Goal: Task Accomplishment & Management: Complete application form

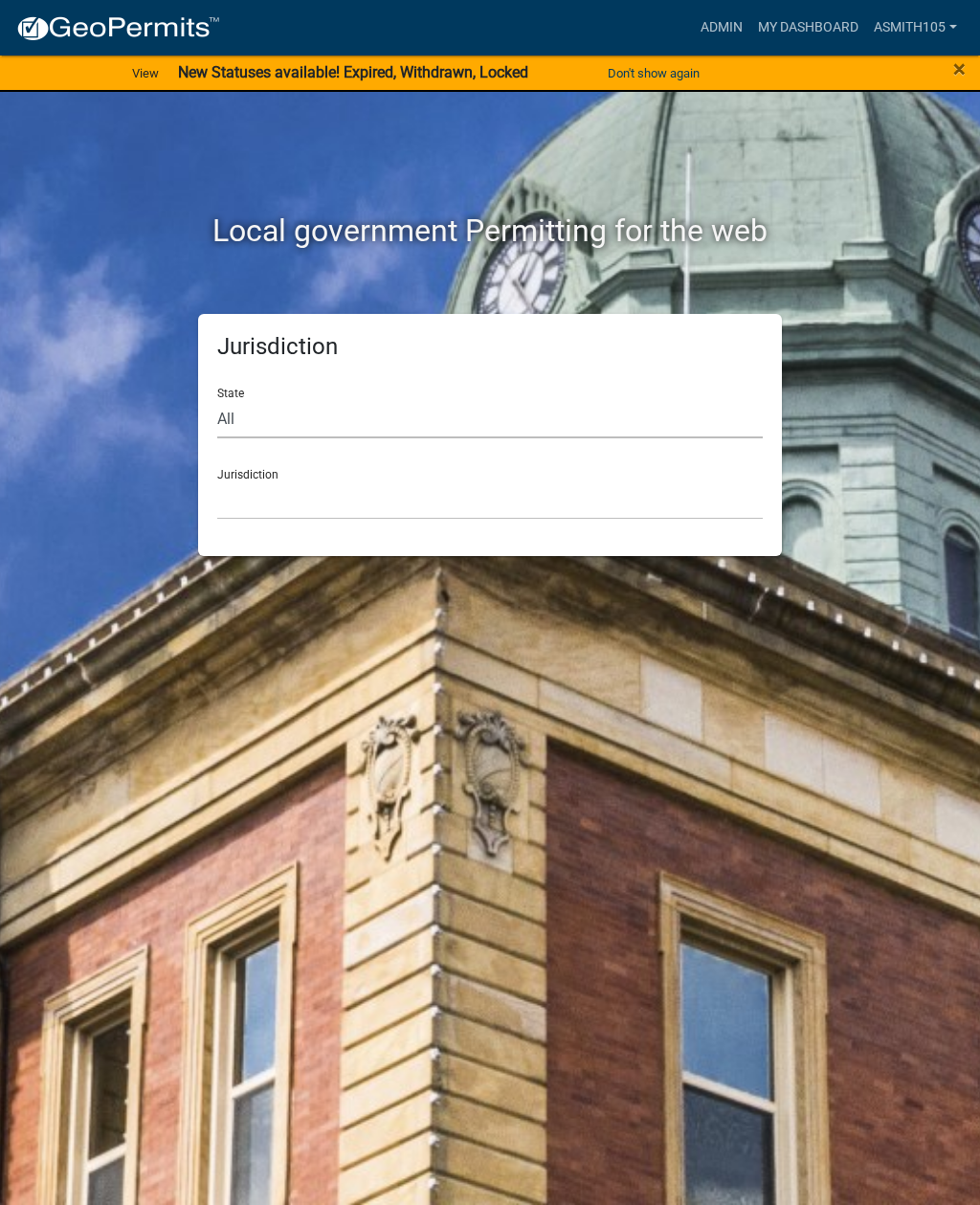
click at [316, 418] on select "All [US_STATE] [US_STATE] [US_STATE] [US_STATE] [US_STATE] [US_STATE] [US_STATE…" at bounding box center [490, 419] width 545 height 39
select select "[US_STATE]"
click at [369, 500] on select "[GEOGRAPHIC_DATA], [US_STATE][PERSON_NAME][GEOGRAPHIC_DATA], [US_STATE][PERSON_…" at bounding box center [490, 500] width 545 height 39
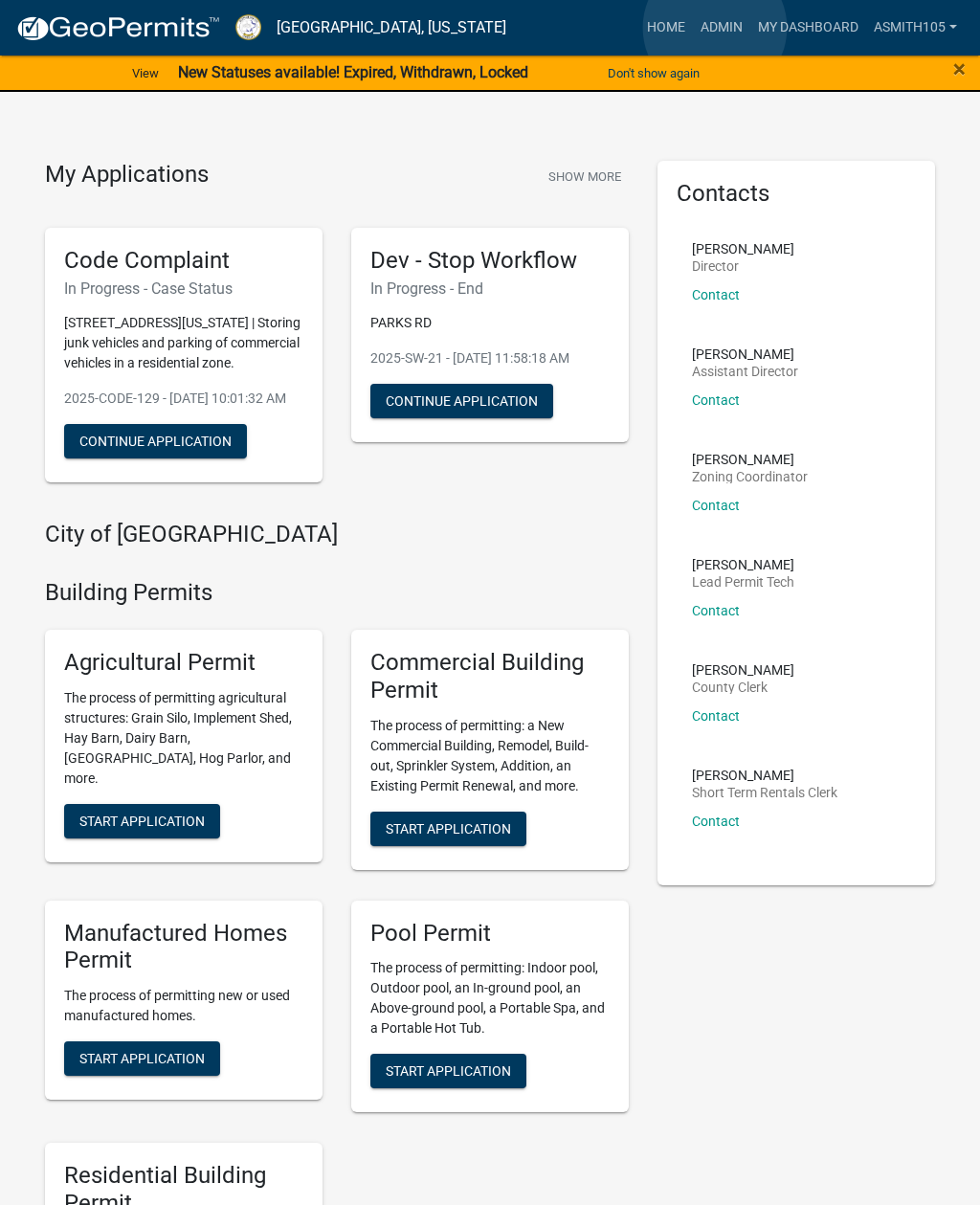
click at [715, 28] on link "Admin" at bounding box center [721, 27] width 57 height 36
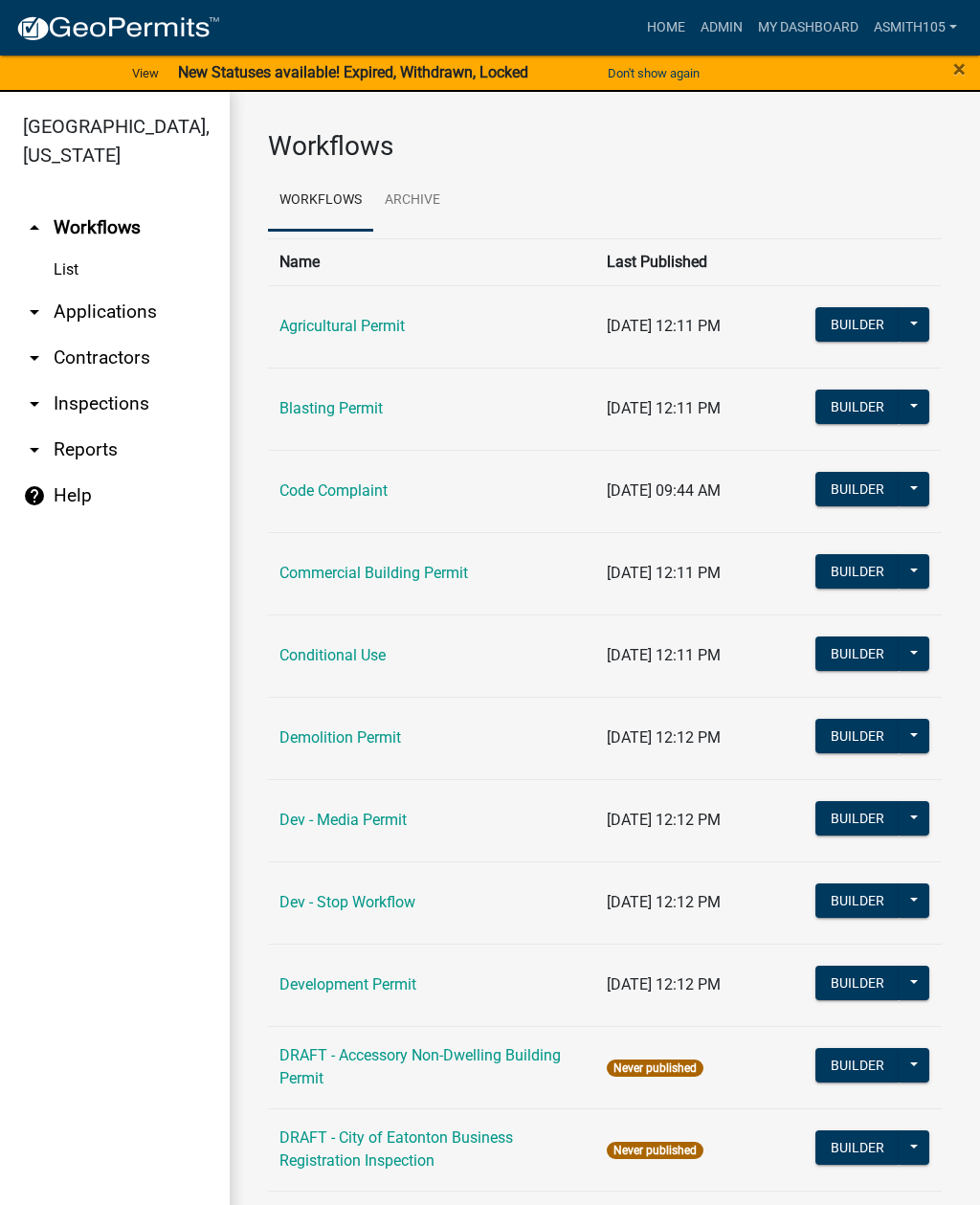
click at [113, 405] on link "arrow_drop_down Inspections" at bounding box center [115, 403] width 230 height 46
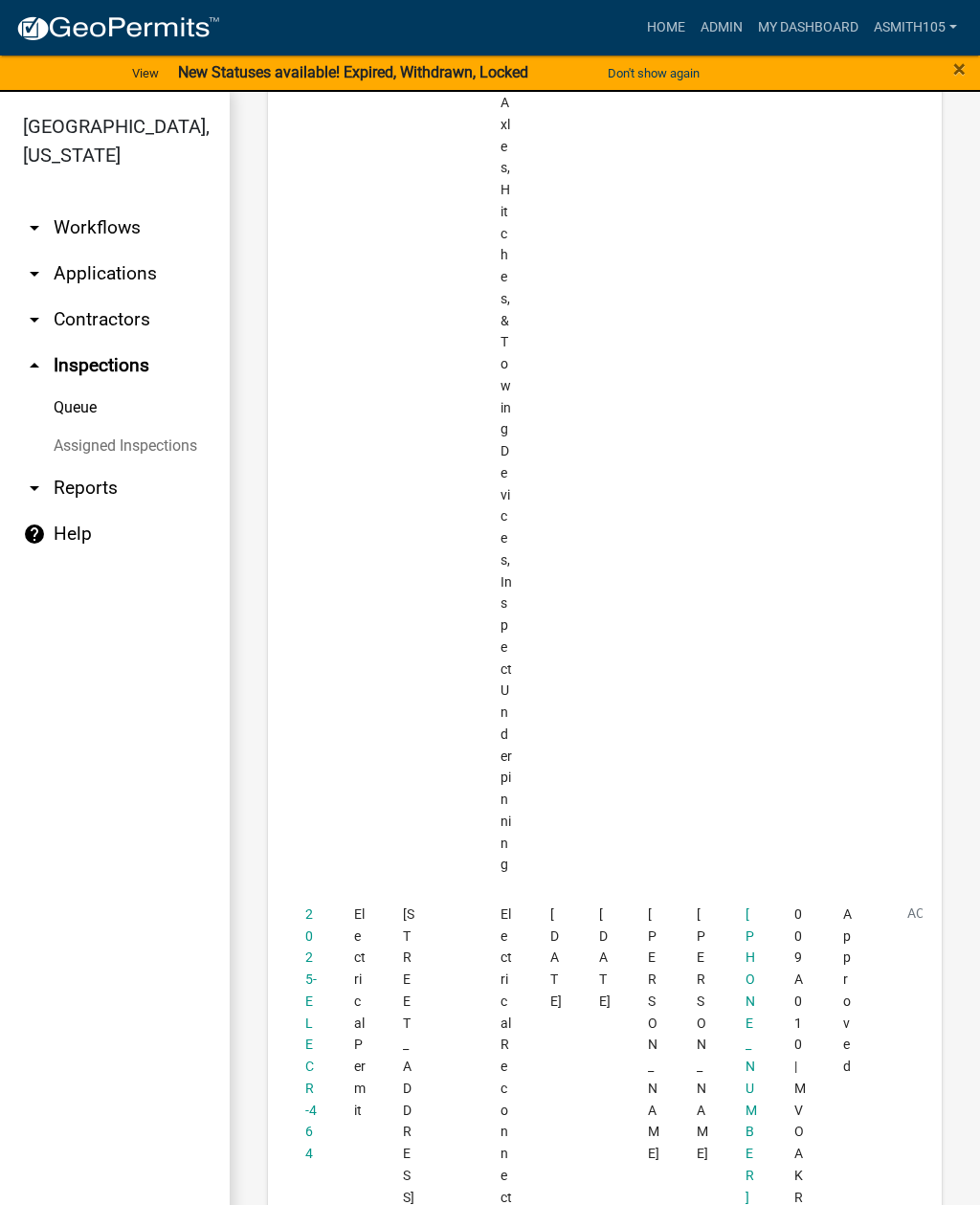
scroll to position [8551, 0]
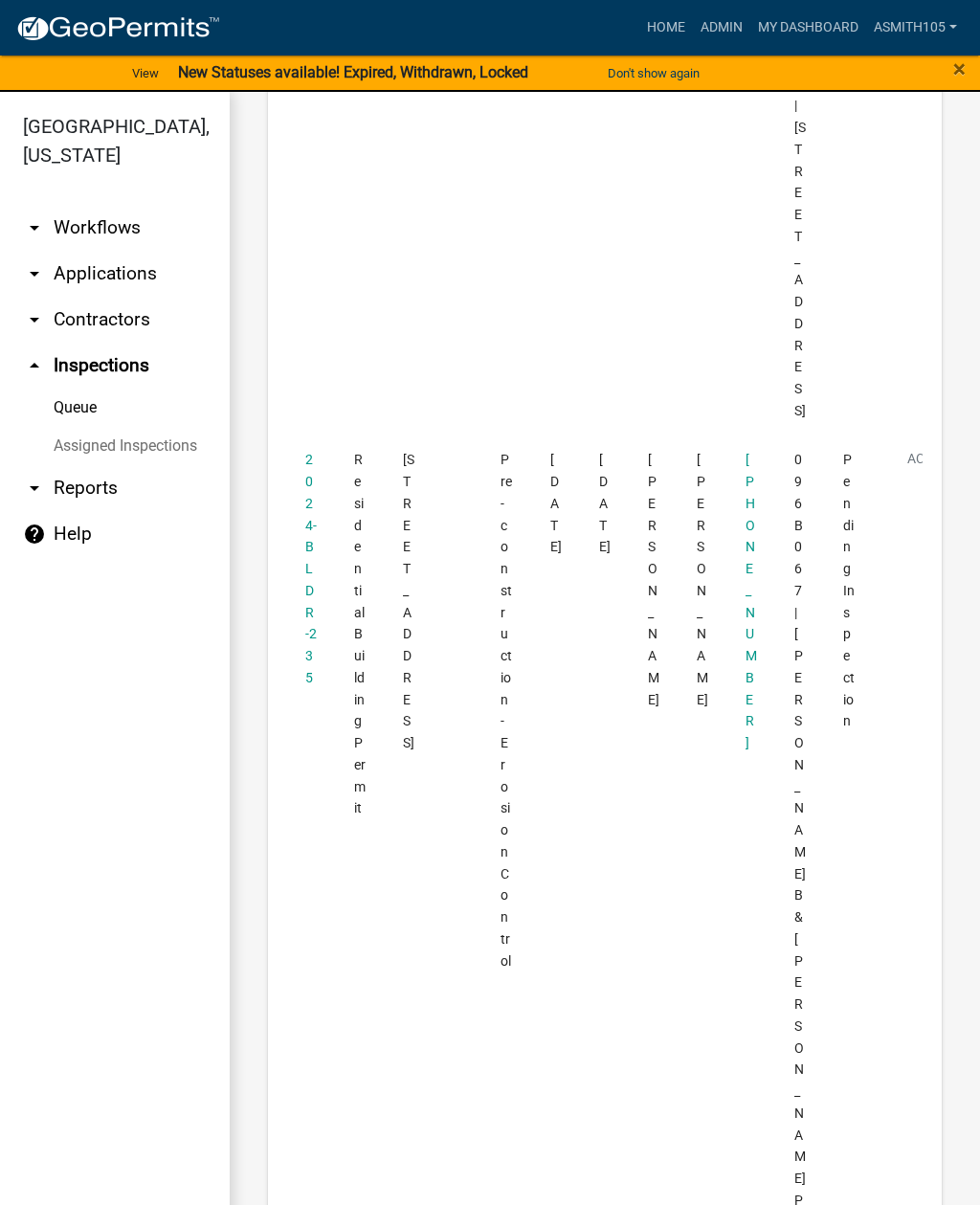
scroll to position [6598, 0]
click at [307, 453] on link "2024-BLDR-235" at bounding box center [311, 569] width 12 height 234
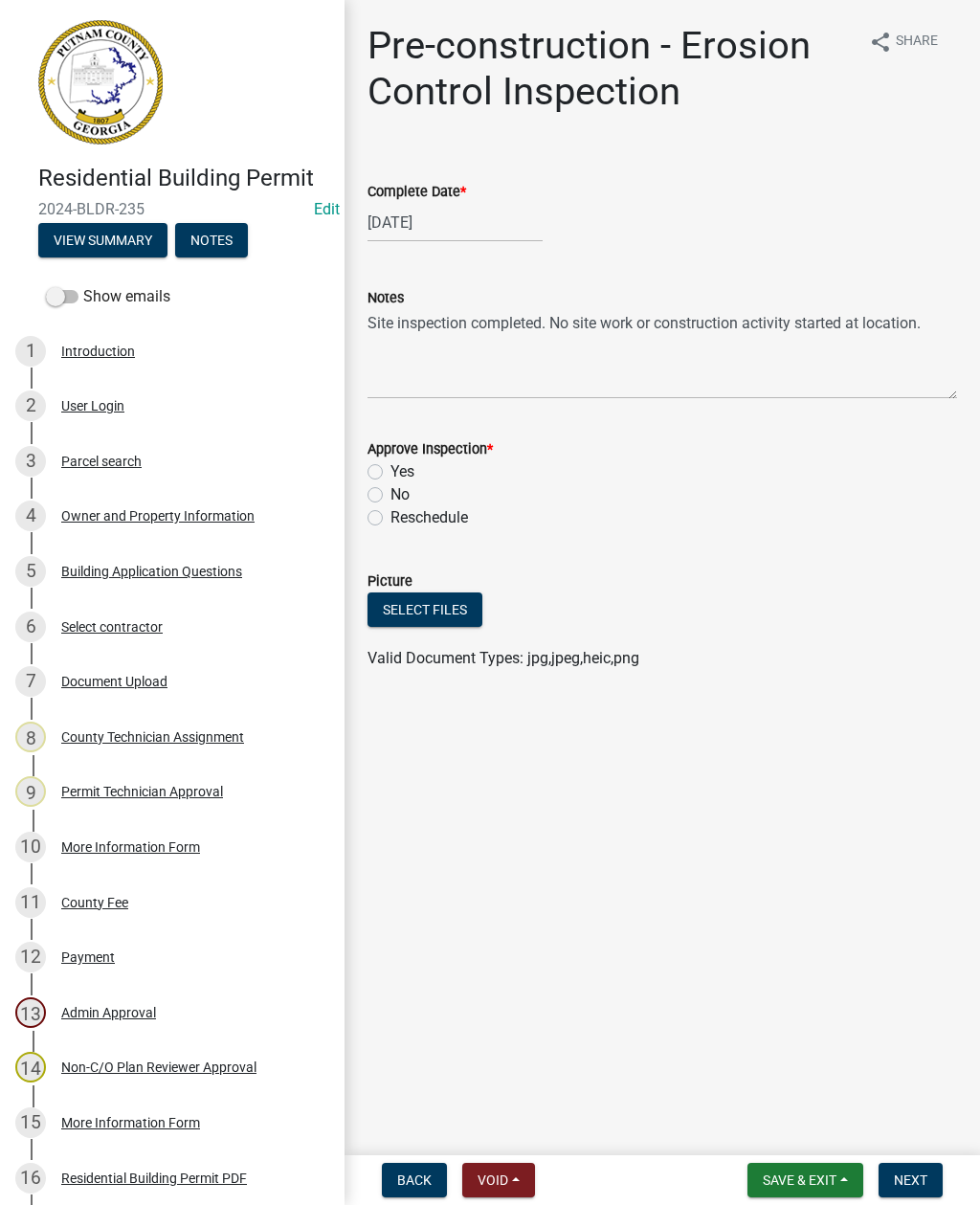
click at [390, 478] on label "Yes" at bounding box center [402, 472] width 24 height 23
click at [390, 473] on input "Yes" at bounding box center [396, 466] width 13 height 13
radio input "true"
click at [422, 609] on button "Select files" at bounding box center [425, 609] width 115 height 34
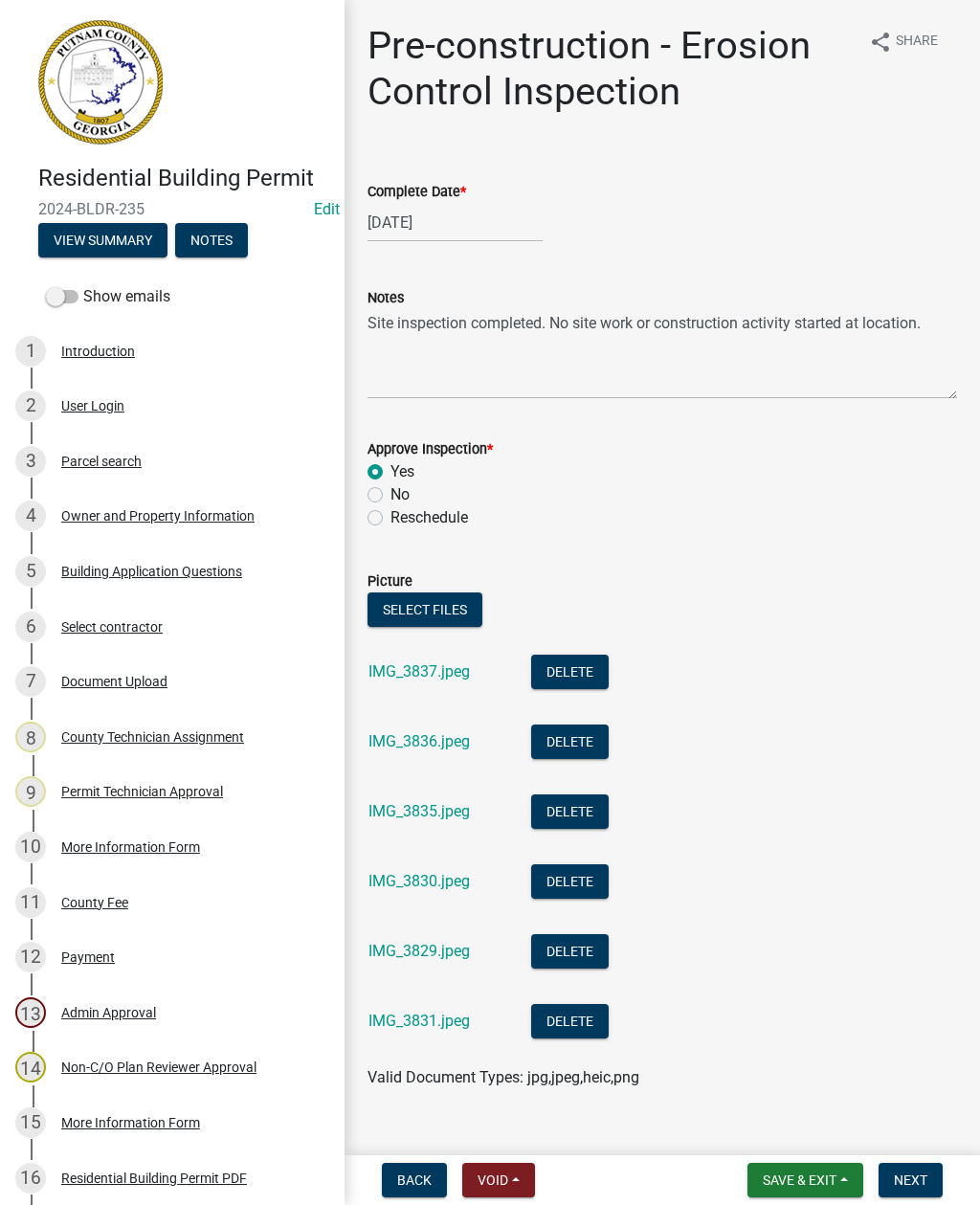
click at [923, 1177] on span "Next" at bounding box center [910, 1180] width 33 height 16
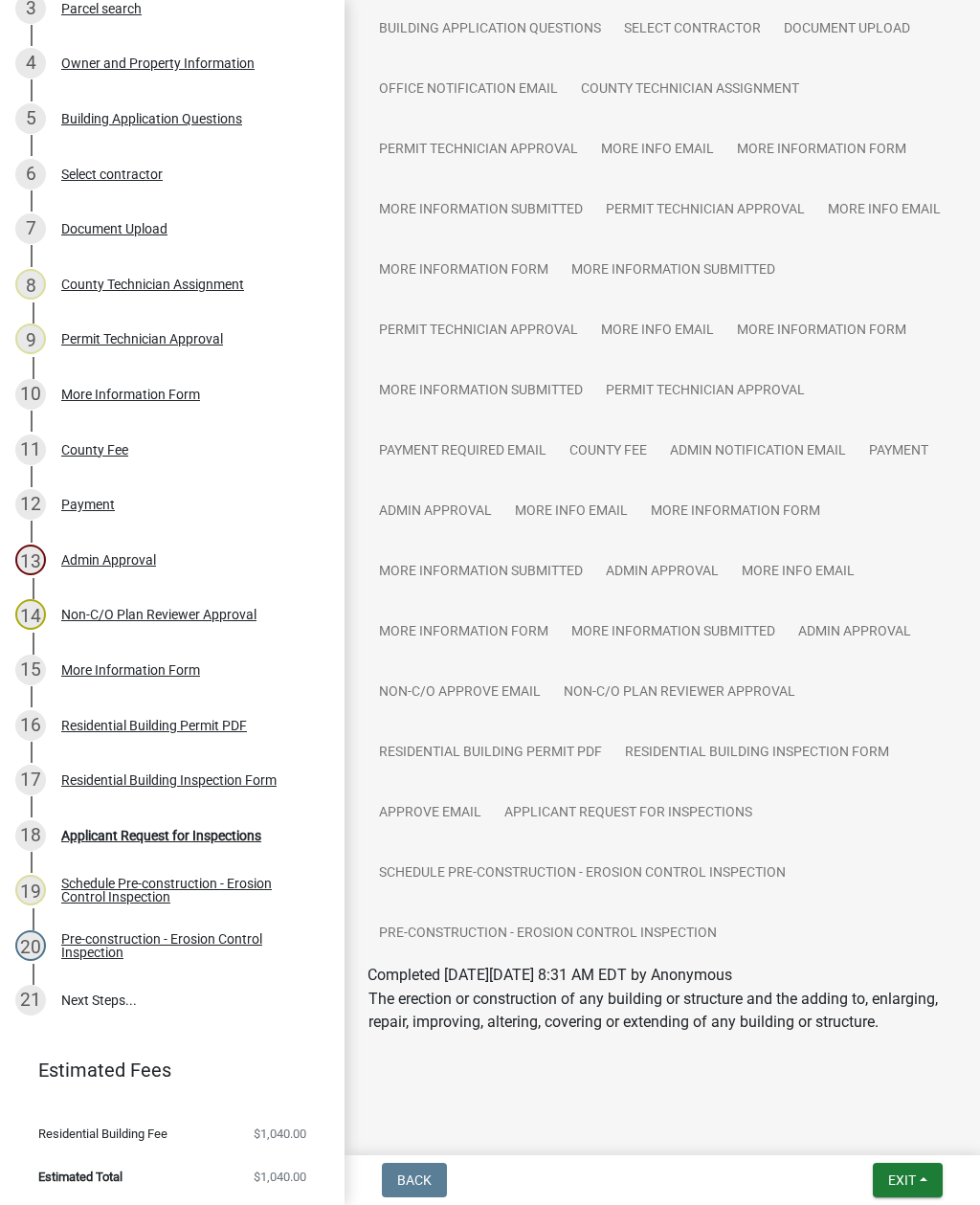
scroll to position [453, 0]
click at [906, 1187] on span "Exit" at bounding box center [901, 1180] width 28 height 16
click at [859, 1128] on button "Save & Exit" at bounding box center [866, 1129] width 153 height 46
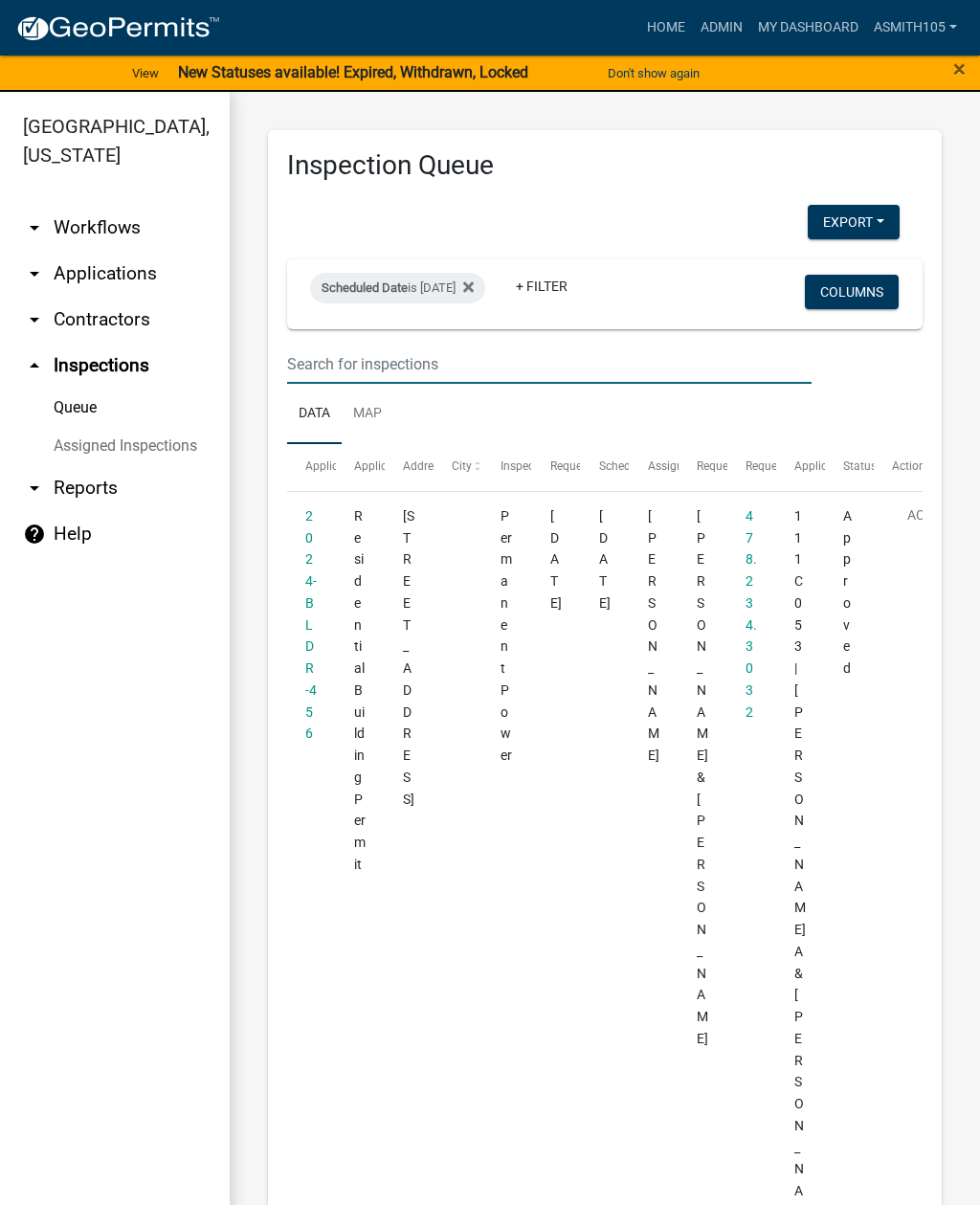
click at [403, 360] on input "text" at bounding box center [549, 364] width 525 height 39
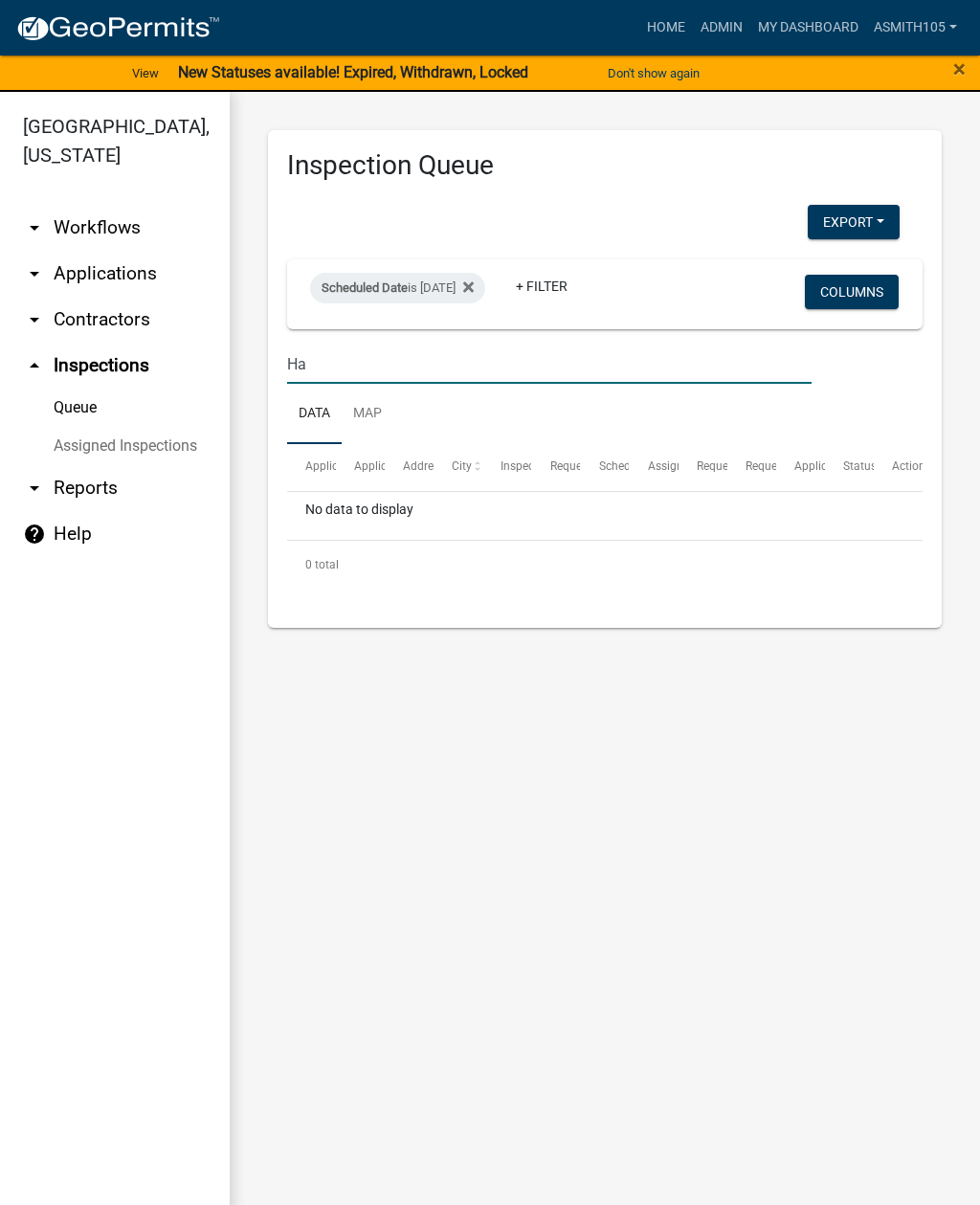
type input "H"
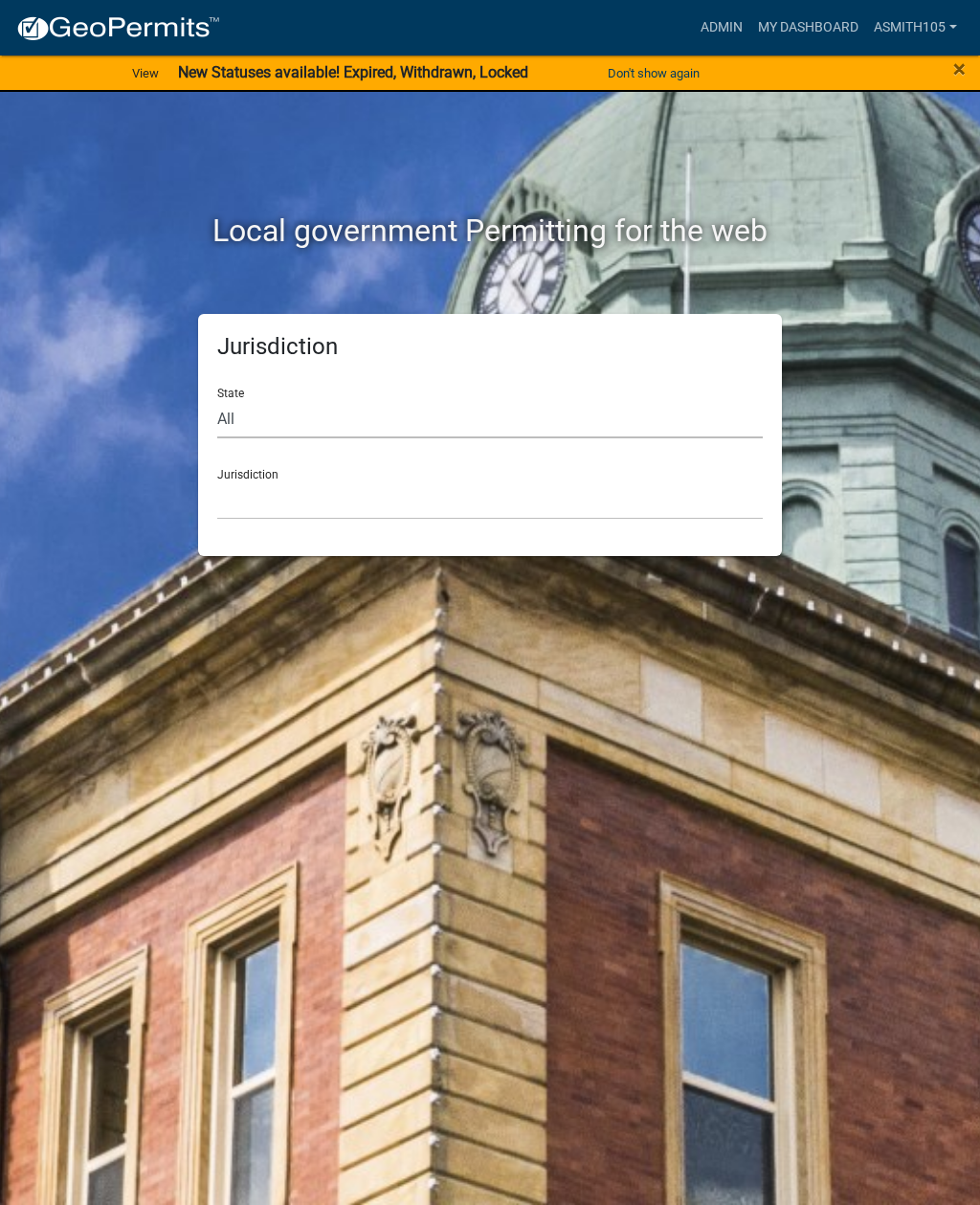
click at [316, 429] on select "All [US_STATE] [US_STATE] [US_STATE] [US_STATE] [US_STATE] [US_STATE] [US_STATE…" at bounding box center [490, 419] width 545 height 39
select select "[US_STATE]"
click at [397, 506] on select "[GEOGRAPHIC_DATA], [US_STATE][PERSON_NAME][GEOGRAPHIC_DATA], [US_STATE][PERSON_…" at bounding box center [490, 500] width 545 height 39
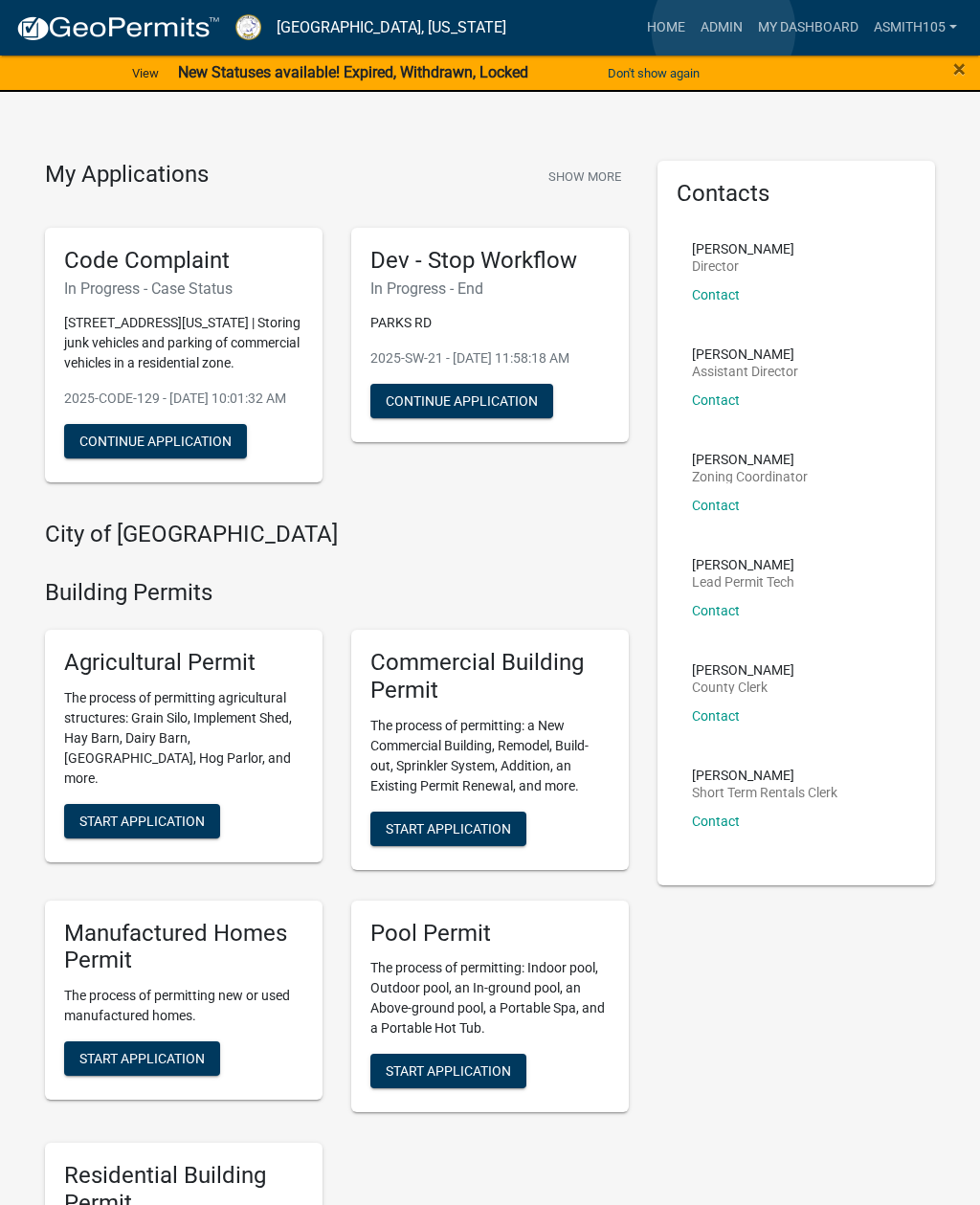
click at [724, 29] on link "Admin" at bounding box center [721, 27] width 57 height 36
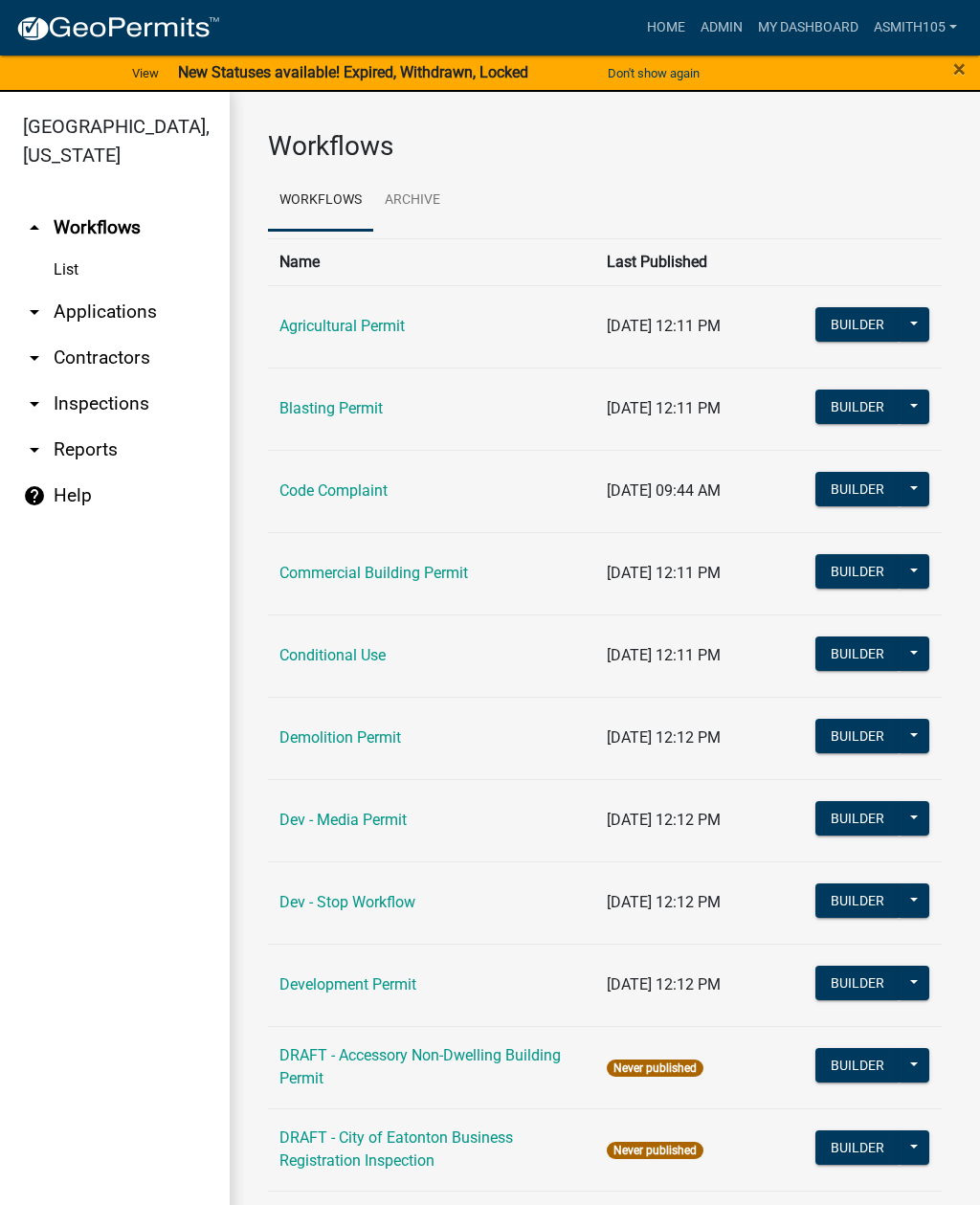
click at [132, 404] on link "arrow_drop_down Inspections" at bounding box center [115, 403] width 230 height 46
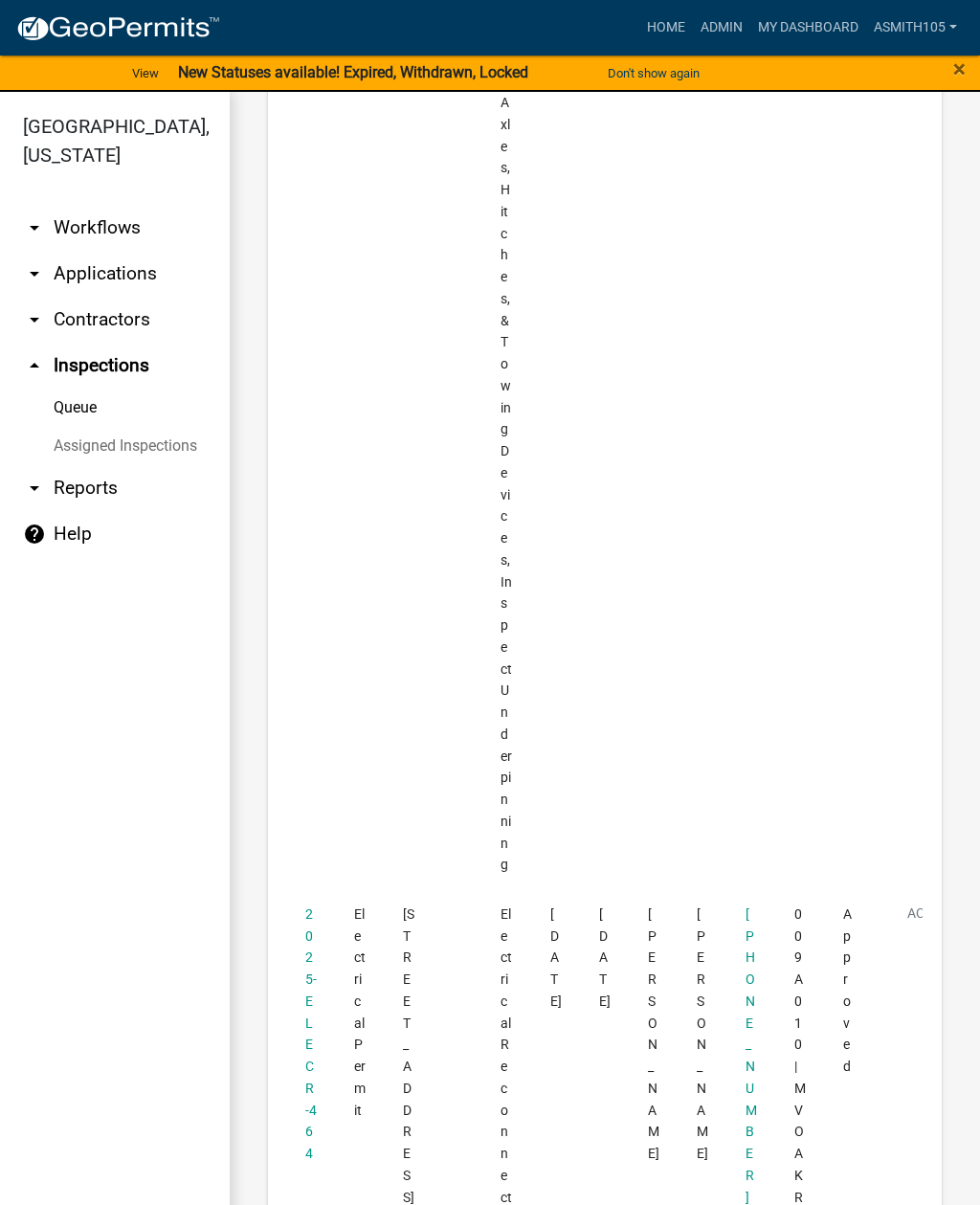
scroll to position [8551, 0]
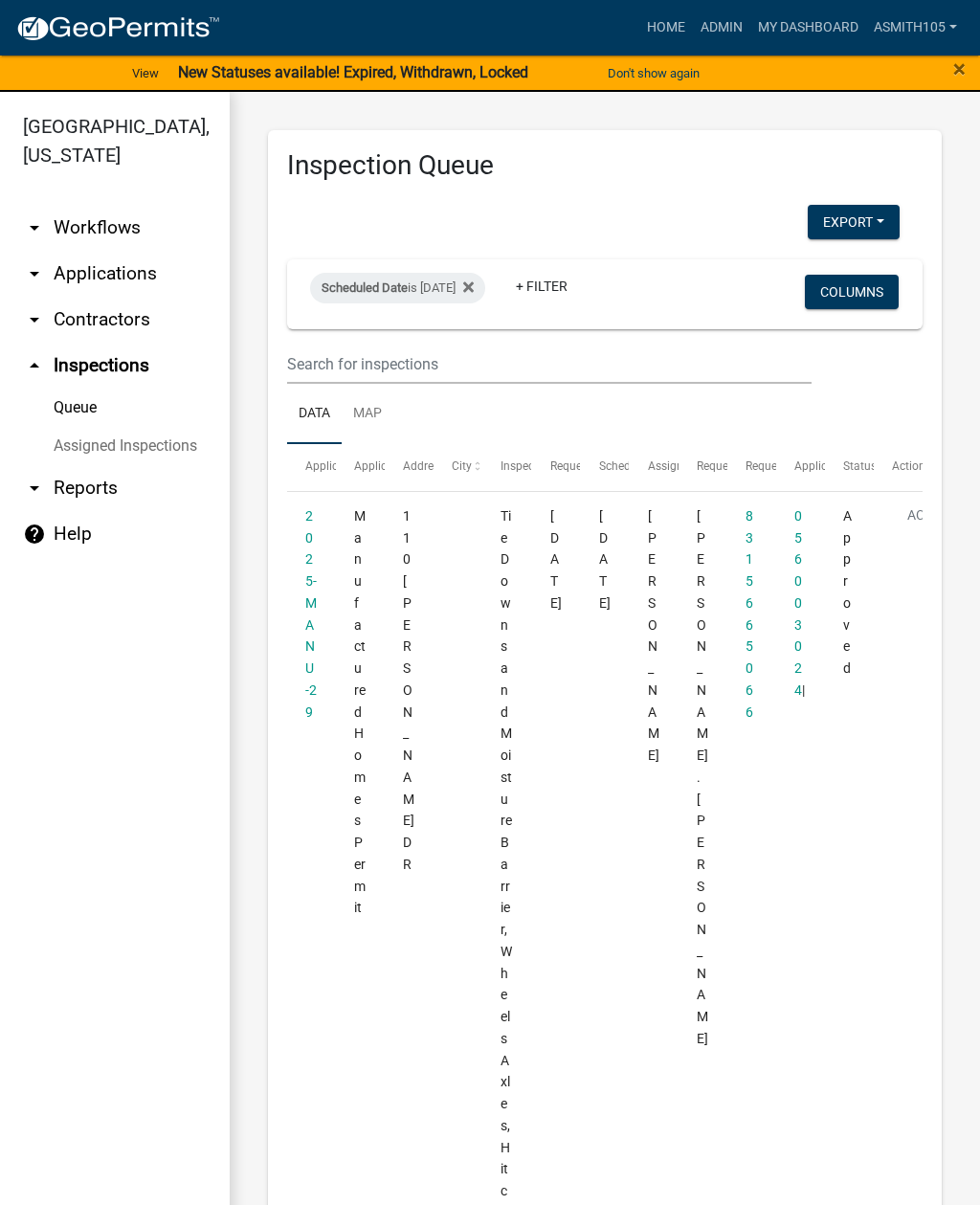
click at [424, 283] on div "Scheduled Date is 08/21/2025" at bounding box center [398, 287] width 175 height 30
click at [433, 346] on input "2025-08-21" at bounding box center [431, 359] width 134 height 39
type input "2025-08-20"
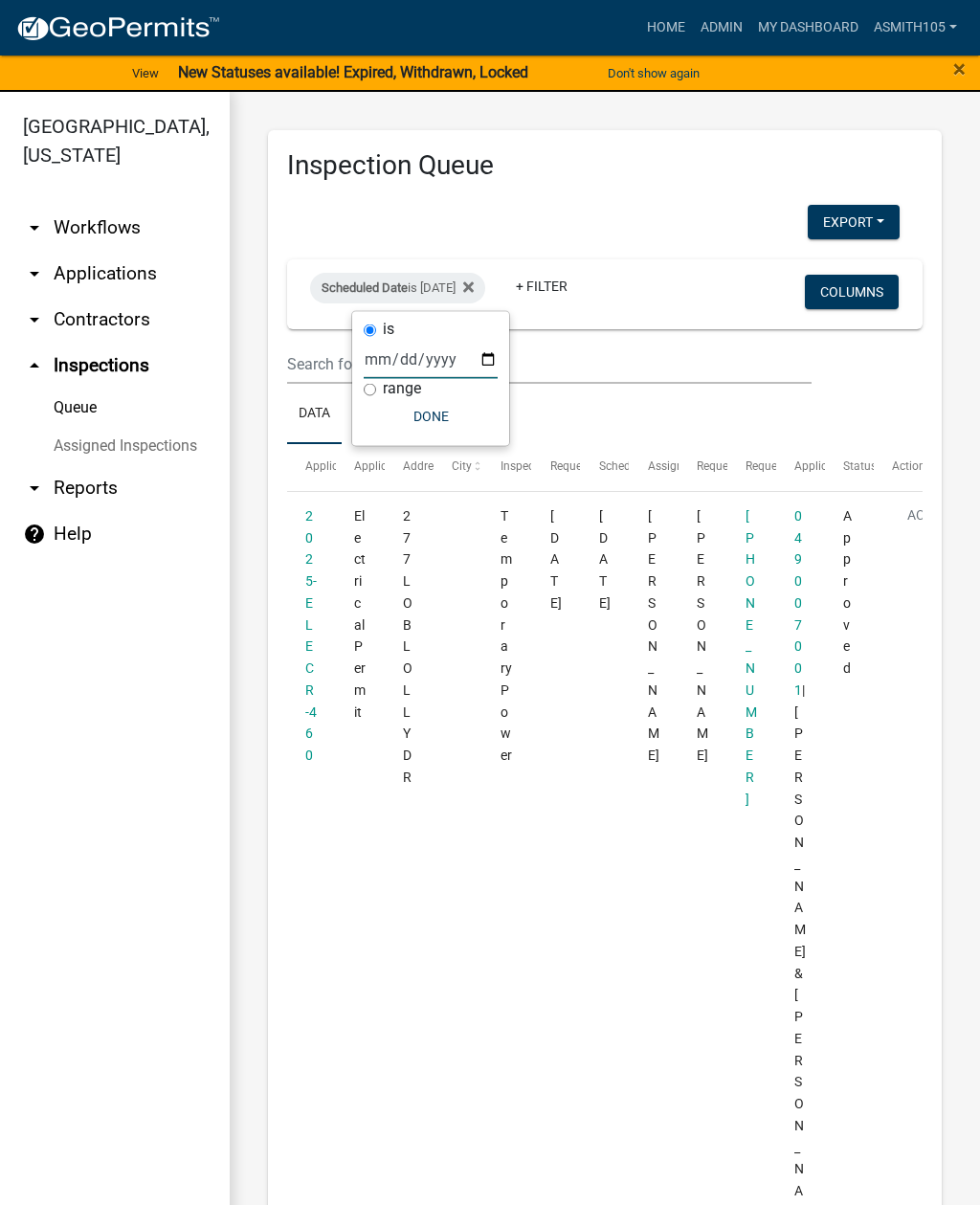
click at [430, 422] on button "Done" at bounding box center [431, 416] width 134 height 34
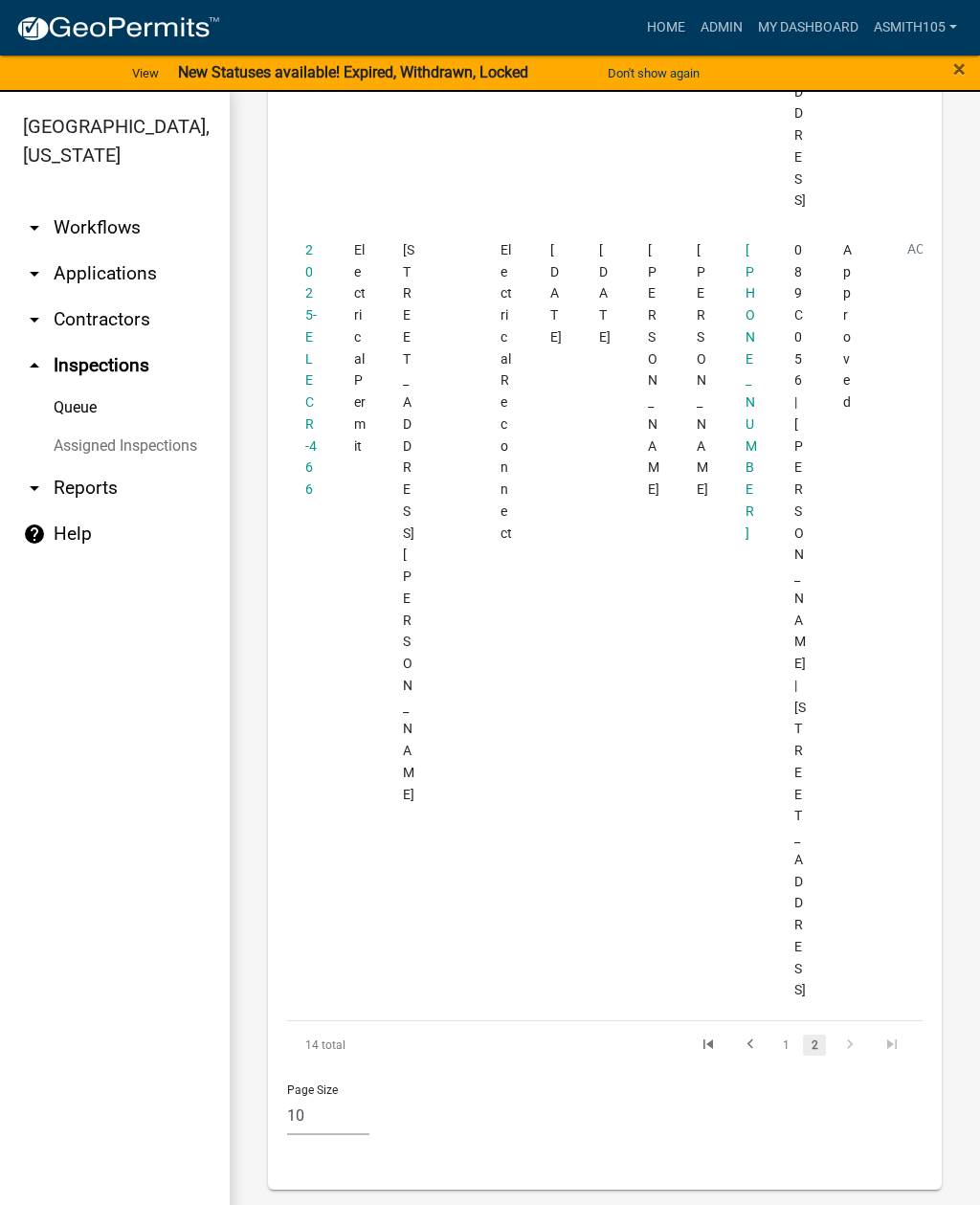
scroll to position [3417, 0]
click at [786, 1049] on link "1" at bounding box center [785, 1045] width 23 height 21
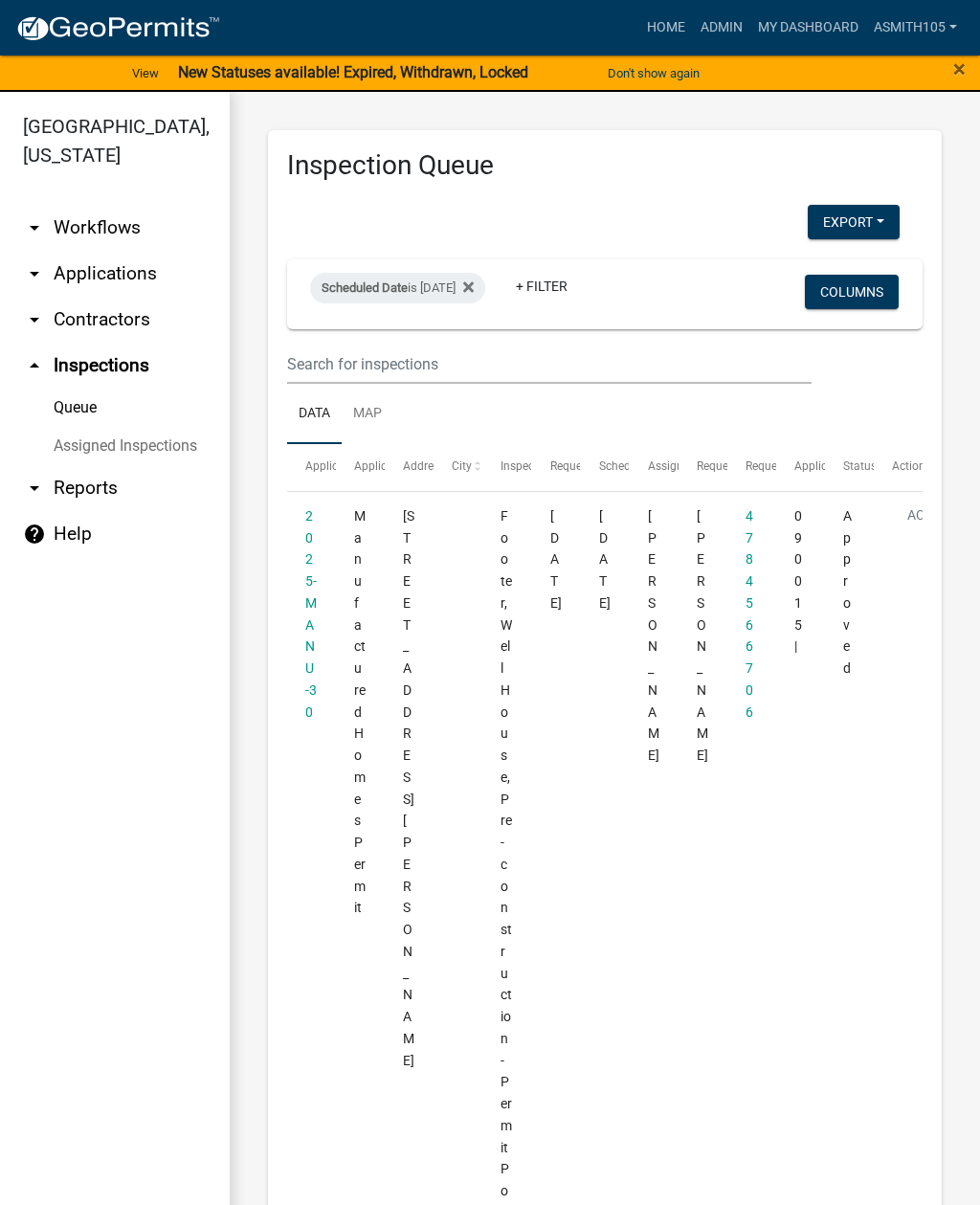
click at [104, 234] on link "arrow_drop_down Workflows" at bounding box center [115, 227] width 230 height 46
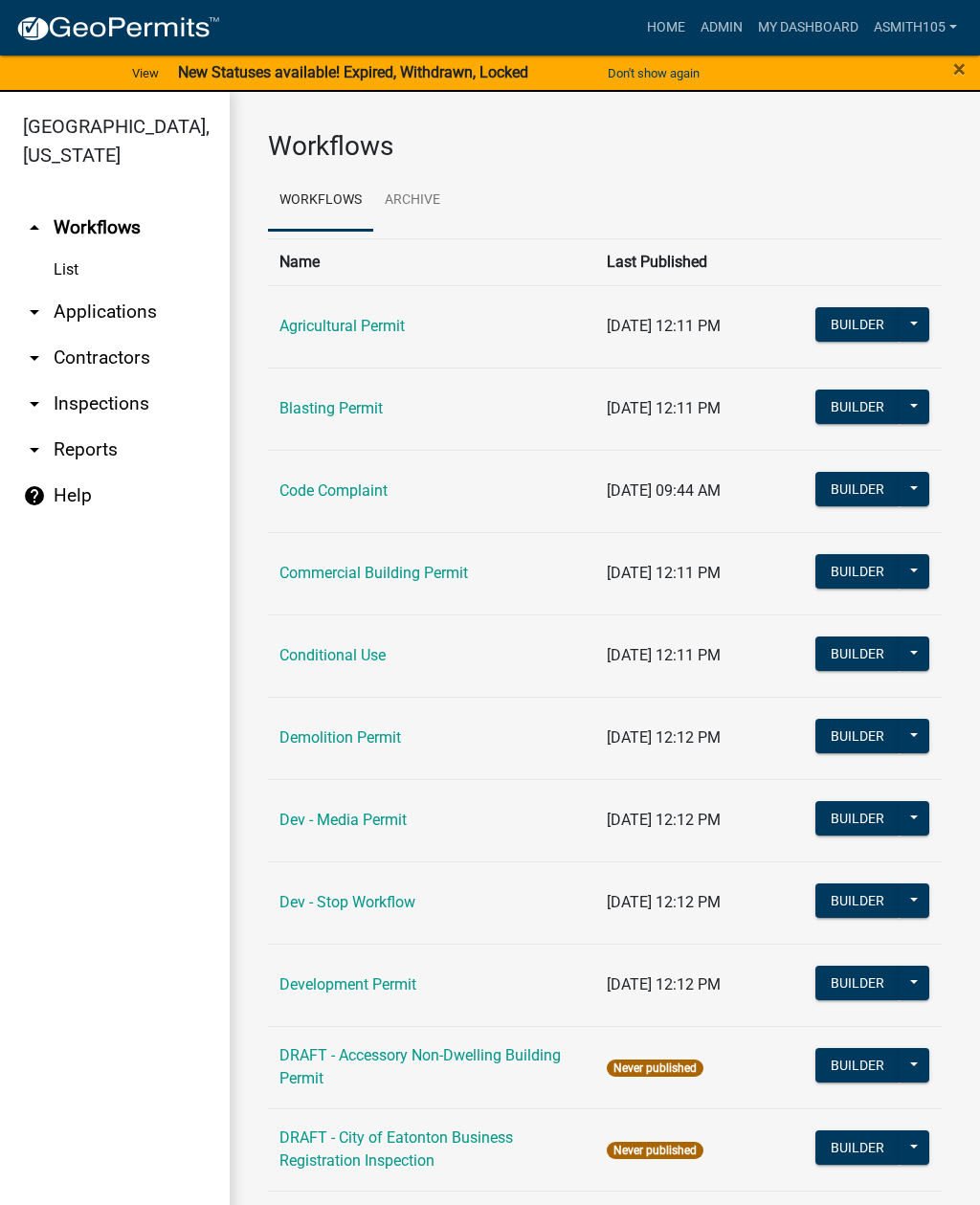
click at [110, 316] on link "arrow_drop_down Applications" at bounding box center [115, 311] width 230 height 46
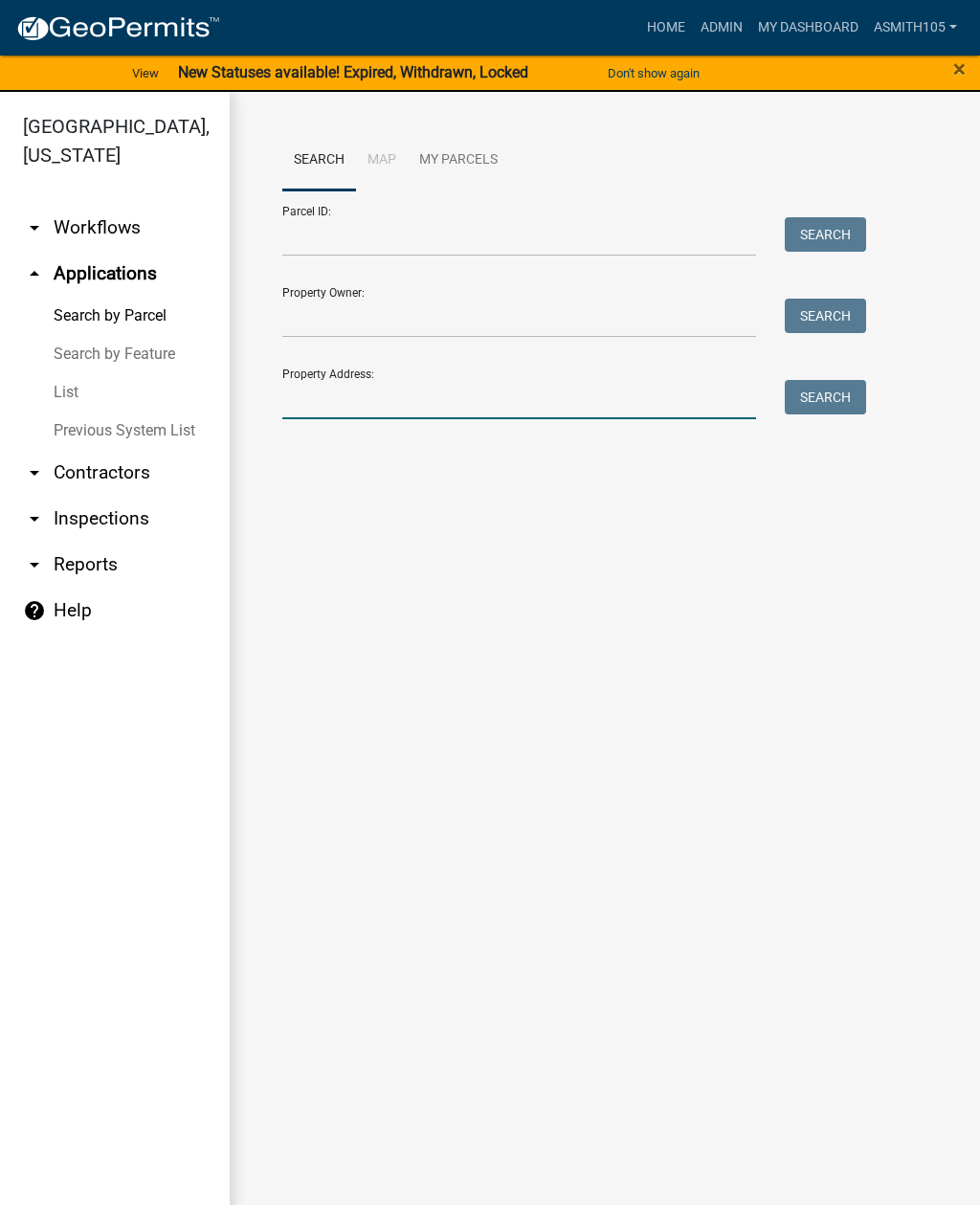
click at [369, 397] on input "Property Address:" at bounding box center [519, 399] width 474 height 39
click at [824, 405] on button "Search" at bounding box center [825, 396] width 82 height 34
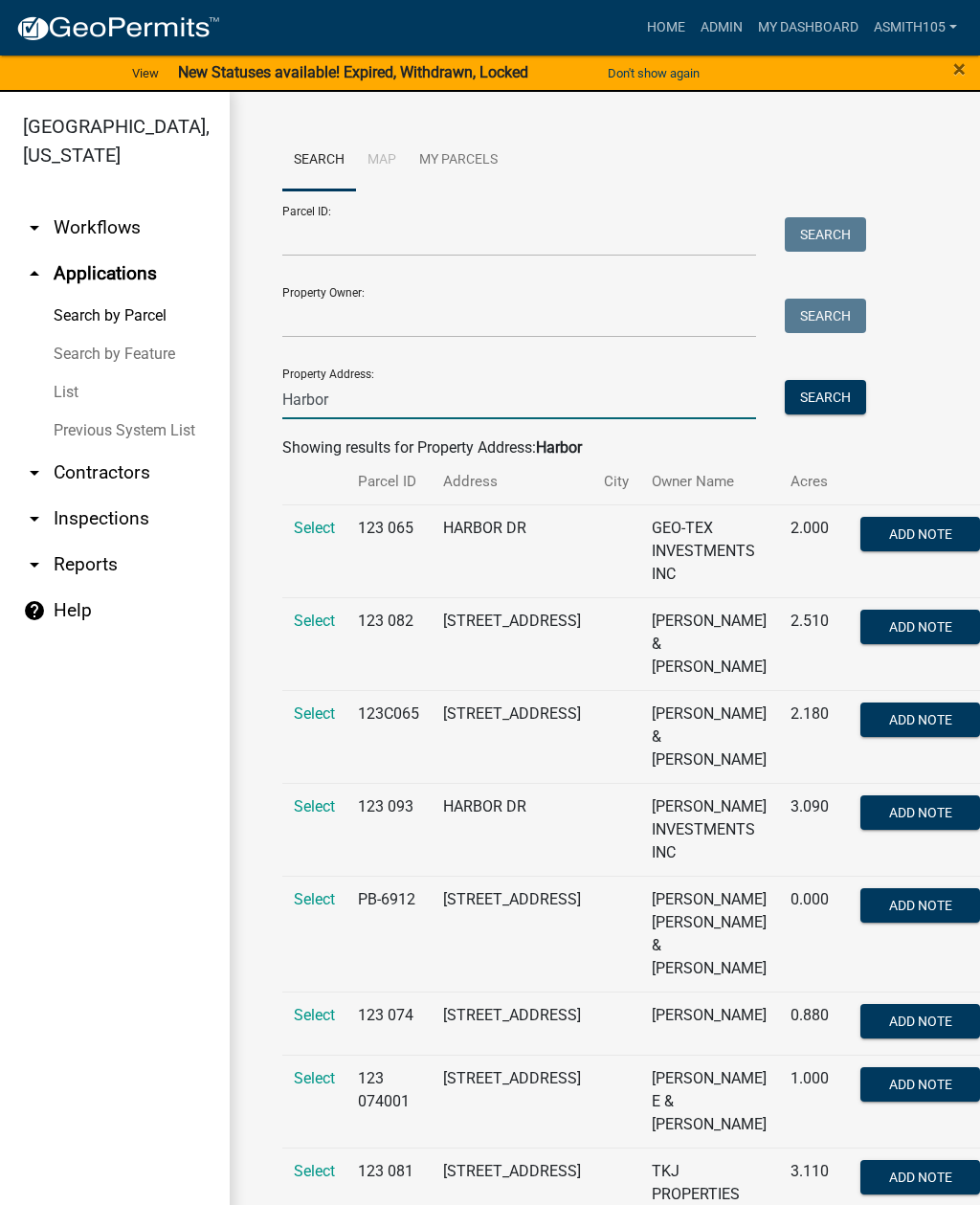
click at [382, 406] on input "Harbor" at bounding box center [519, 399] width 474 height 39
type input "H"
type input "143 harbor Dr"
click at [815, 389] on button "Search" at bounding box center [825, 396] width 82 height 34
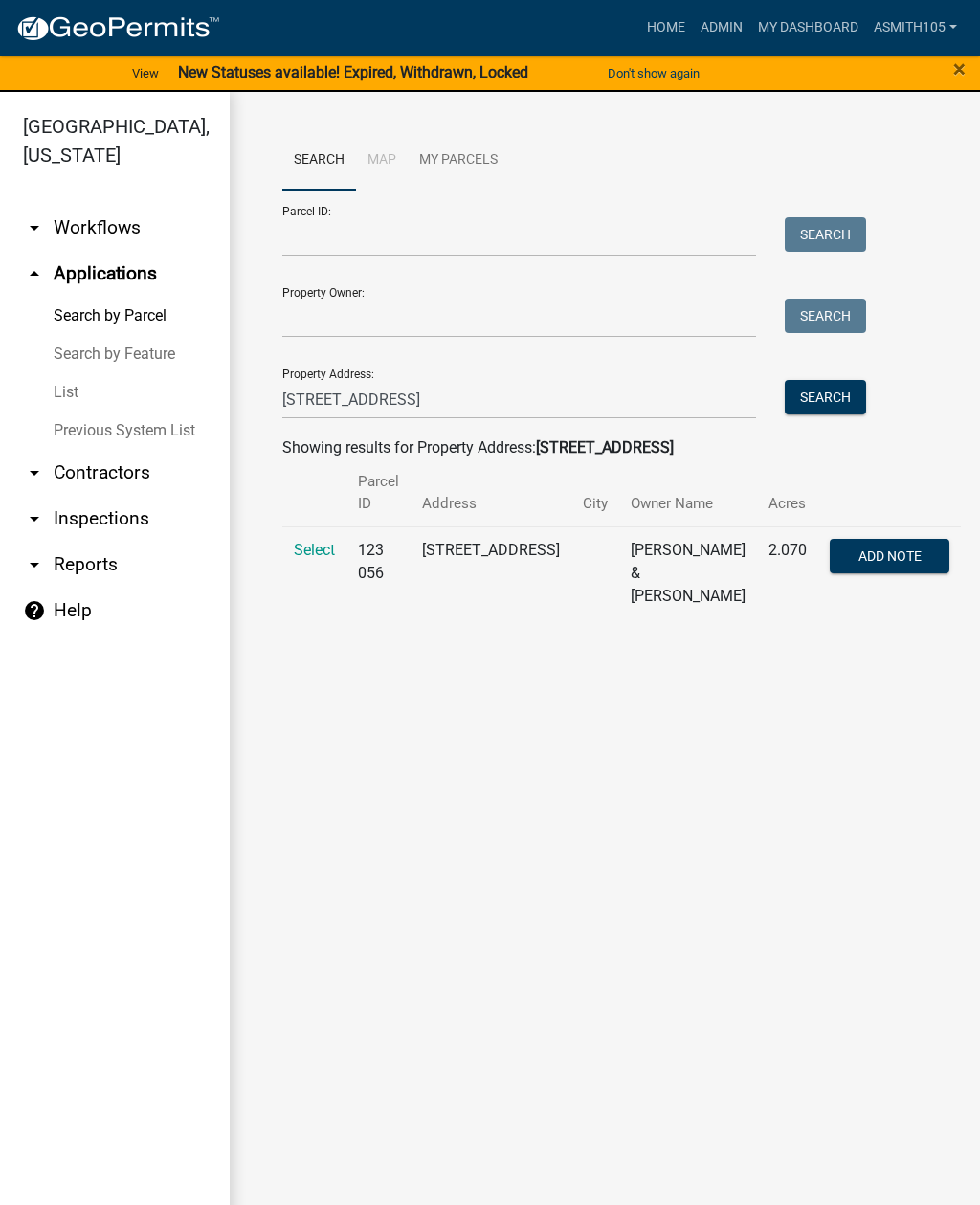
click at [311, 550] on span "Select" at bounding box center [314, 549] width 41 height 18
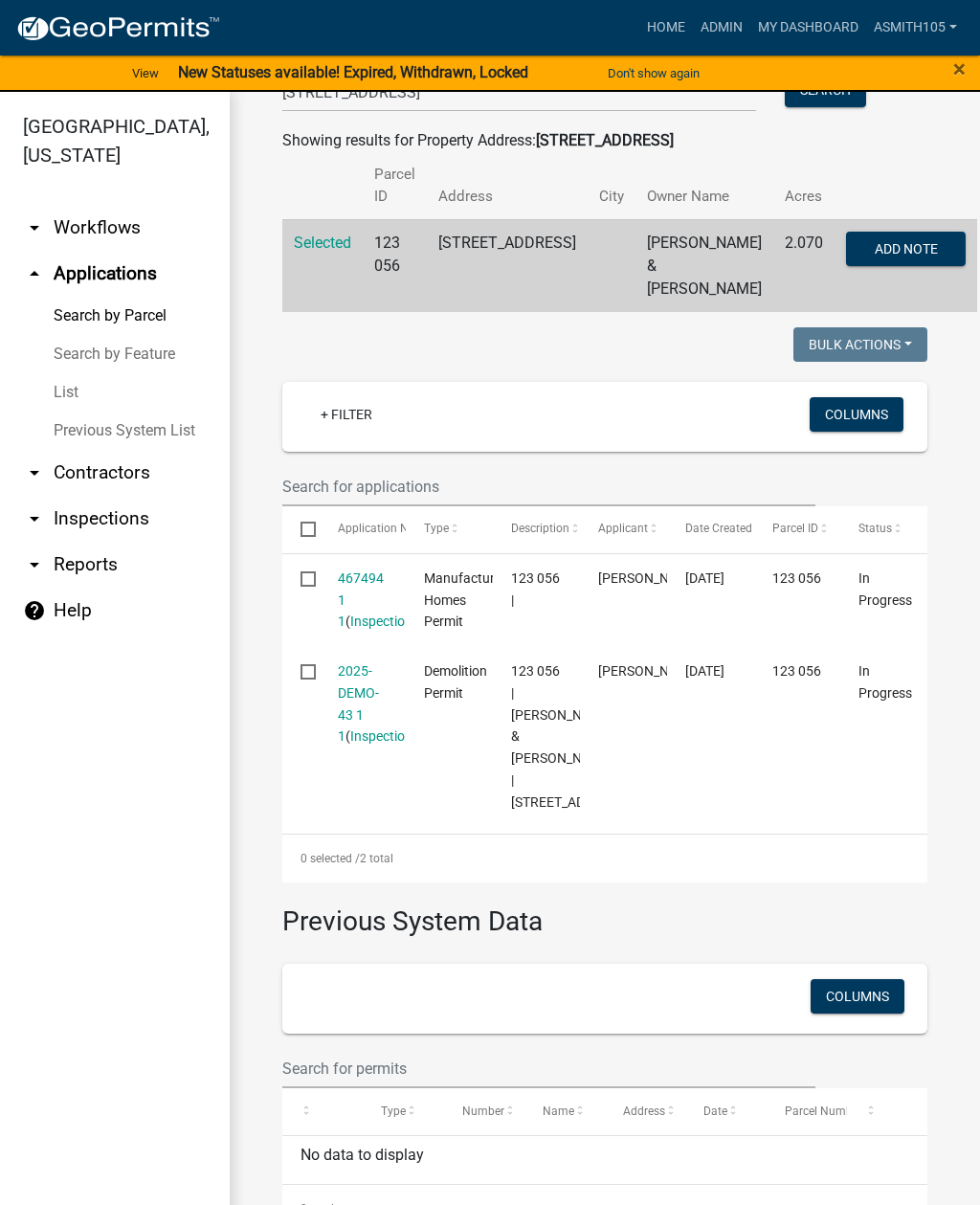
scroll to position [306, 0]
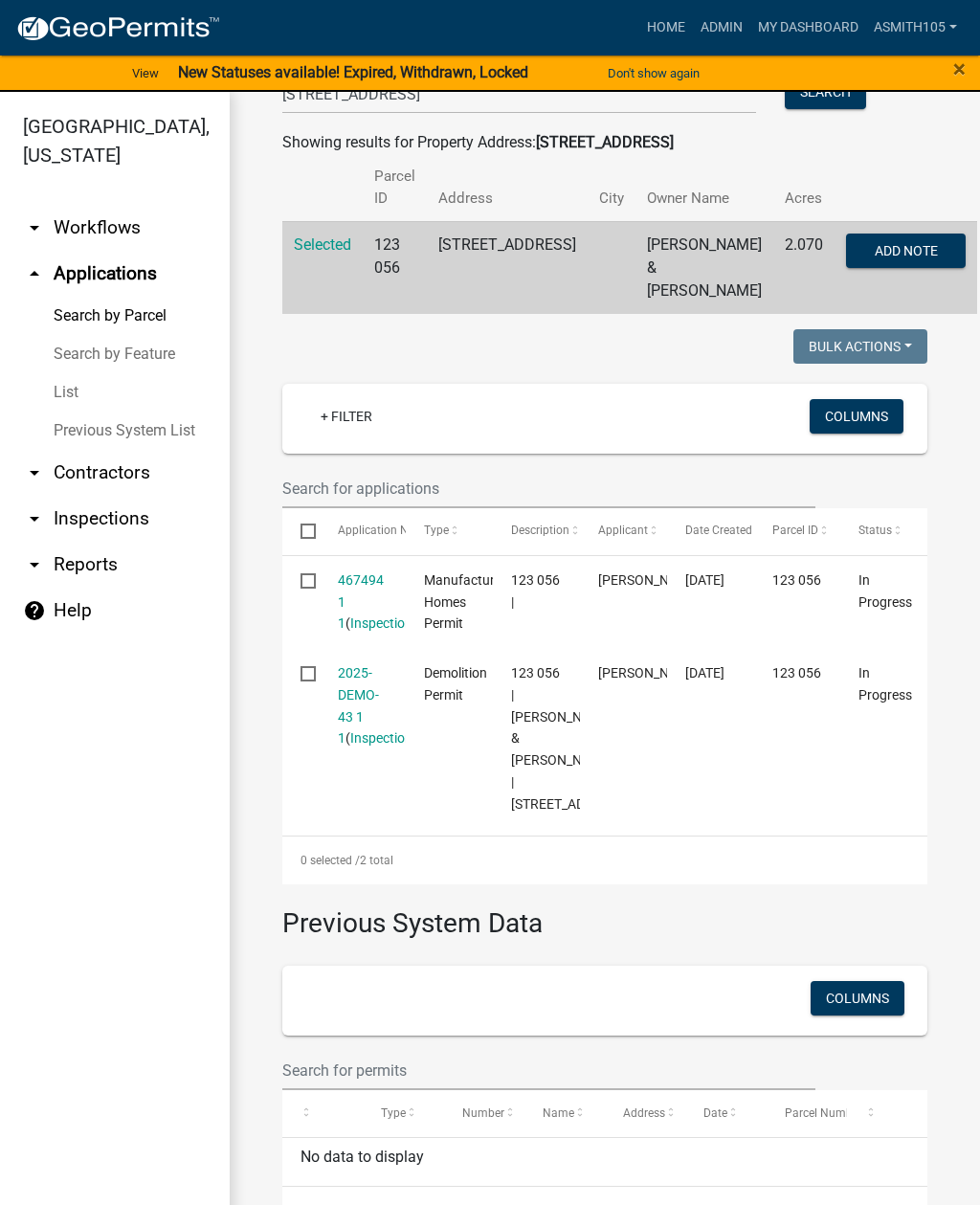
click at [351, 712] on link "2025-DEMO-43 1 1" at bounding box center [358, 705] width 41 height 81
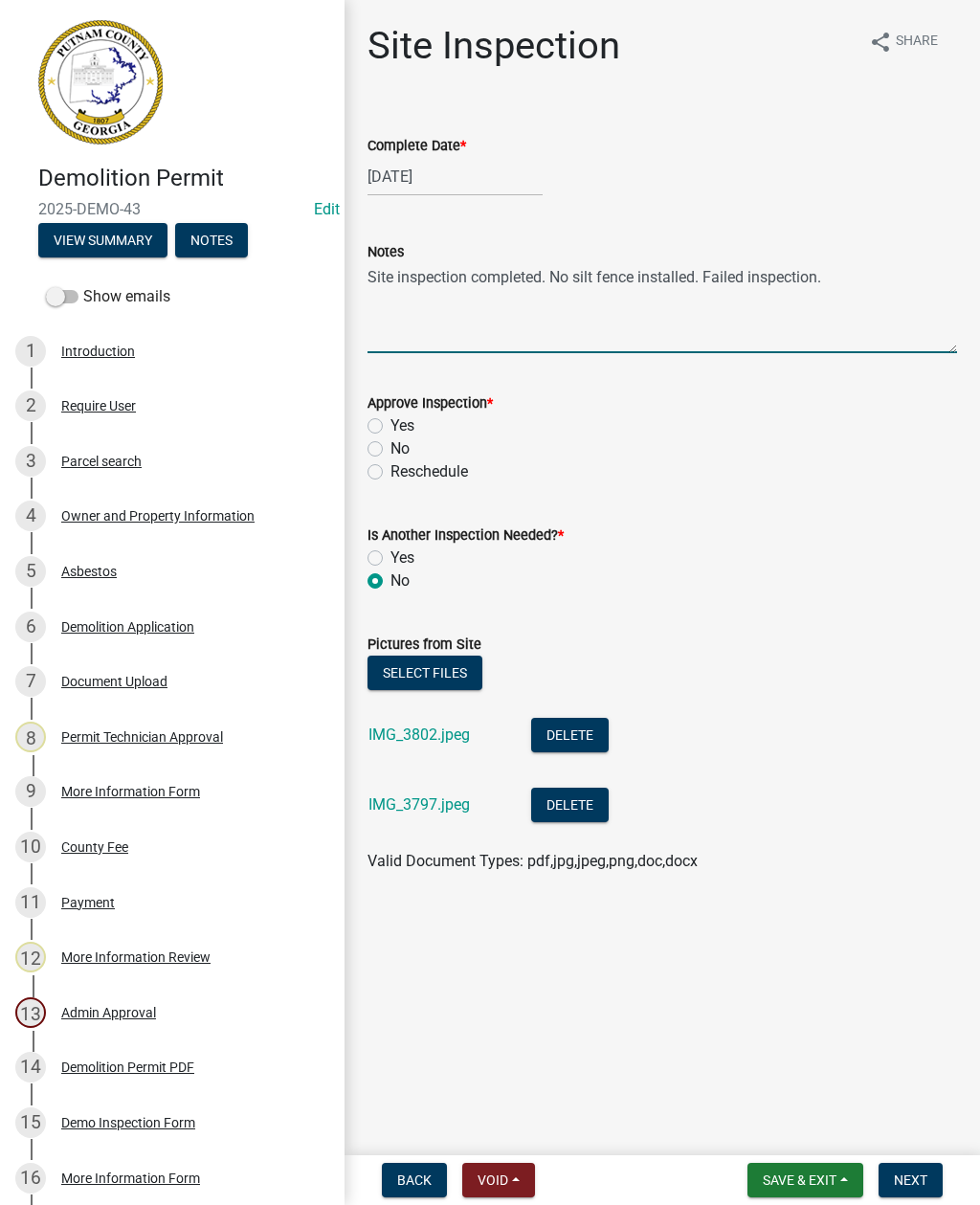
click at [878, 263] on textarea "Site inspection completed. No silt fence installed. Failed inspection." at bounding box center [663, 308] width 590 height 90
click at [884, 282] on textarea "Site inspection completed. No silt fence installed. Failed inspection." at bounding box center [663, 308] width 590 height 90
click at [390, 444] on label "No" at bounding box center [400, 449] width 19 height 23
click at [390, 444] on input "No" at bounding box center [396, 443] width 13 height 13
radio input "true"
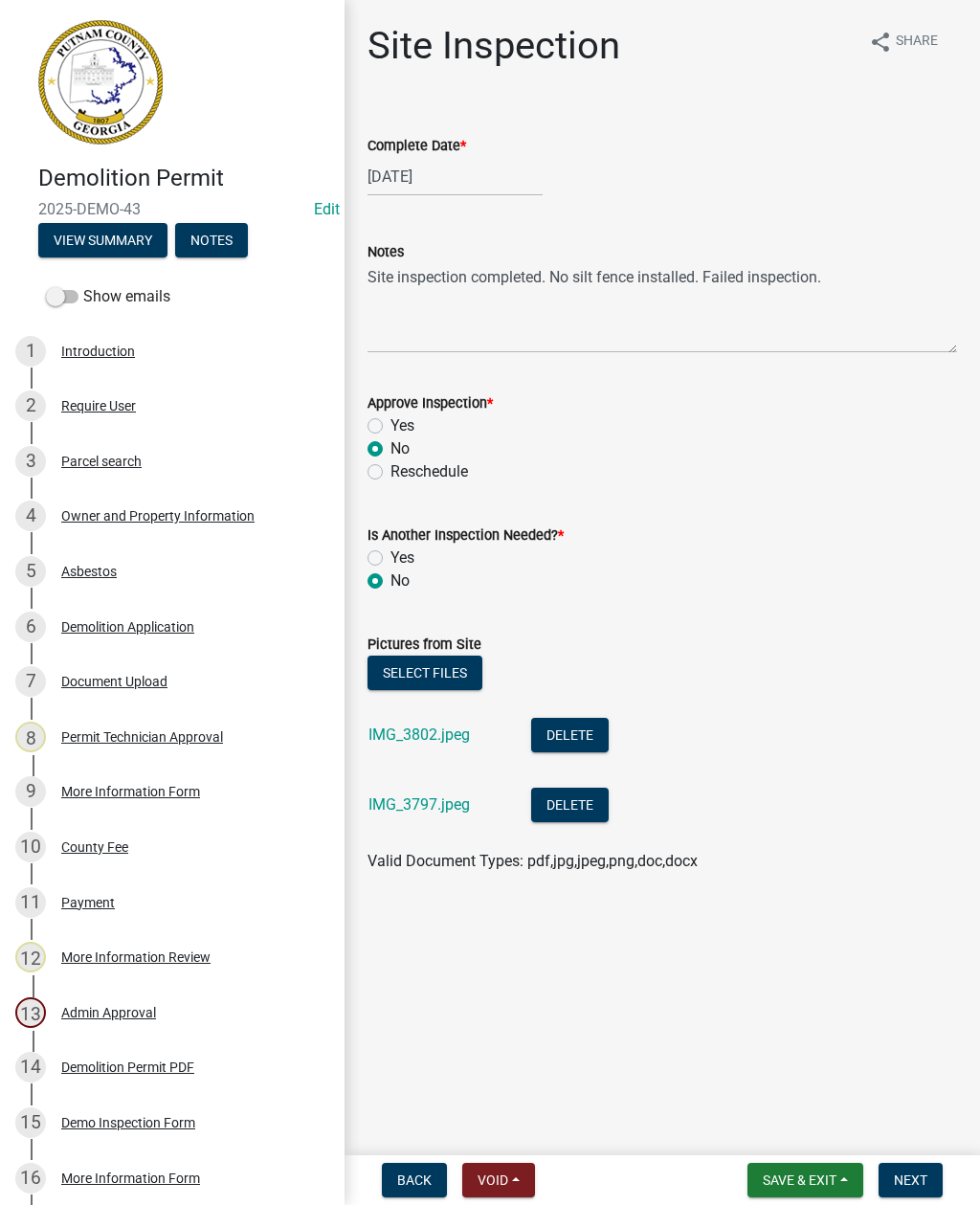
click at [439, 727] on link "IMG_3802.jpeg" at bounding box center [418, 734] width 101 height 18
click at [427, 808] on link "IMG_3797.jpeg" at bounding box center [418, 804] width 101 height 18
click at [876, 281] on textarea "Site inspection completed. No silt fence installed. Failed inspection." at bounding box center [663, 308] width 590 height 90
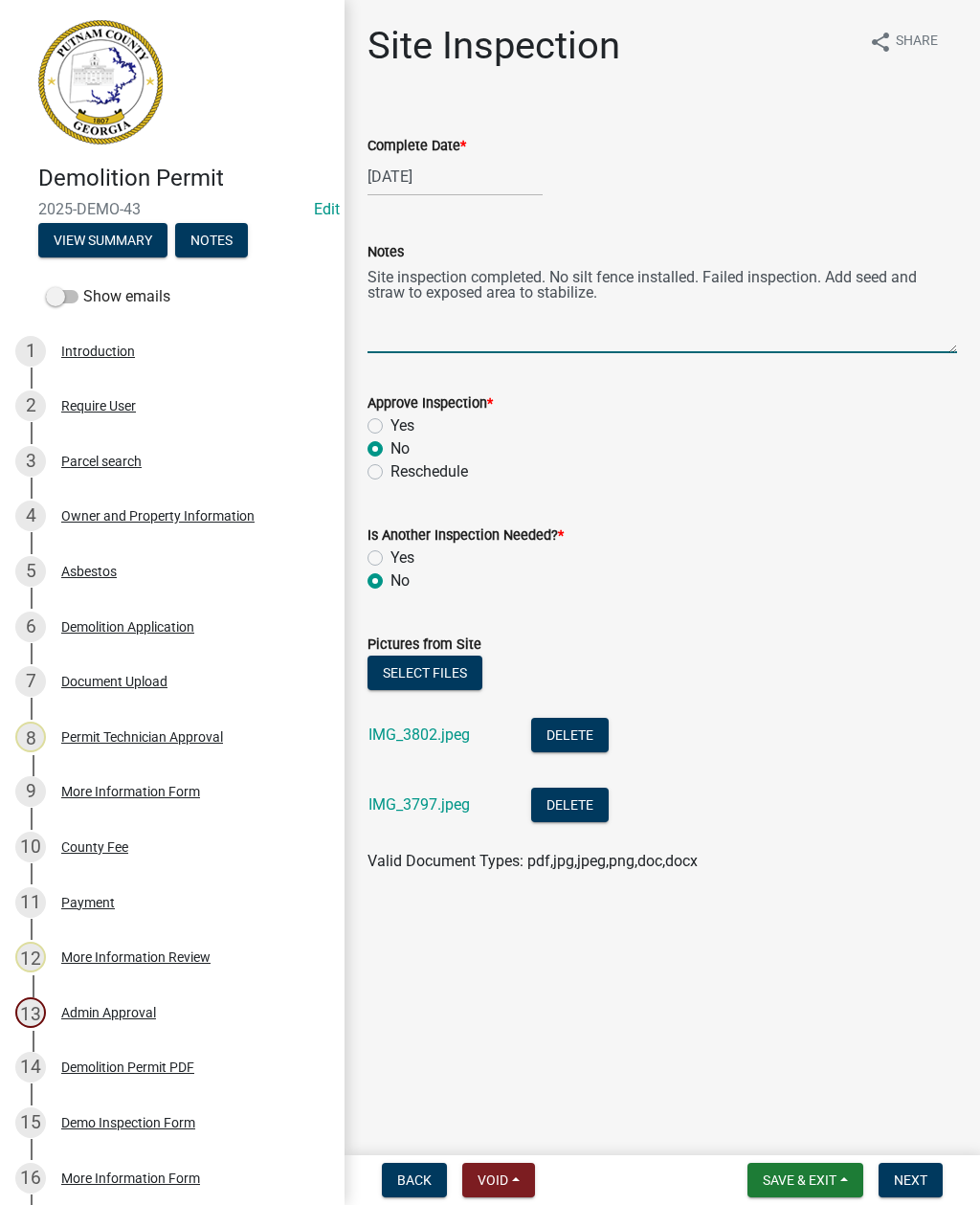
type textarea "Site inspection completed. No silt fence installed. Failed inspection. Add seed…"
click at [414, 670] on button "Select files" at bounding box center [425, 672] width 115 height 34
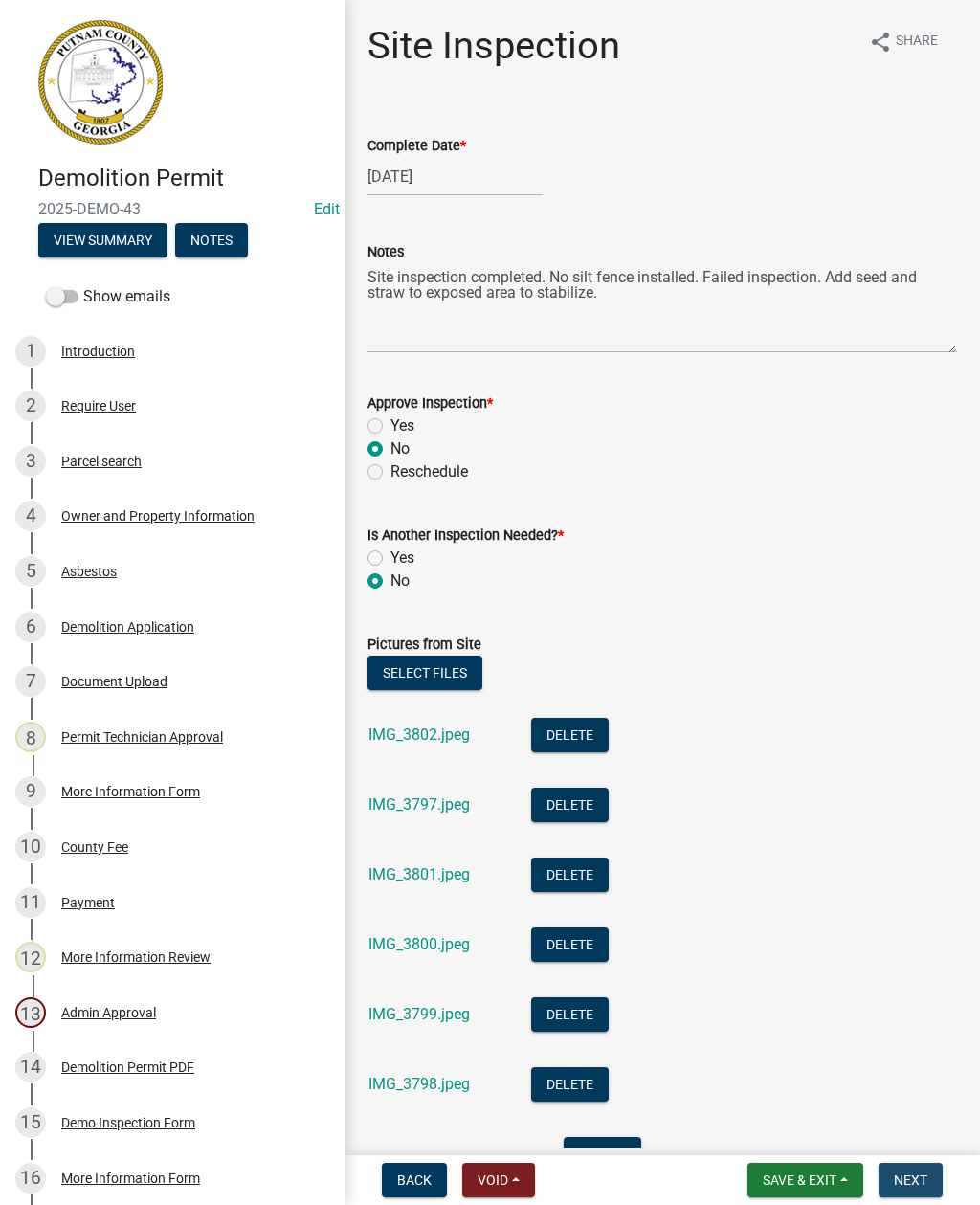
click at [915, 1175] on span "Next" at bounding box center [910, 1180] width 33 height 16
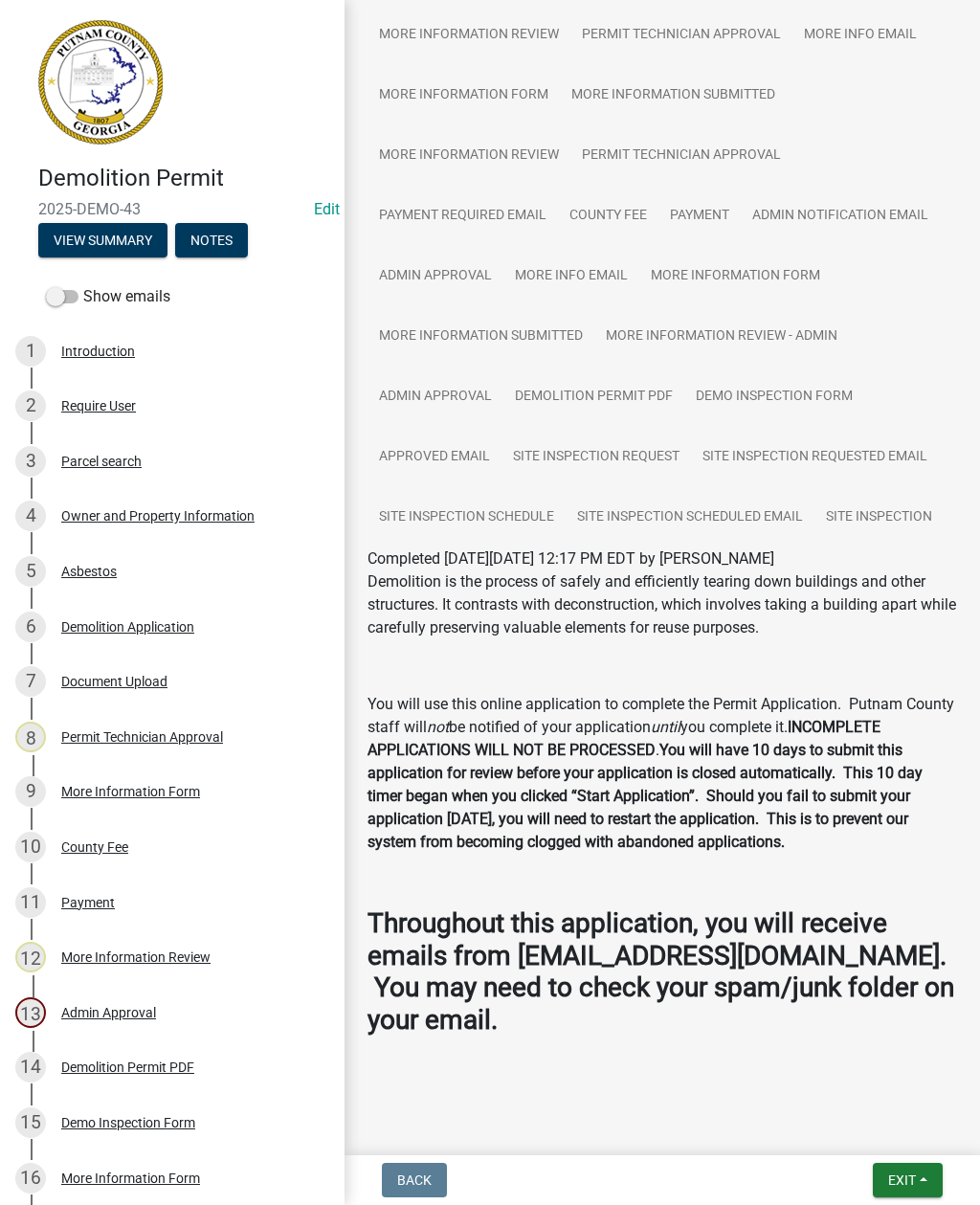
scroll to position [886, 0]
click at [898, 1175] on span "Exit" at bounding box center [901, 1180] width 28 height 16
click at [850, 1125] on button "Save & Exit" at bounding box center [866, 1129] width 153 height 46
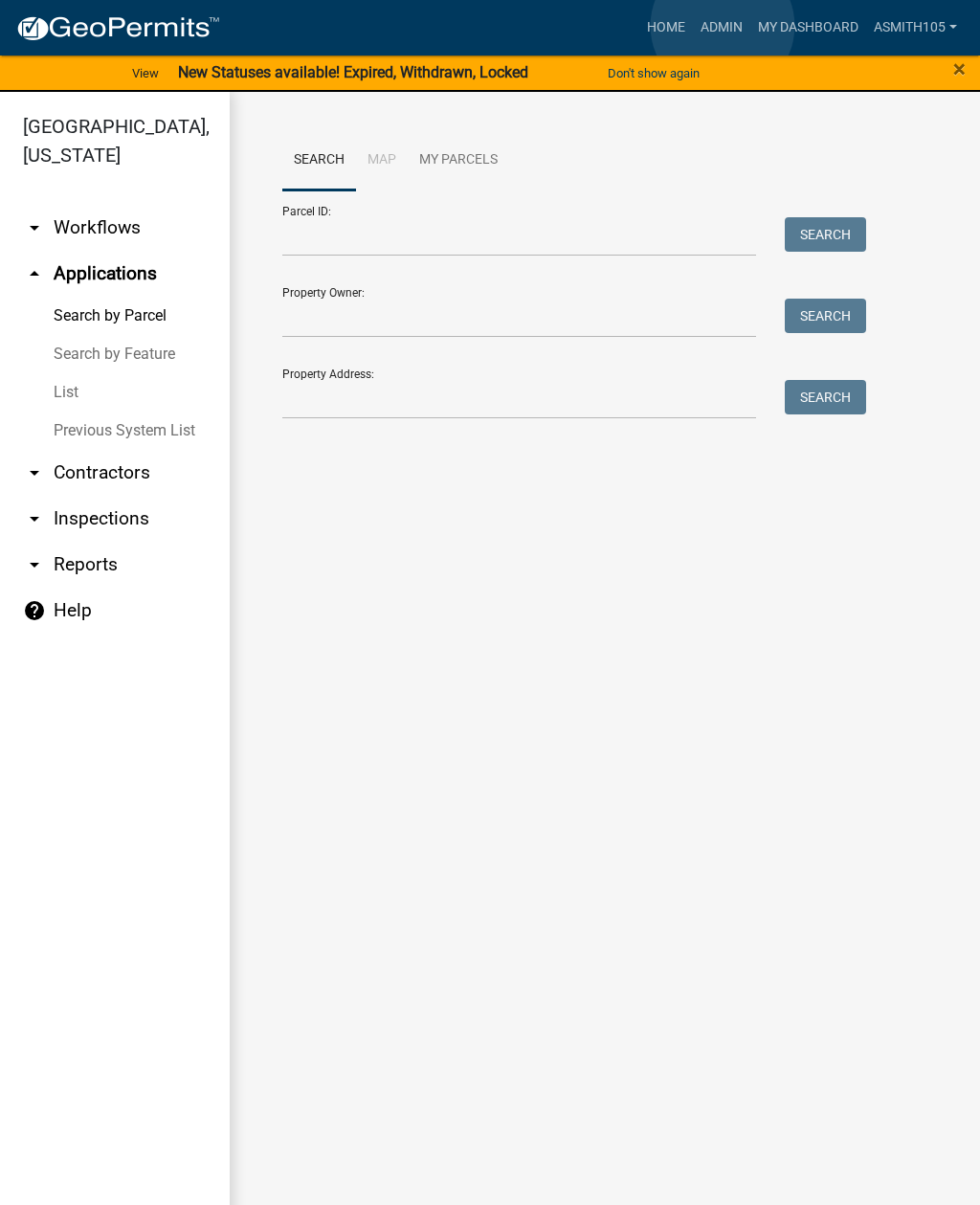
click at [723, 27] on link "Admin" at bounding box center [721, 27] width 57 height 36
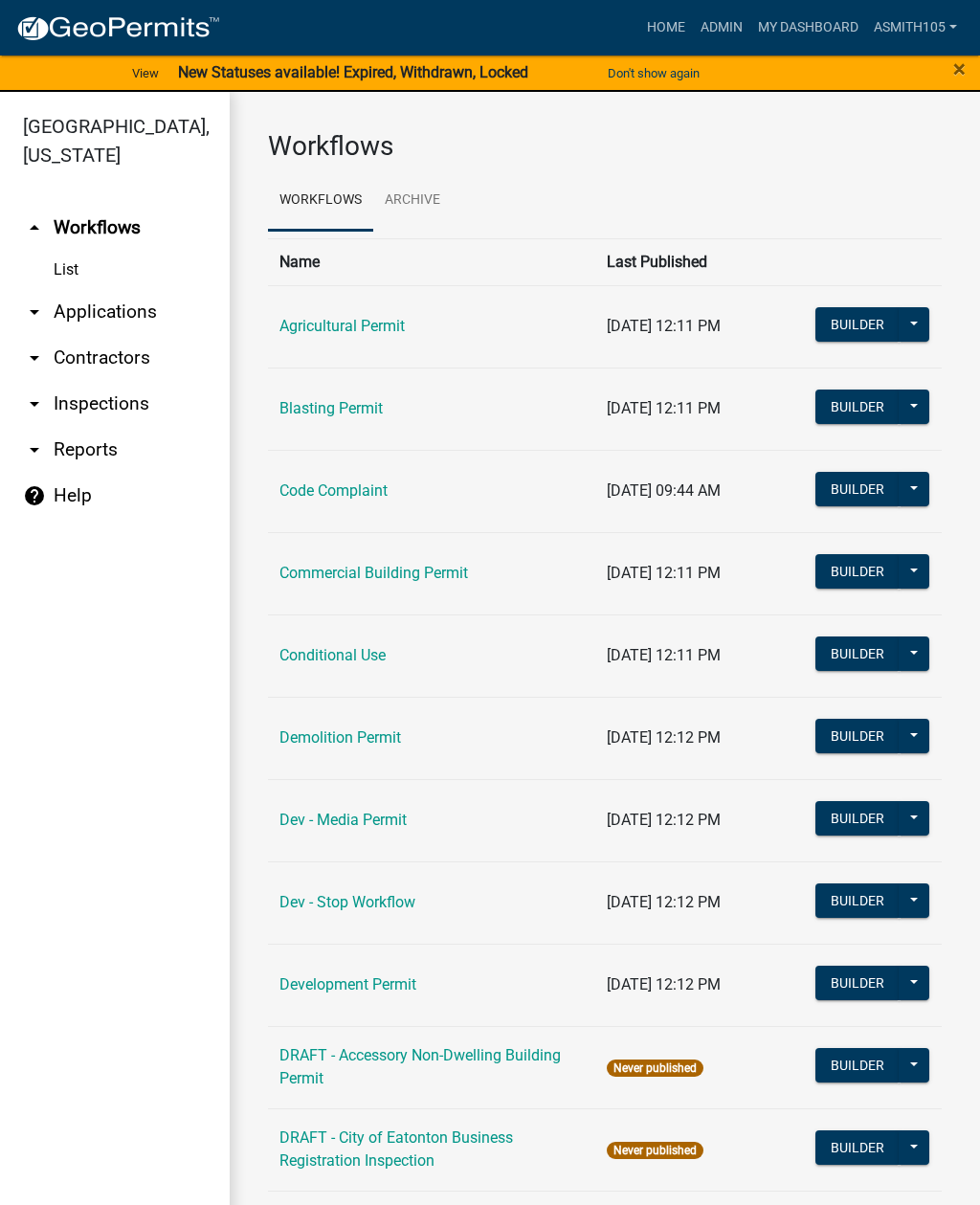
click at [105, 411] on link "arrow_drop_down Inspections" at bounding box center [115, 403] width 230 height 46
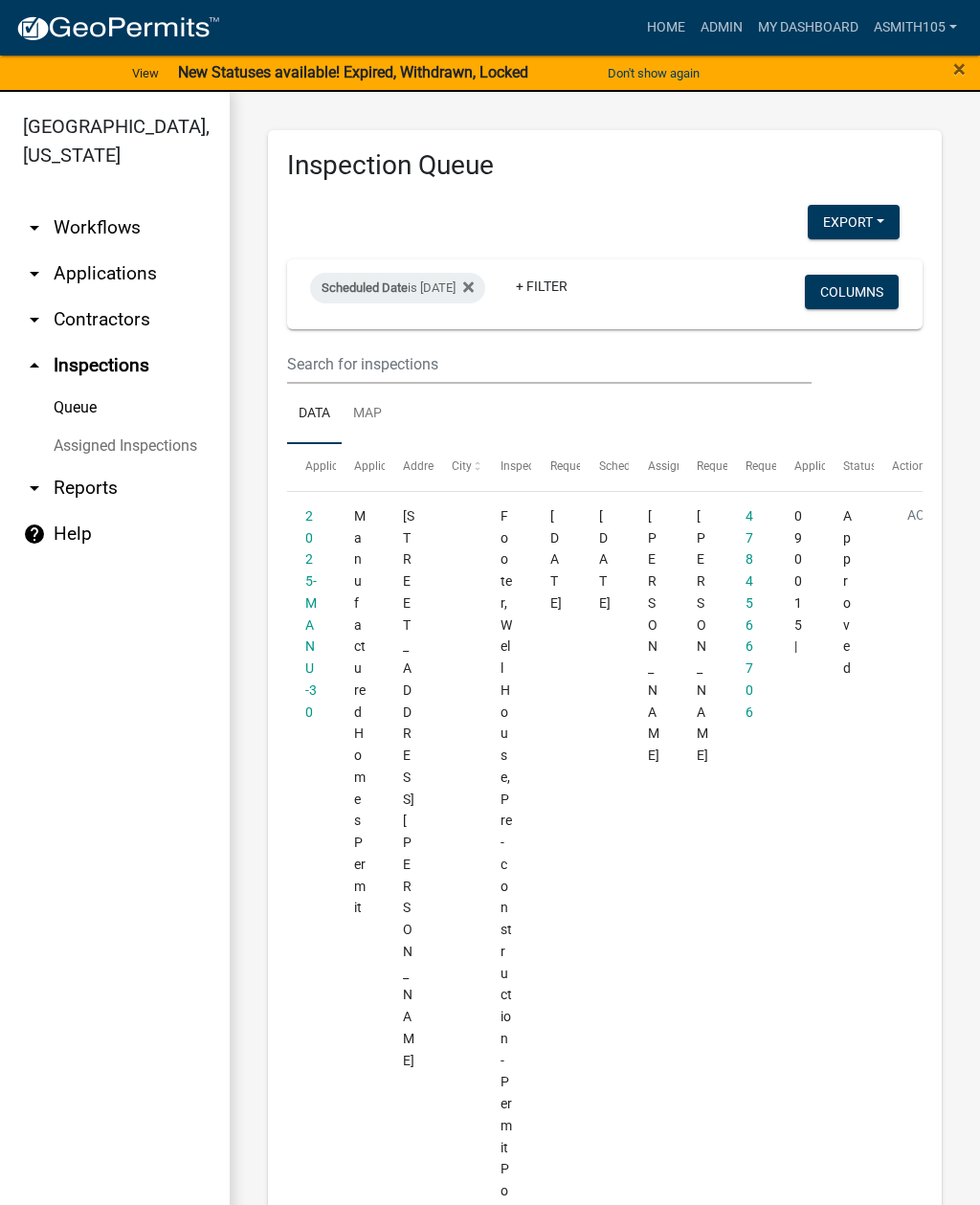
click at [460, 286] on div "Scheduled Date is 08/20/2025" at bounding box center [398, 287] width 175 height 30
click at [440, 349] on input "2025-08-20" at bounding box center [431, 359] width 134 height 39
type input "2025-08-22"
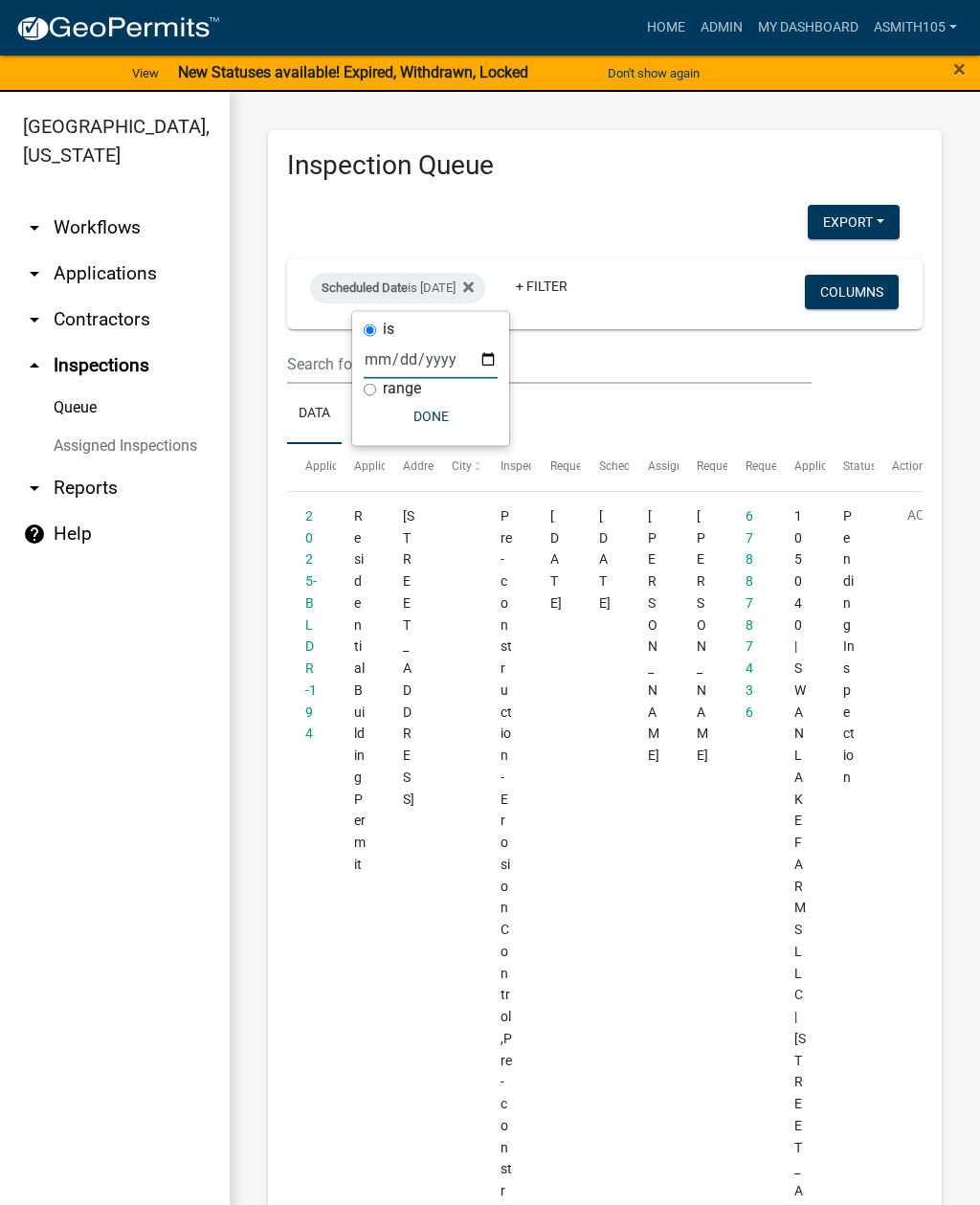
click at [133, 931] on ul "arrow_drop_down Workflows List arrow_drop_down Applications Search by Parcel Se…" at bounding box center [115, 709] width 230 height 1039
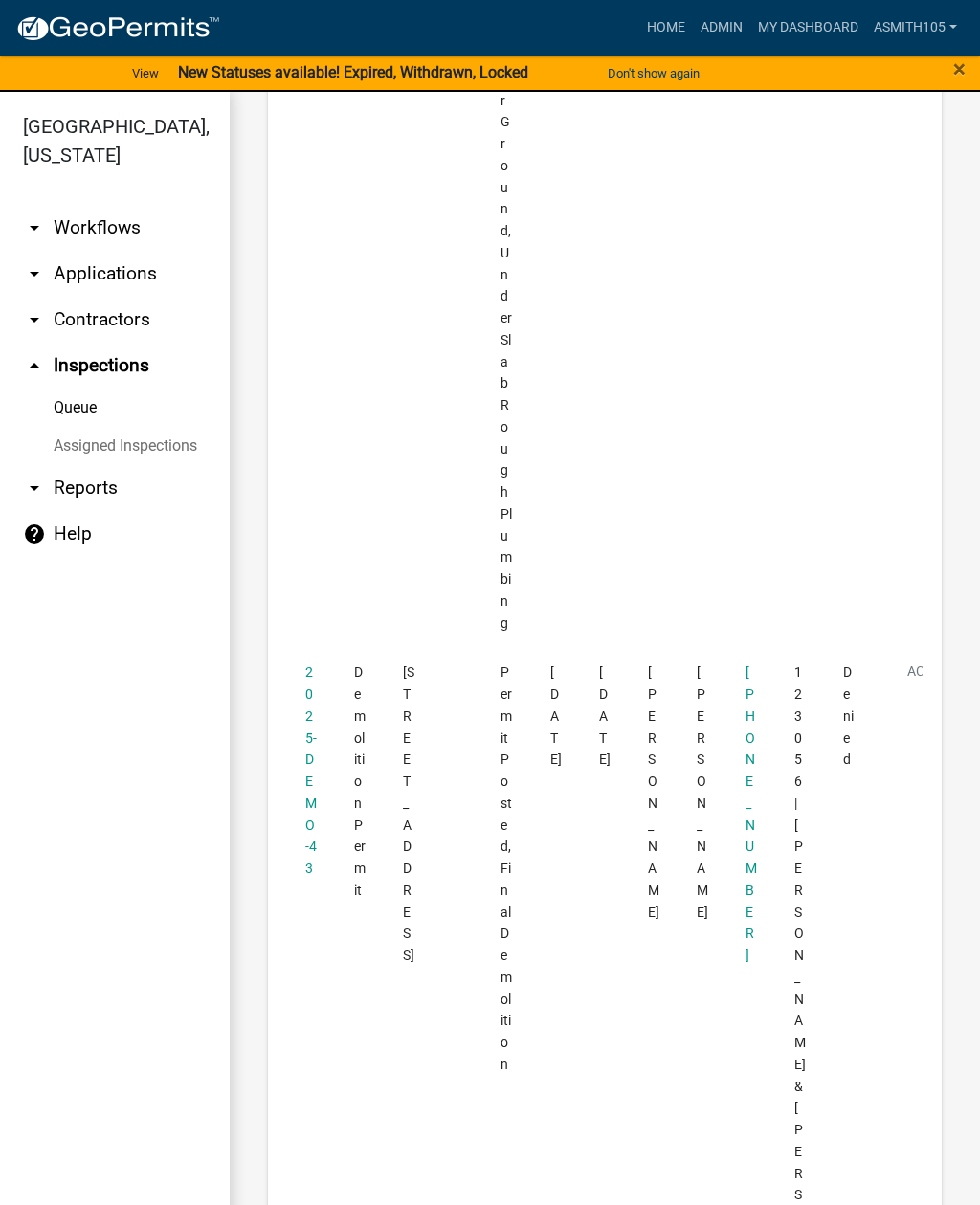
scroll to position [3045, 0]
click at [313, 669] on link "2025-DEMO-43" at bounding box center [311, 774] width 12 height 211
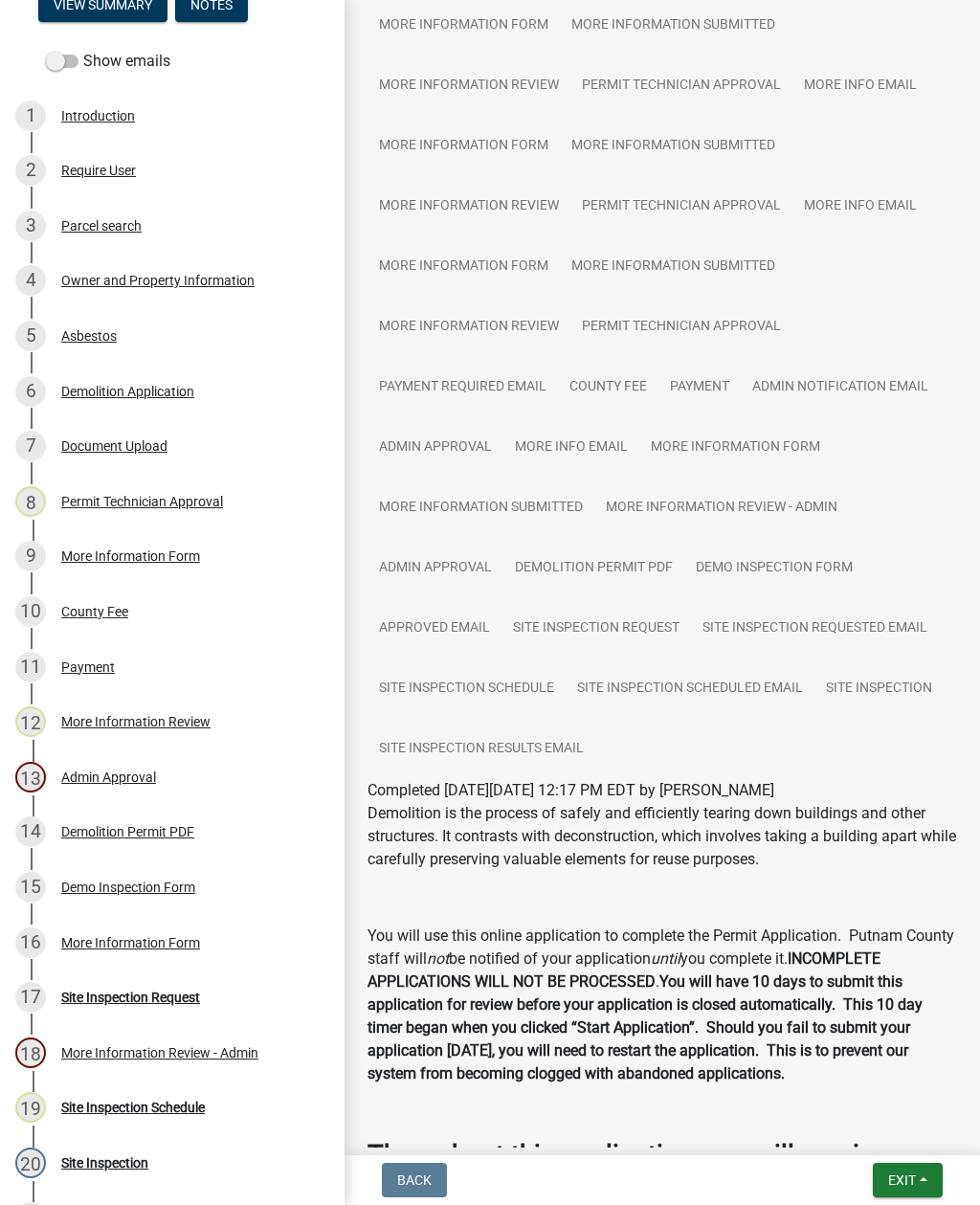
scroll to position [262, 0]
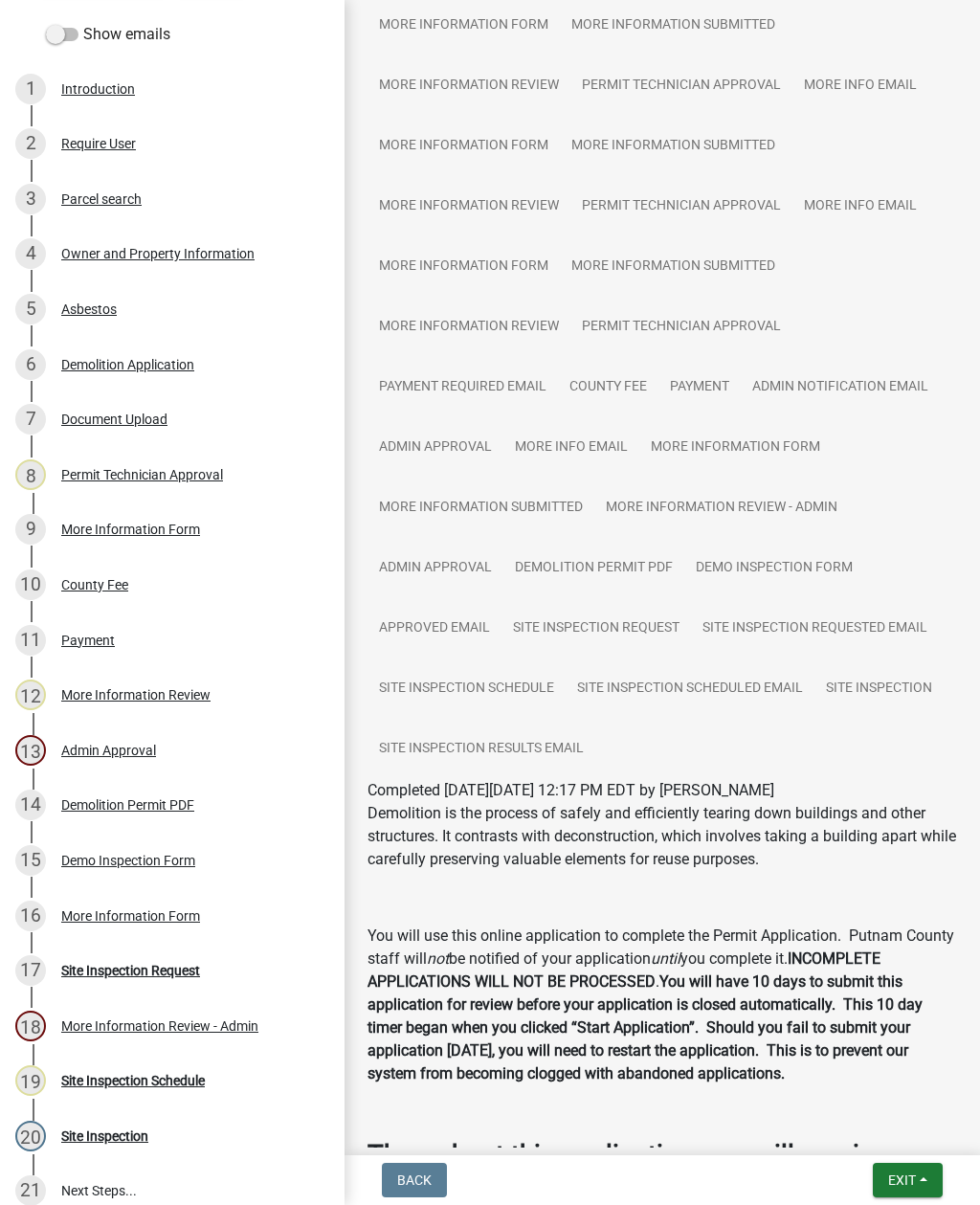
click at [160, 973] on div "Site Inspection Request" at bounding box center [130, 970] width 139 height 14
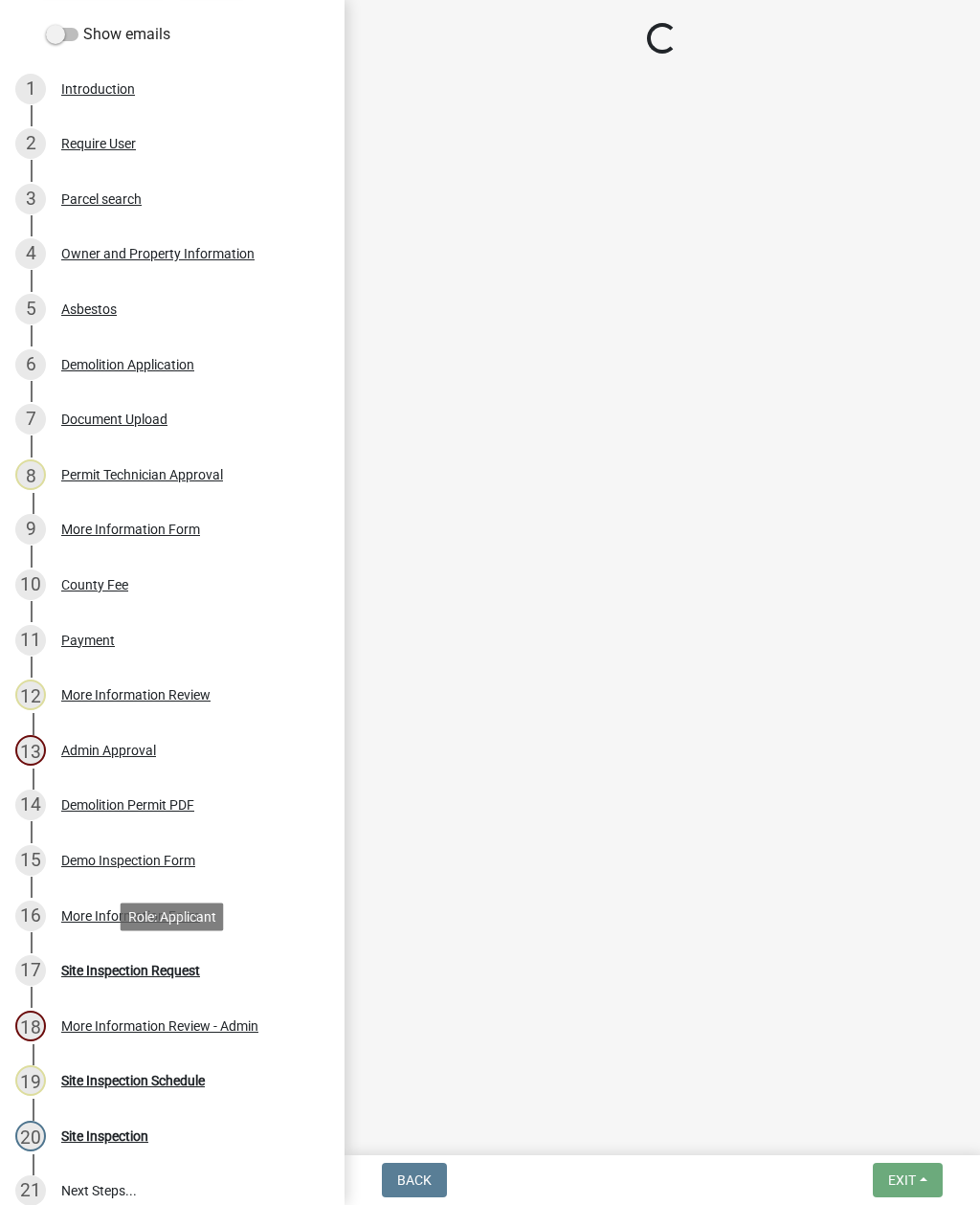
scroll to position [0, 0]
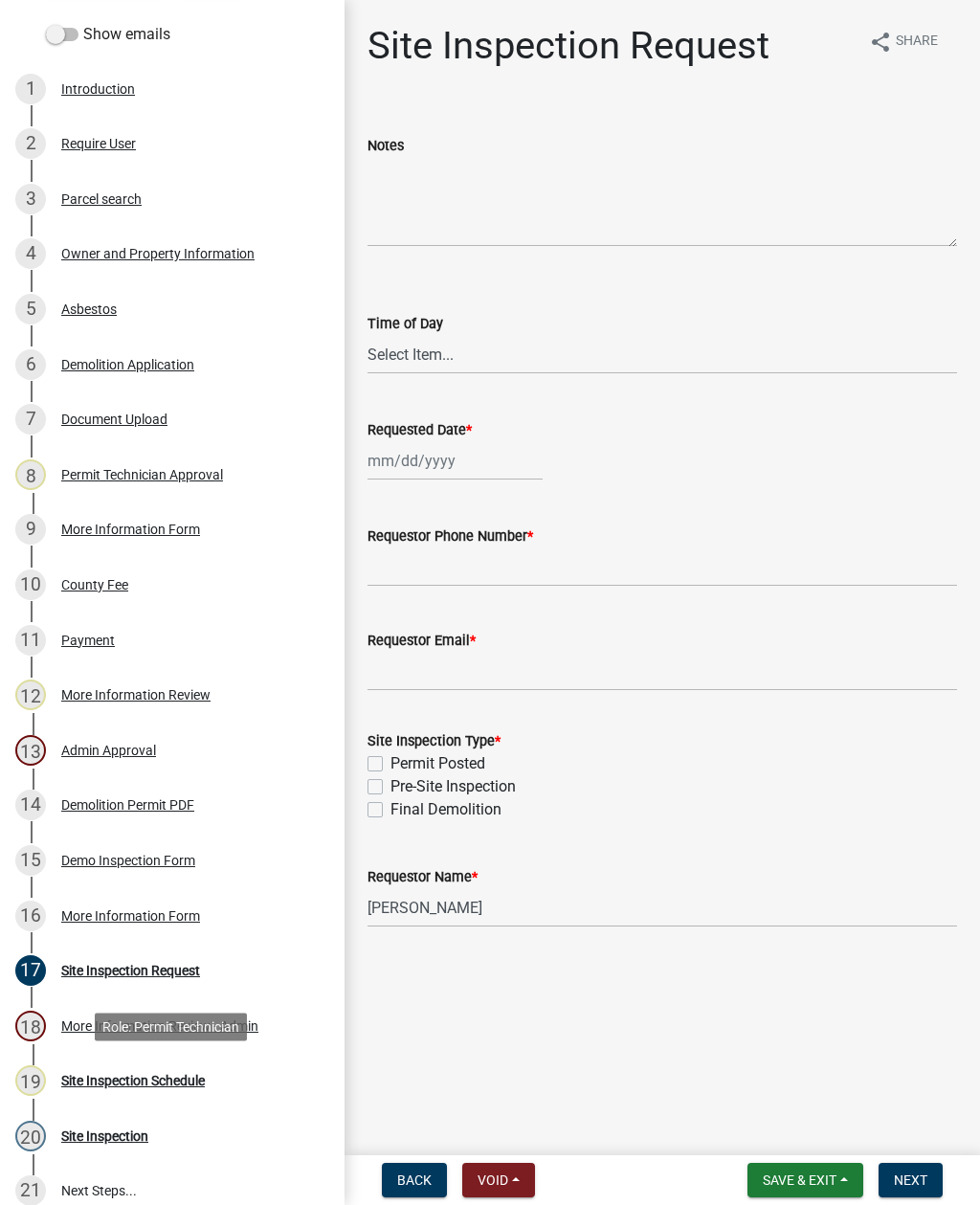
click at [162, 1088] on div "19 Site Inspection Schedule" at bounding box center [164, 1079] width 299 height 30
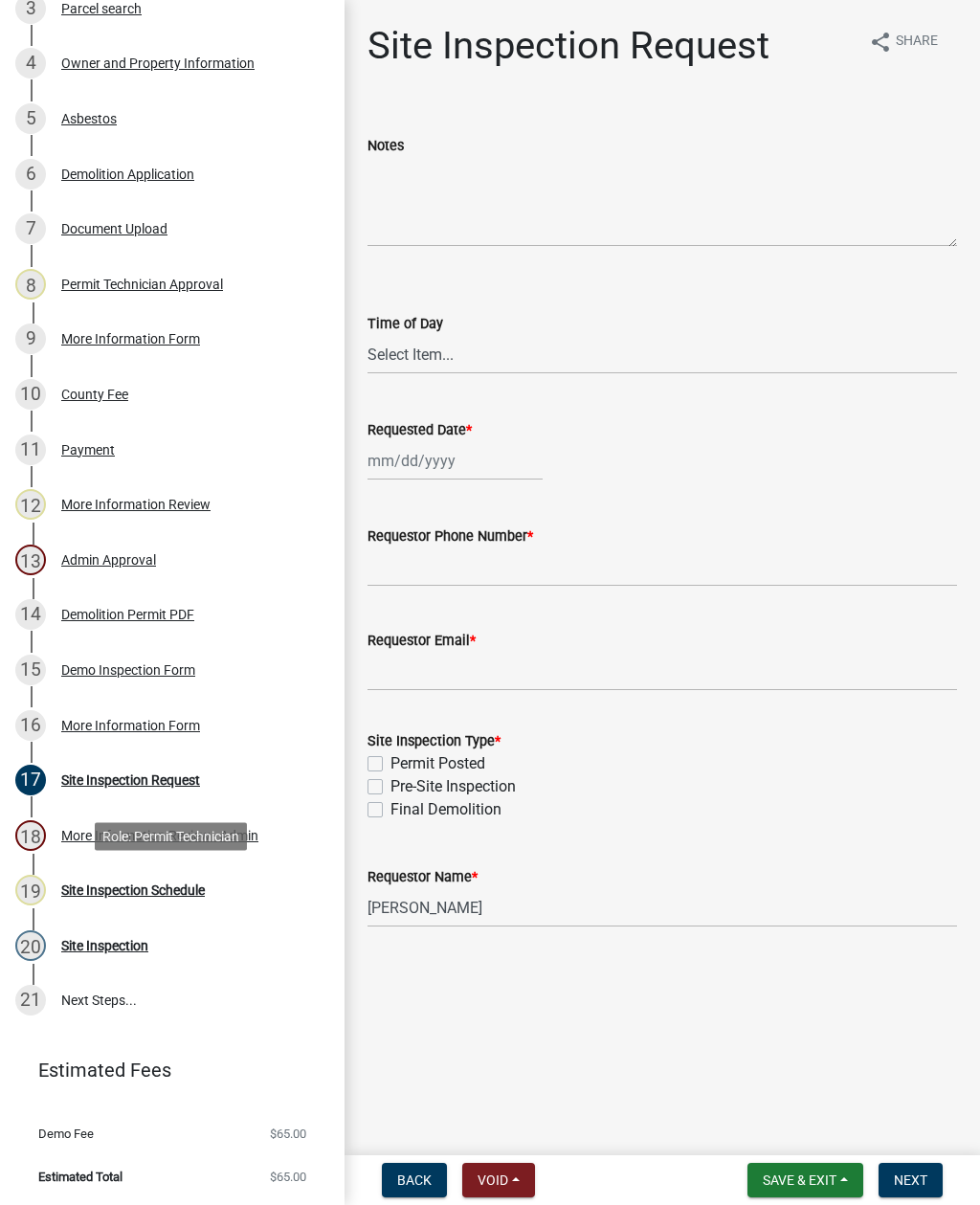
scroll to position [433, 0]
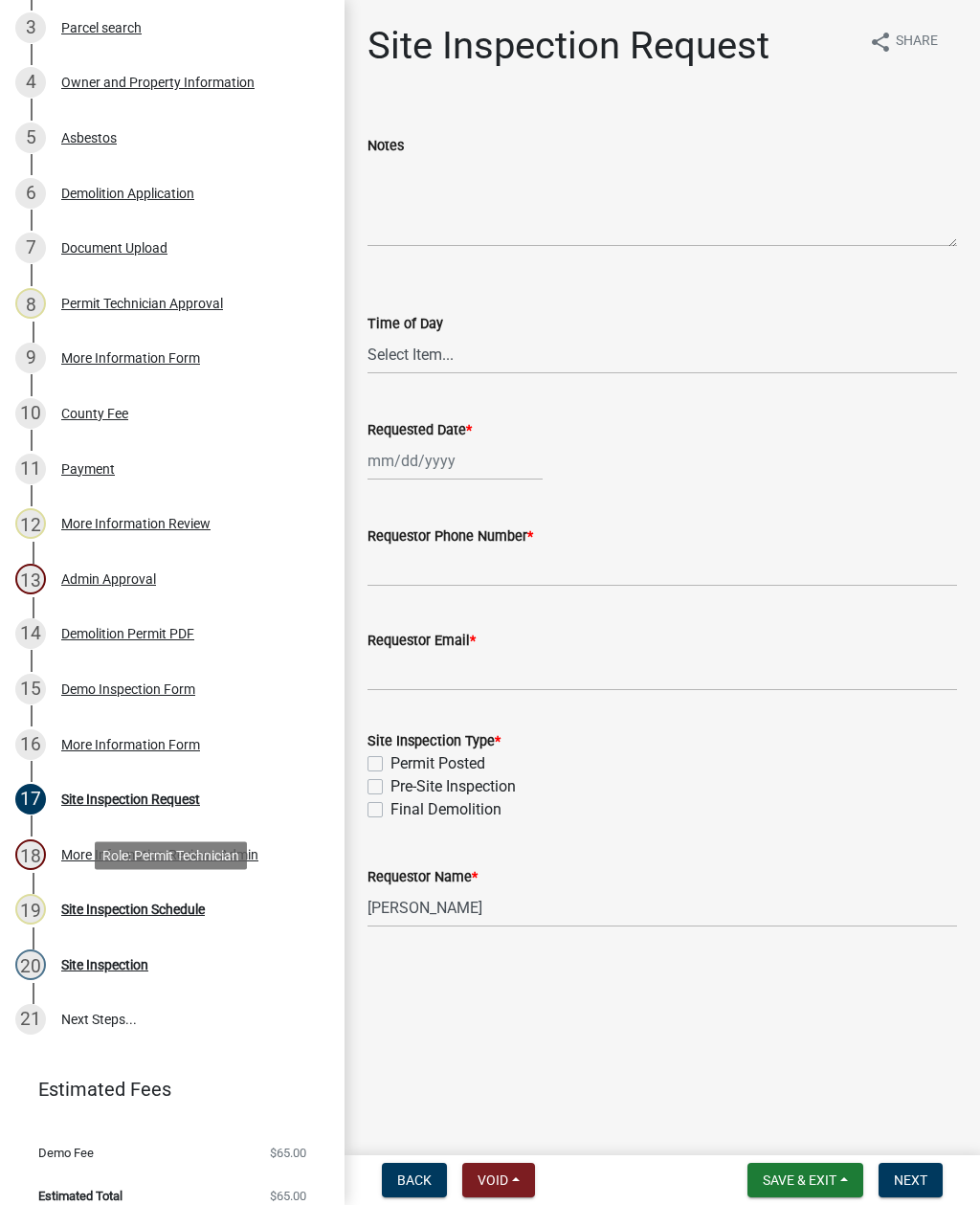
click at [121, 961] on div "Site Inspection" at bounding box center [104, 965] width 87 height 14
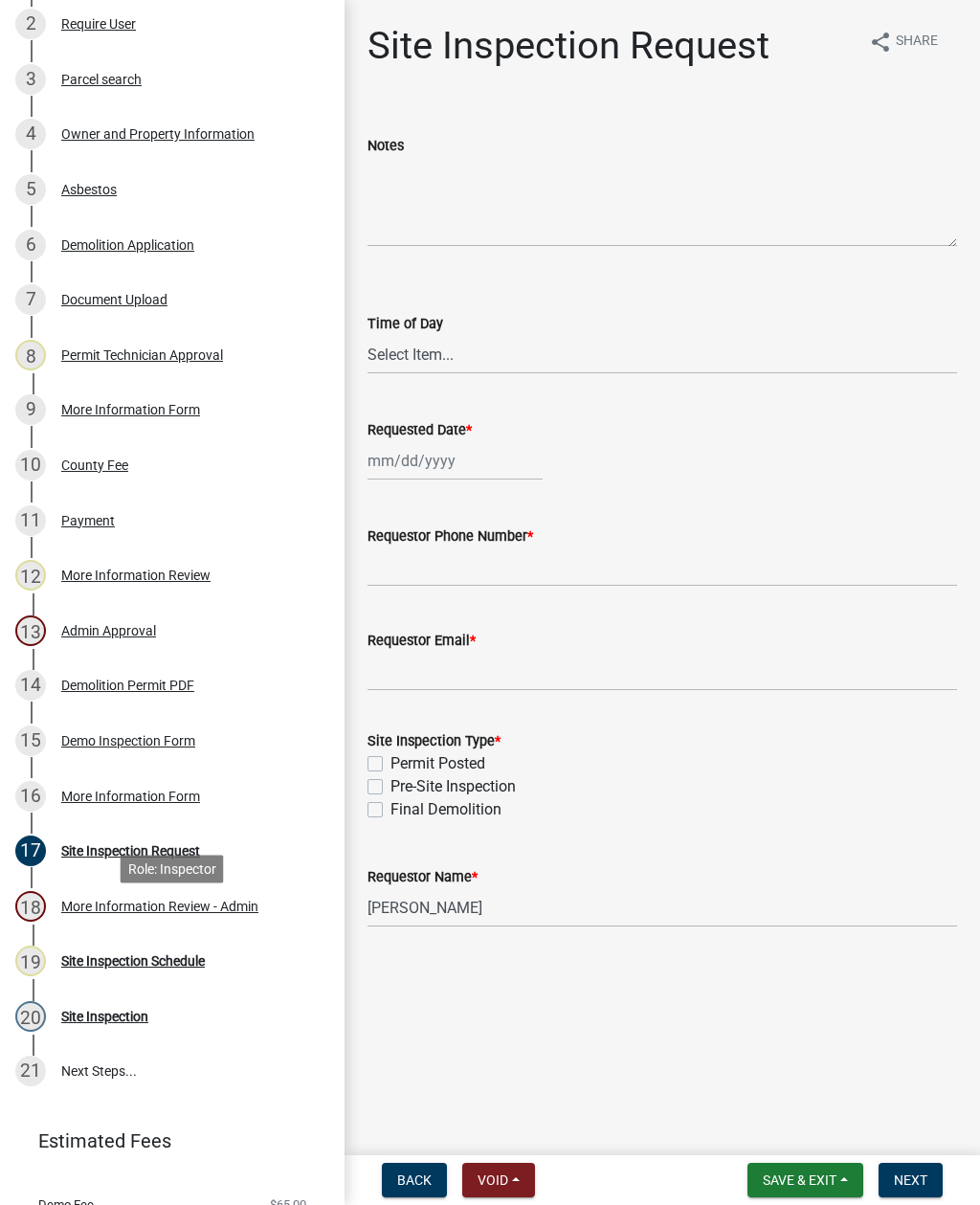
scroll to position [453, 0]
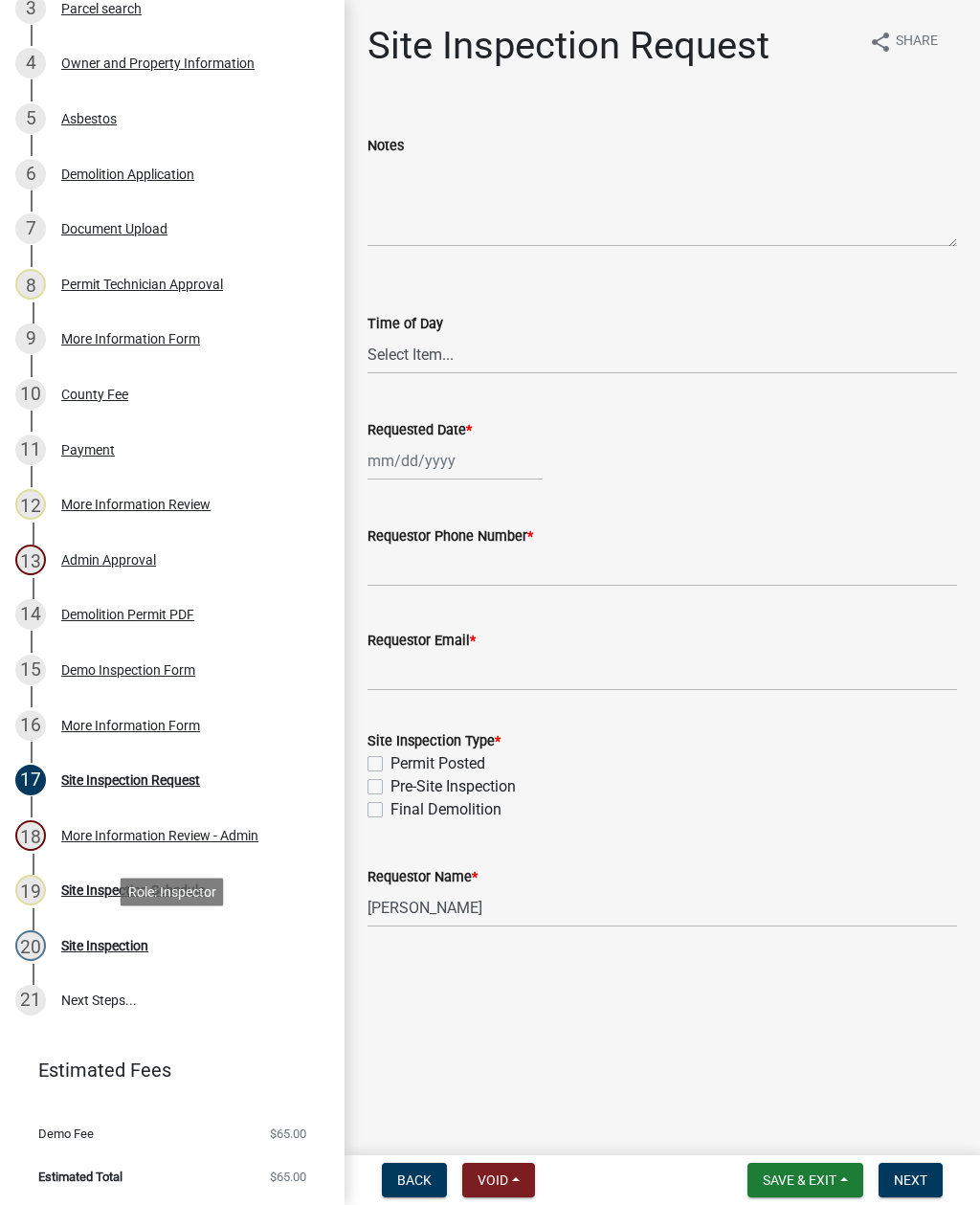
click at [163, 789] on div "17 Site Inspection Request" at bounding box center [164, 780] width 299 height 30
click at [165, 831] on div "More Information Review - Admin" at bounding box center [160, 835] width 198 height 14
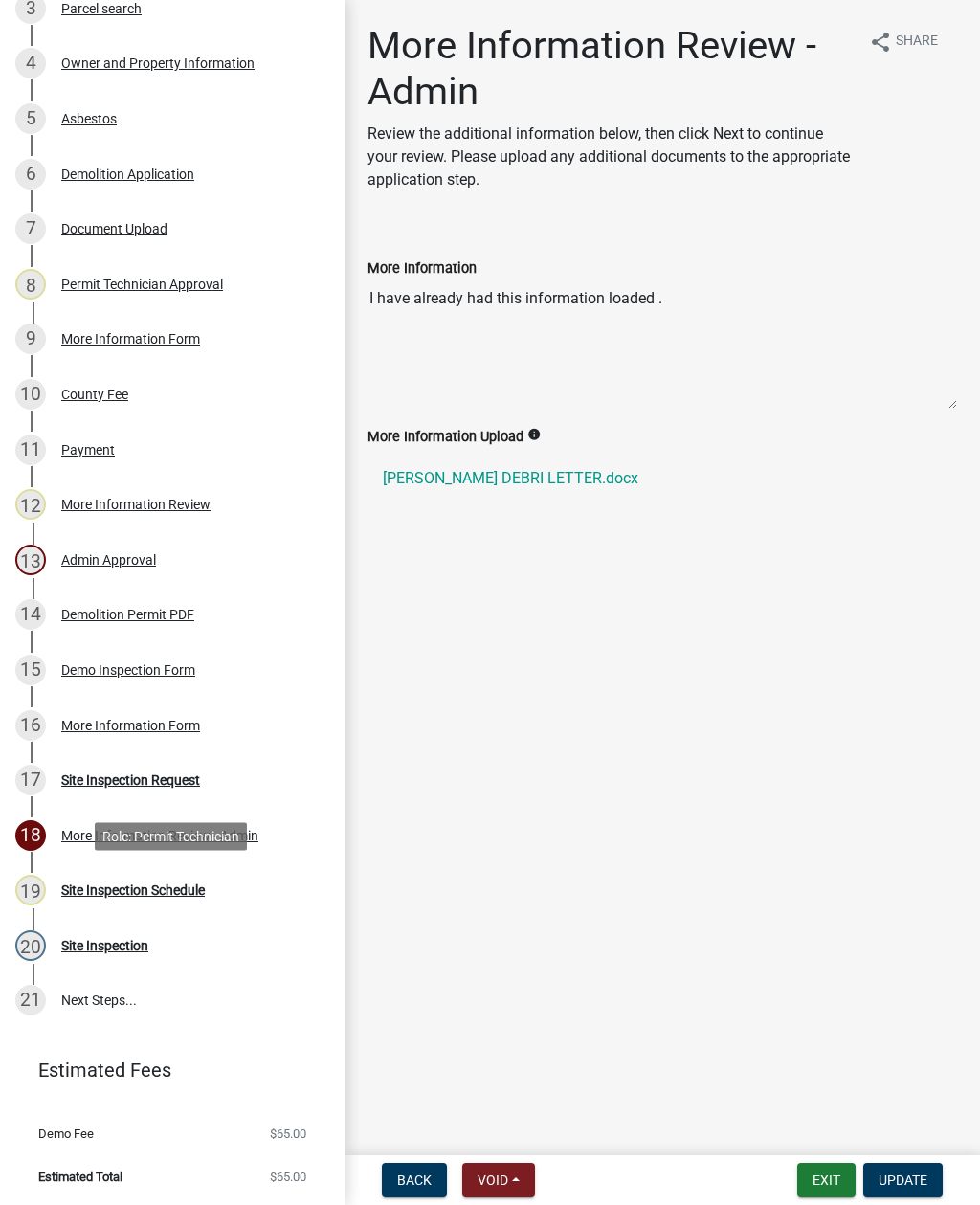
click at [163, 883] on div "Site Inspection Schedule" at bounding box center [132, 890] width 143 height 14
click at [122, 938] on div "Site Inspection" at bounding box center [104, 945] width 87 height 14
click at [111, 939] on div "Site Inspection" at bounding box center [104, 945] width 87 height 14
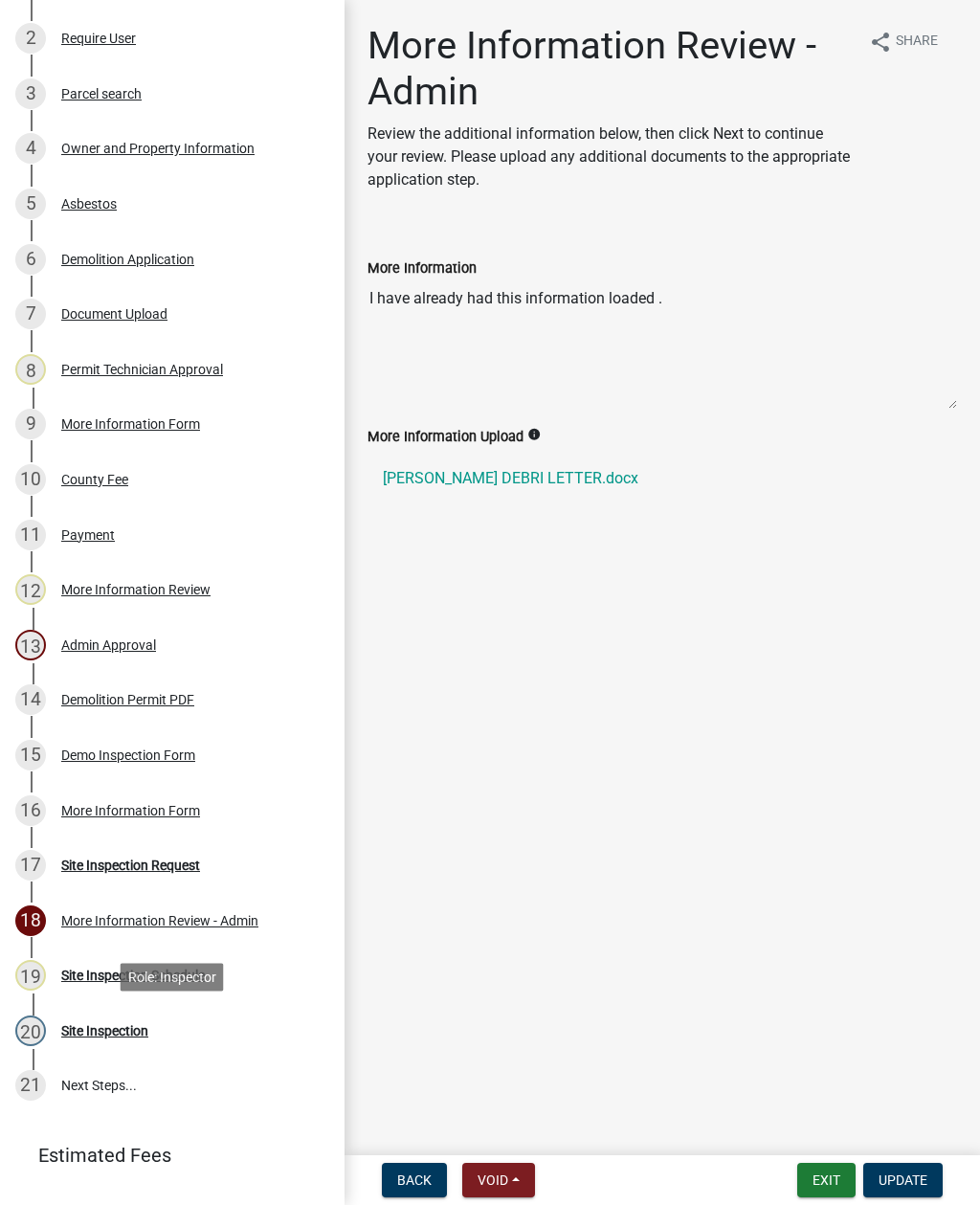
scroll to position [372, 0]
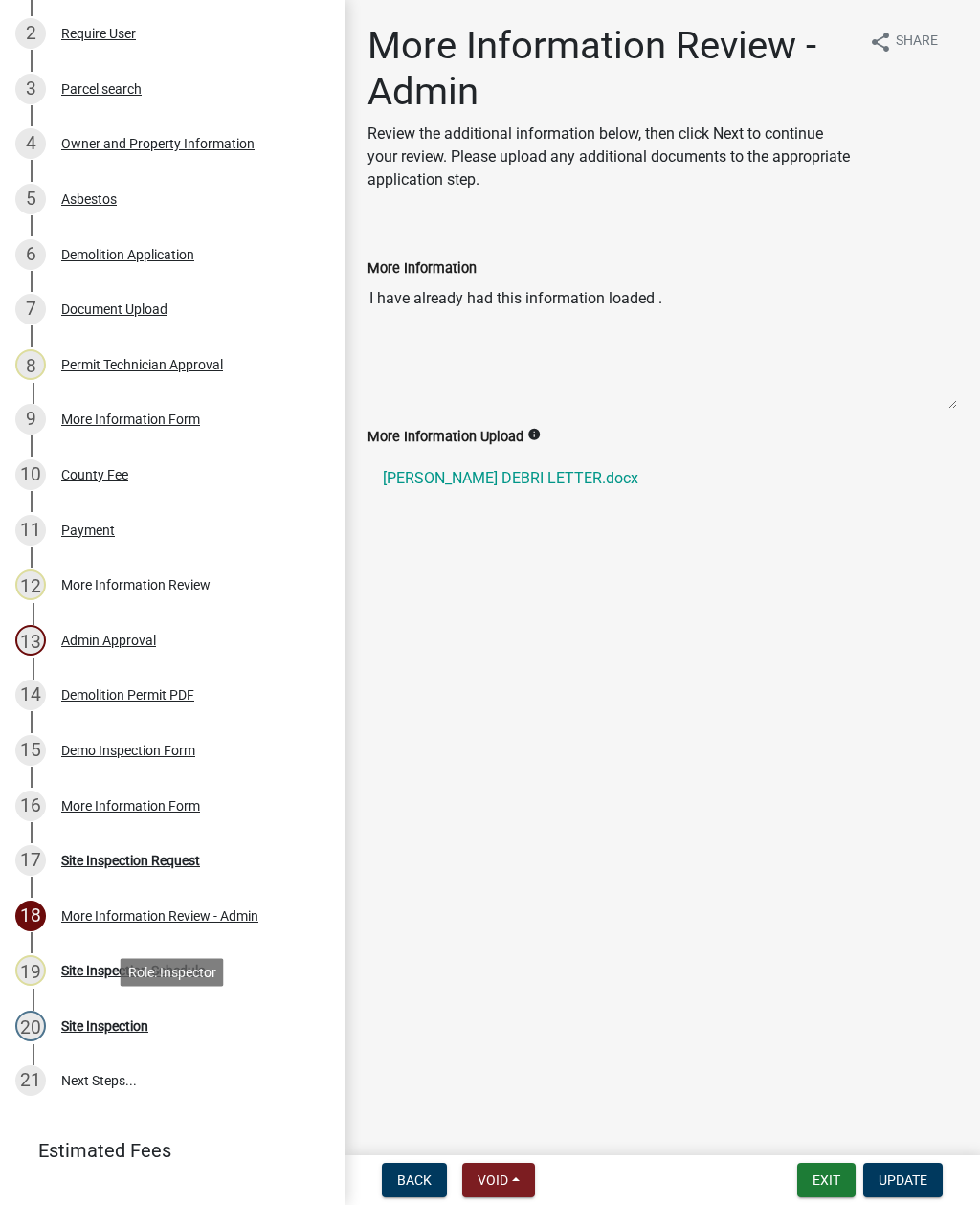
click at [141, 692] on div "Demolition Permit PDF" at bounding box center [127, 695] width 133 height 14
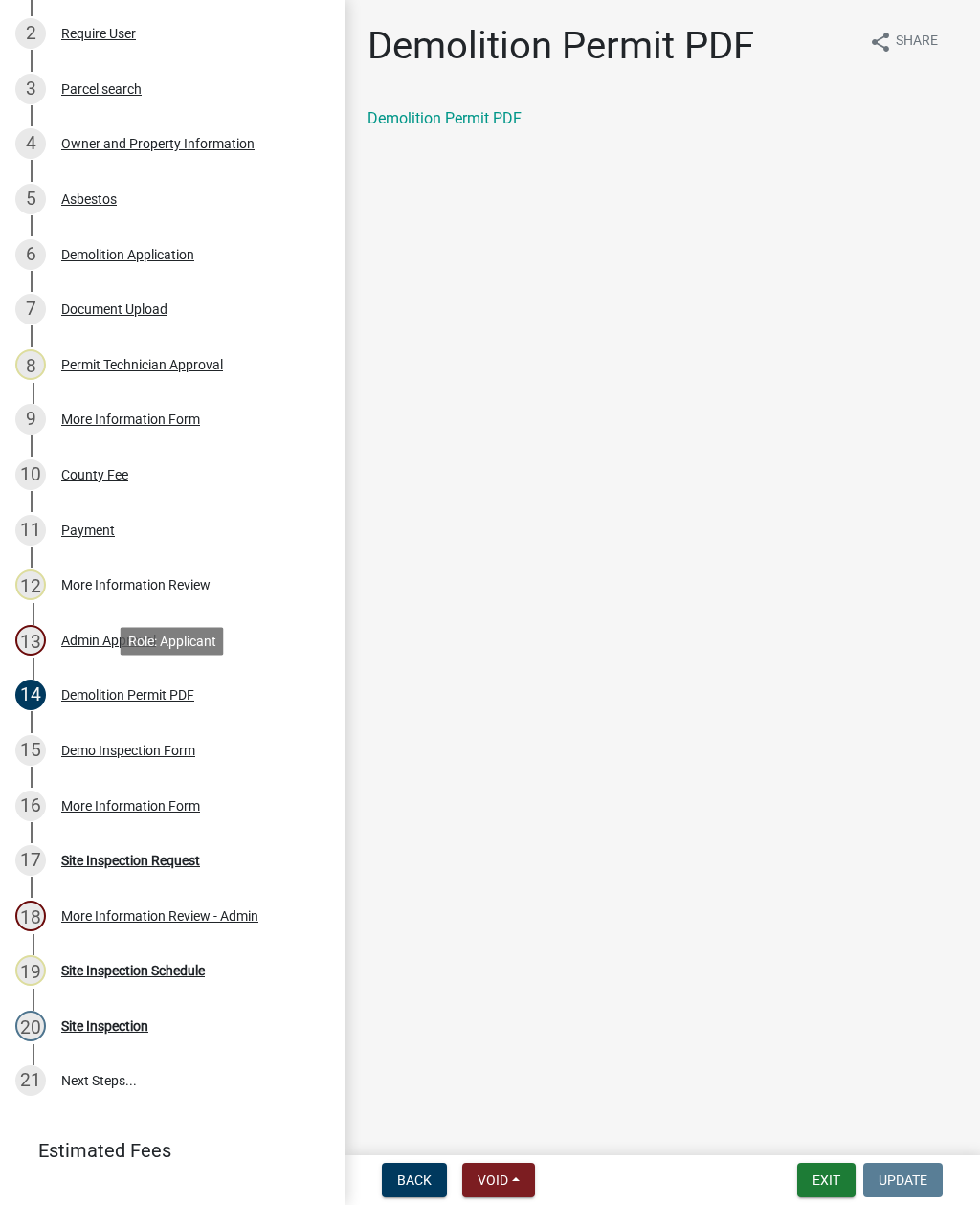
click at [125, 750] on div "Demo Inspection Form" at bounding box center [128, 750] width 134 height 14
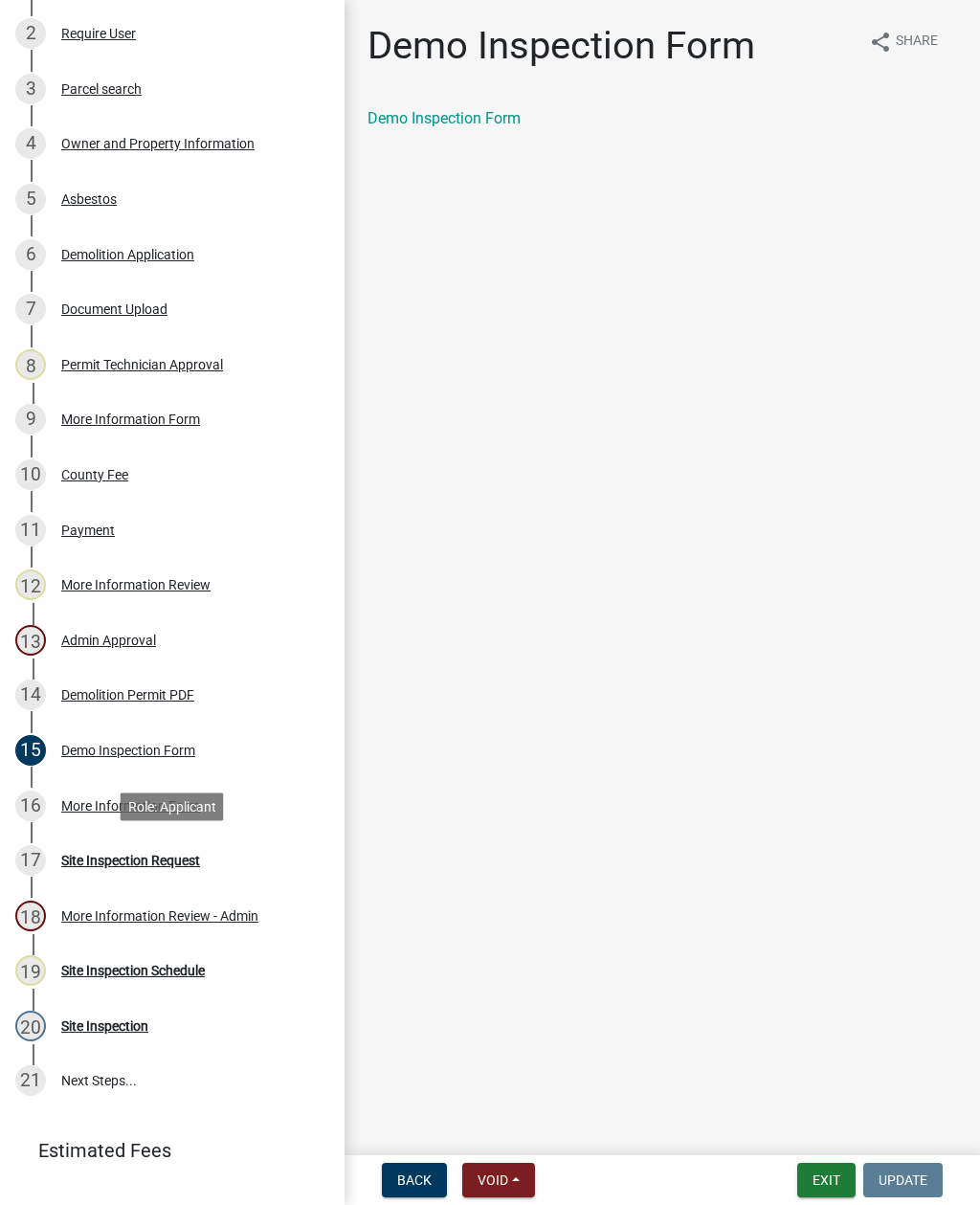
click at [133, 861] on div "Site Inspection Request" at bounding box center [130, 860] width 139 height 14
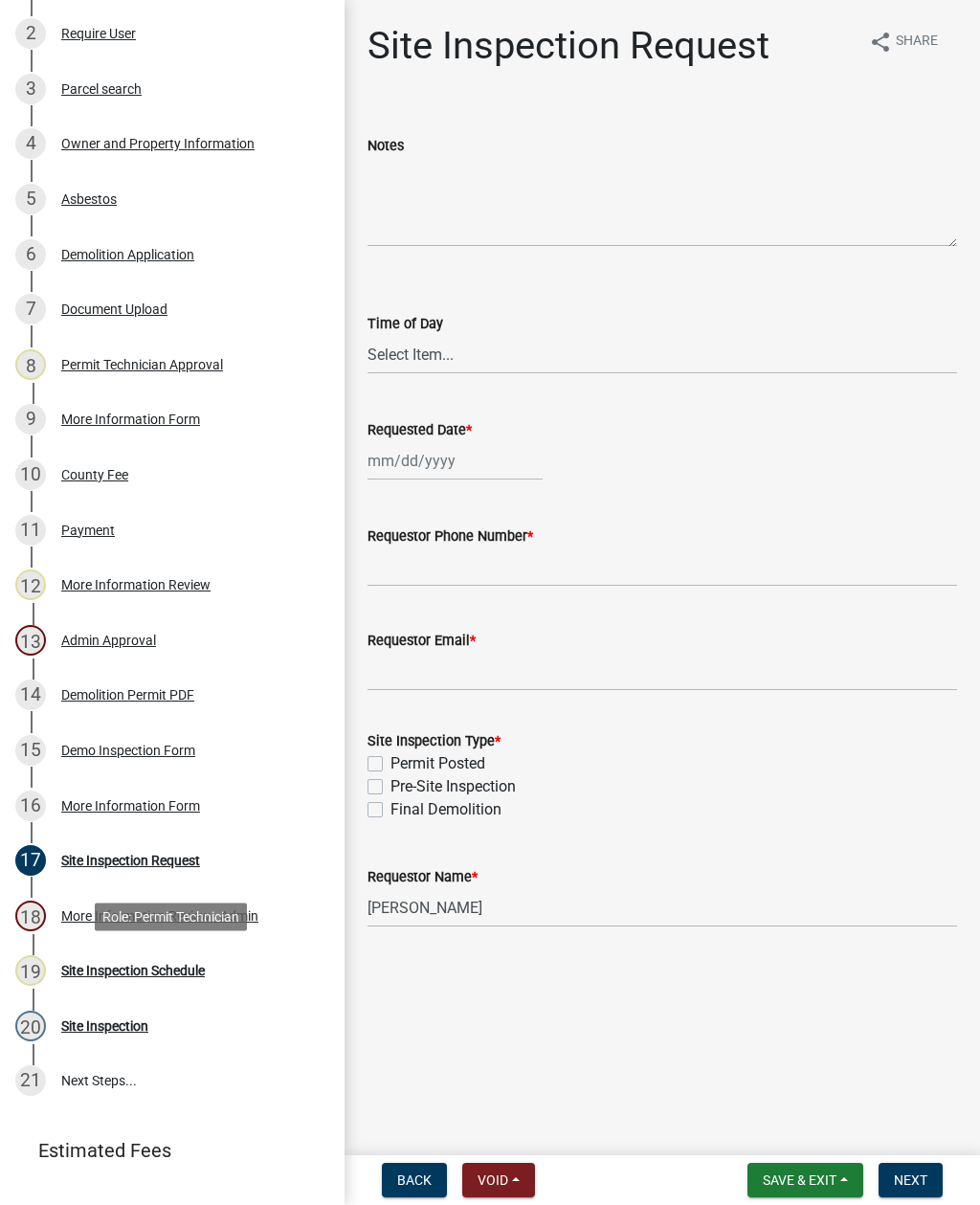
click at [163, 970] on div "Site Inspection Schedule" at bounding box center [132, 970] width 143 height 14
click at [927, 1188] on button "Next" at bounding box center [910, 1179] width 64 height 34
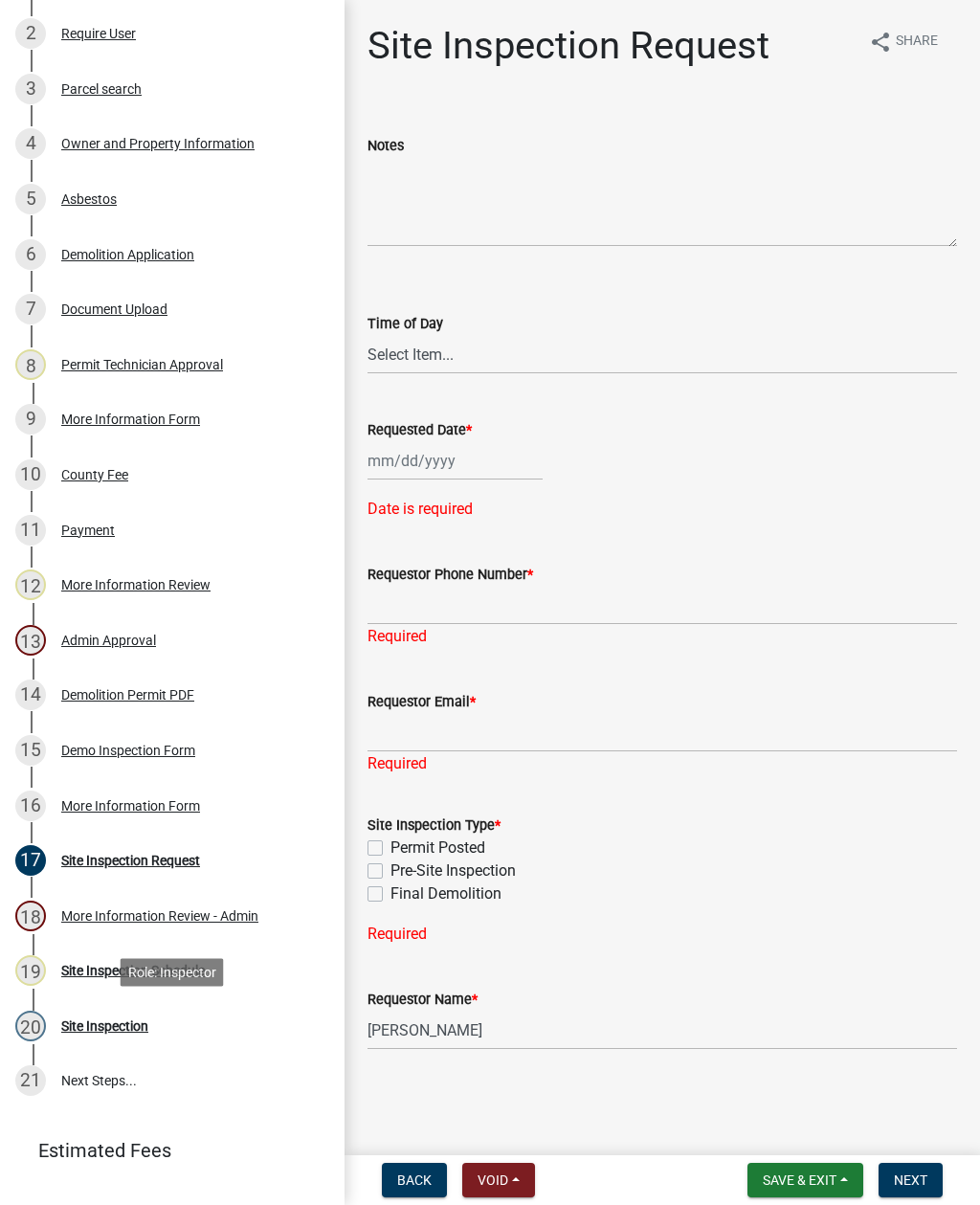
click at [118, 1024] on div "Site Inspection" at bounding box center [104, 1026] width 87 height 14
click at [90, 964] on div "Site Inspection Schedule" at bounding box center [132, 970] width 143 height 14
click at [96, 979] on div "19 Site Inspection Schedule" at bounding box center [164, 969] width 299 height 30
click at [553, 1024] on input "[PERSON_NAME]" at bounding box center [663, 1030] width 590 height 39
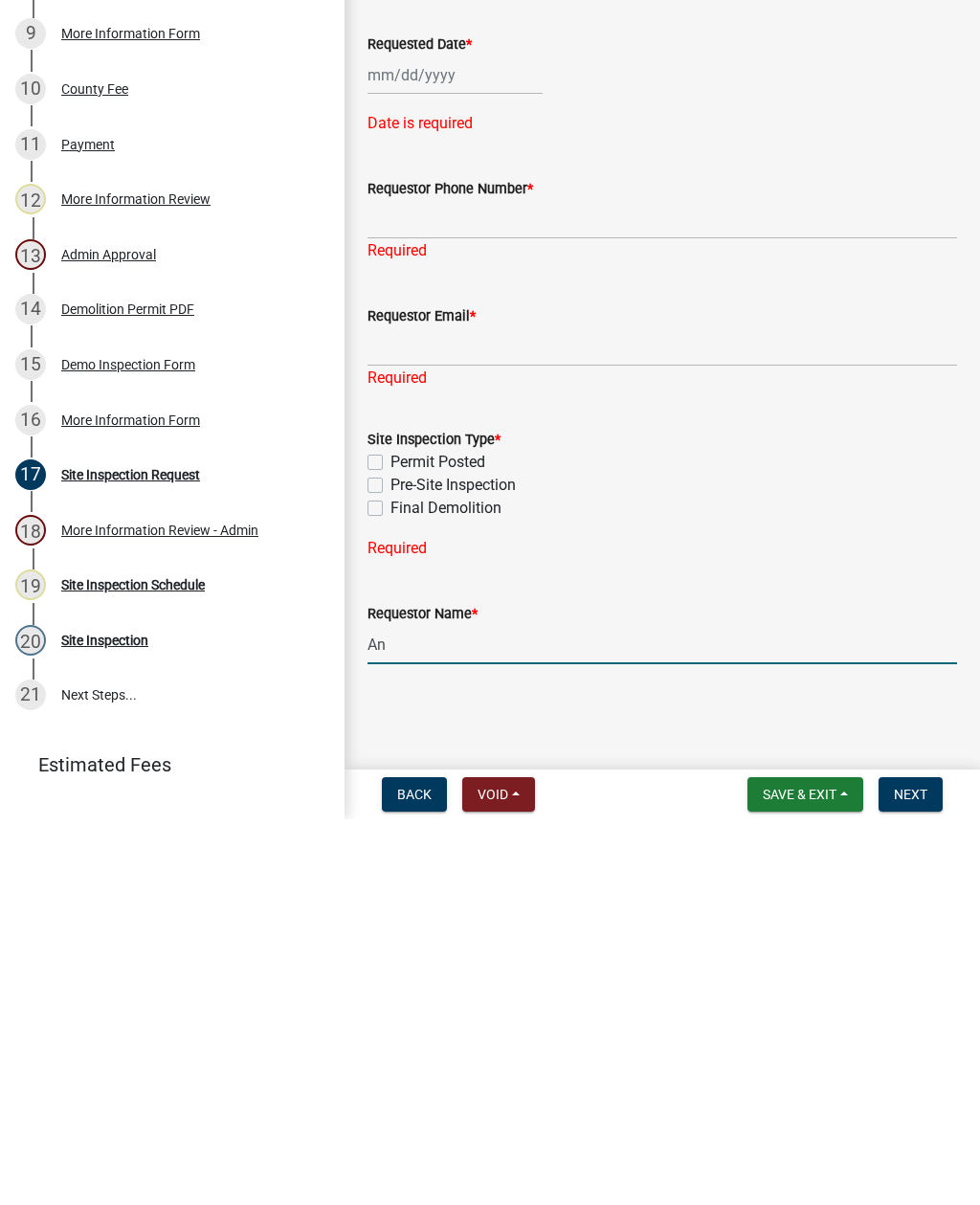
type input "A"
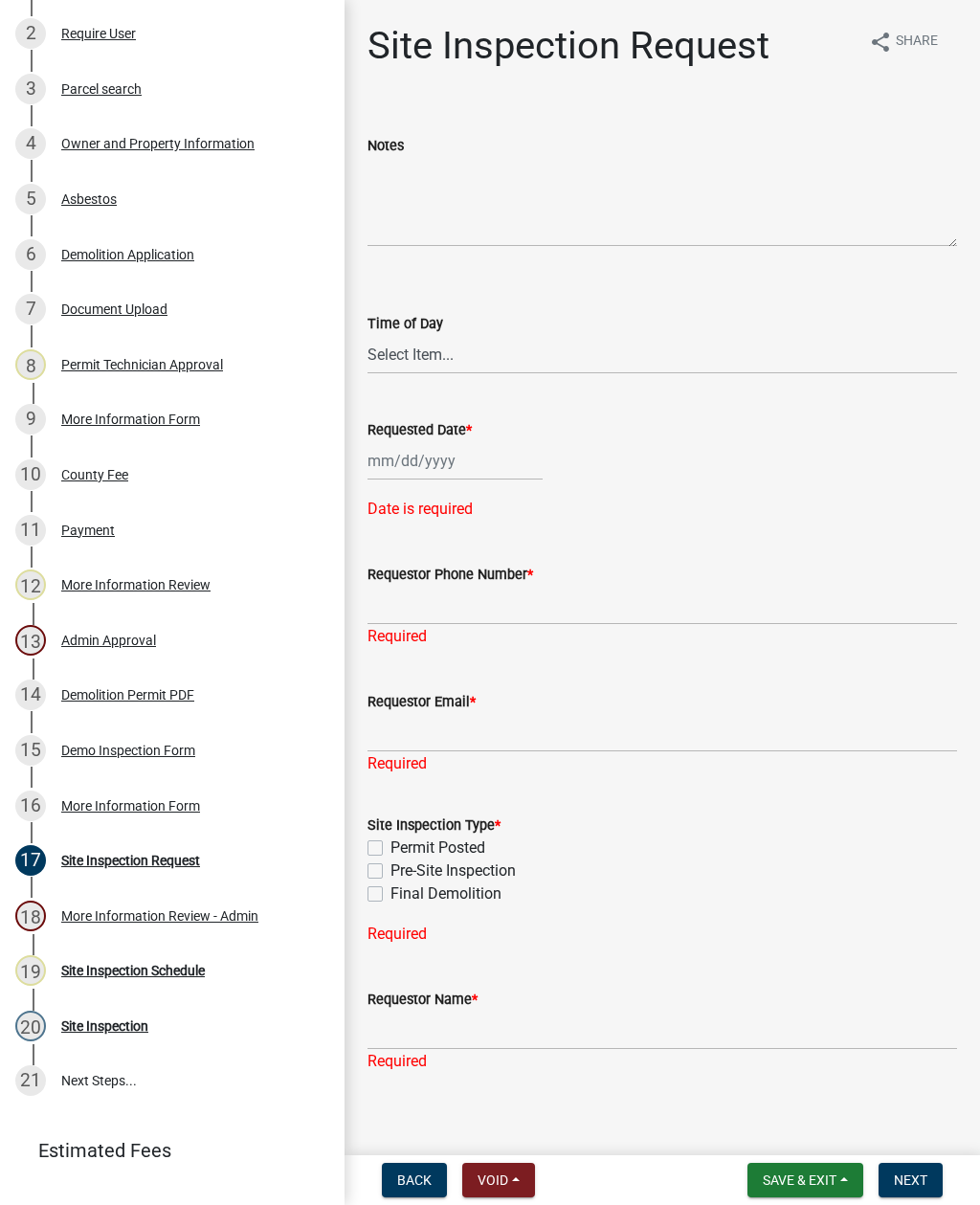
click at [128, 756] on div "Demo Inspection Form" at bounding box center [128, 750] width 134 height 14
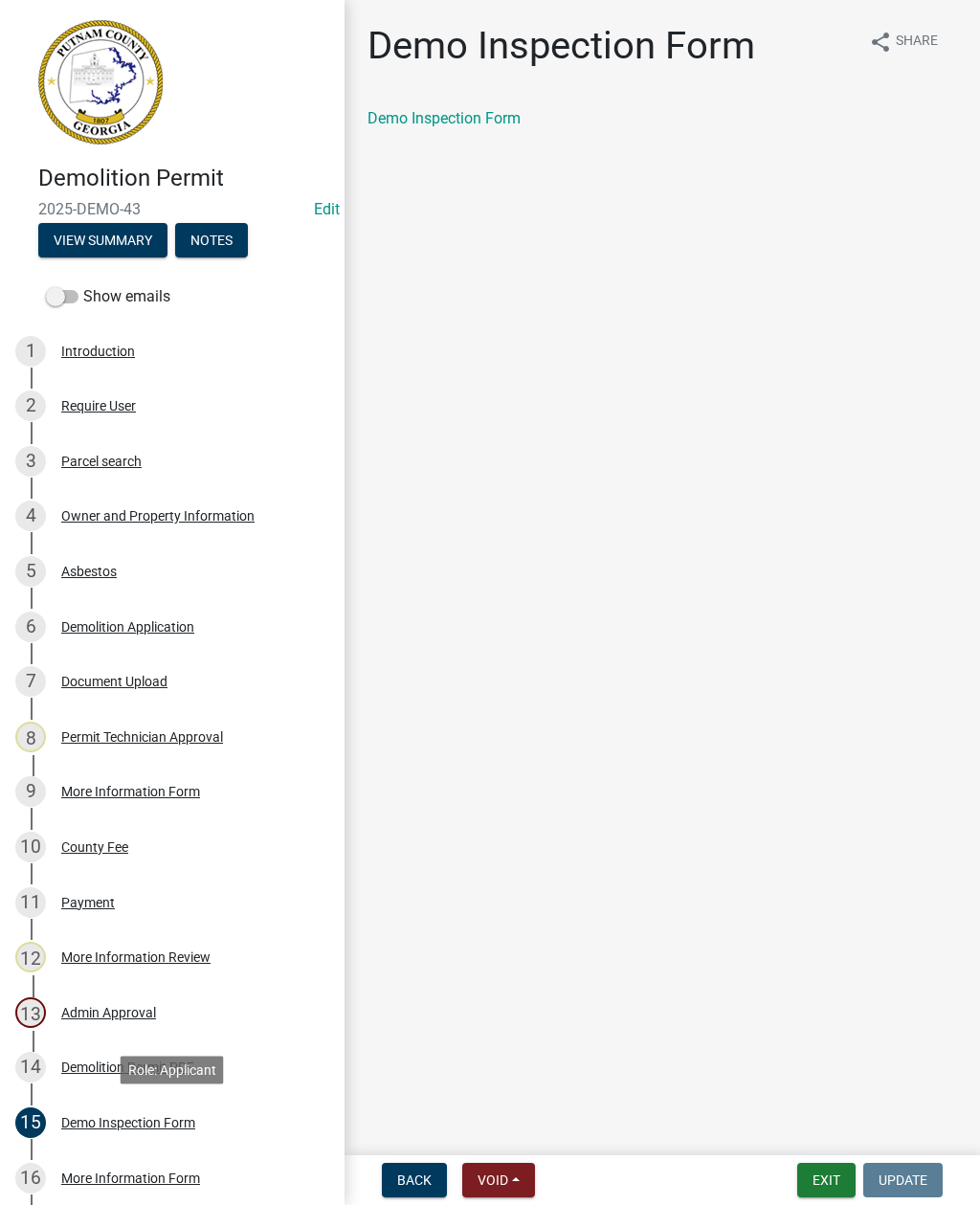
scroll to position [0, 0]
click at [168, 505] on div "4 Owner and Property Information" at bounding box center [164, 515] width 299 height 30
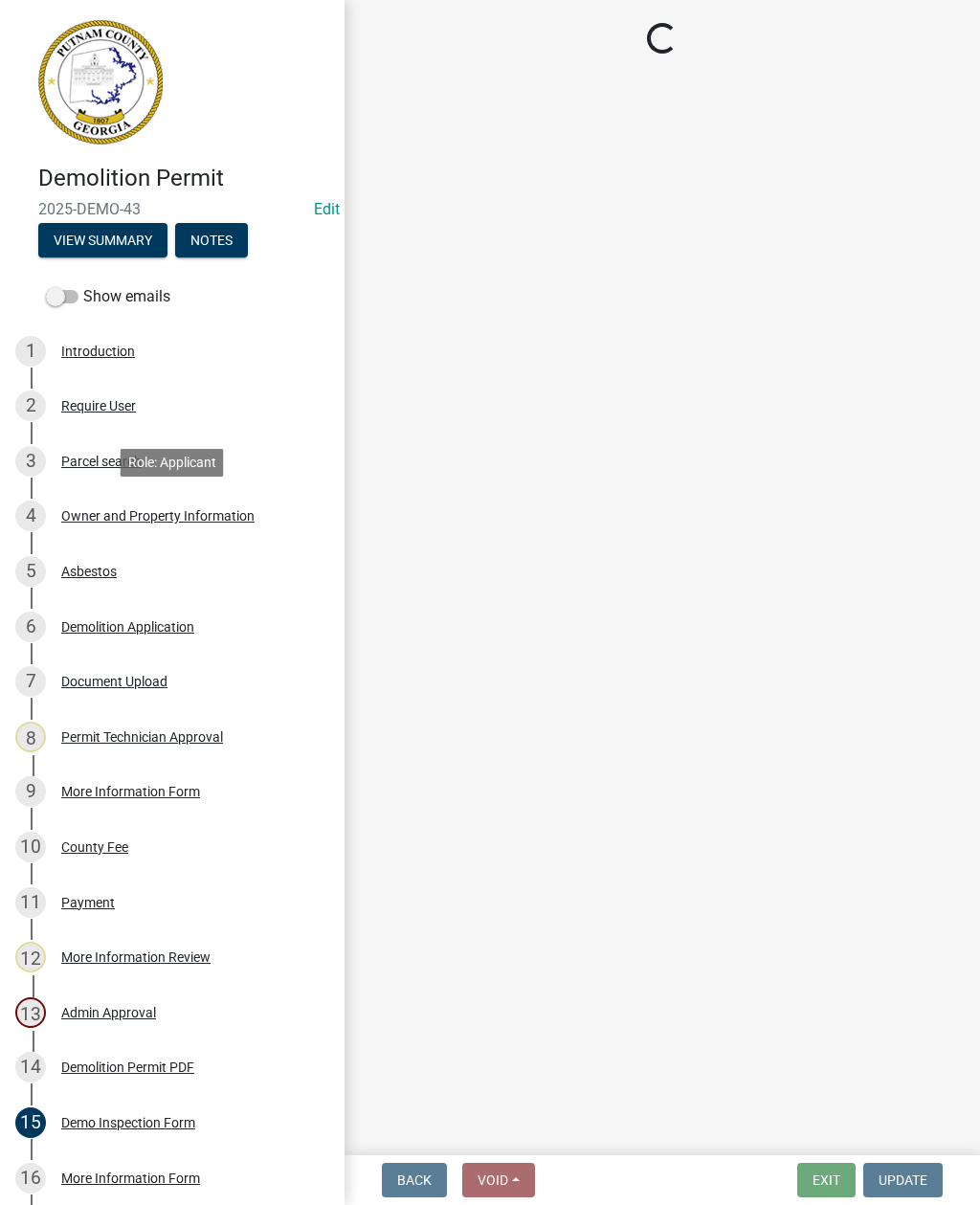
select select "34fe85c2-5f76-4343-b6bb-8ca387e0bed7"
select select "83394b22-4a11-496c-8e5c-75ade2e72faf"
select select "469c5908-2854-42d5-89ed-bee7fc26529e"
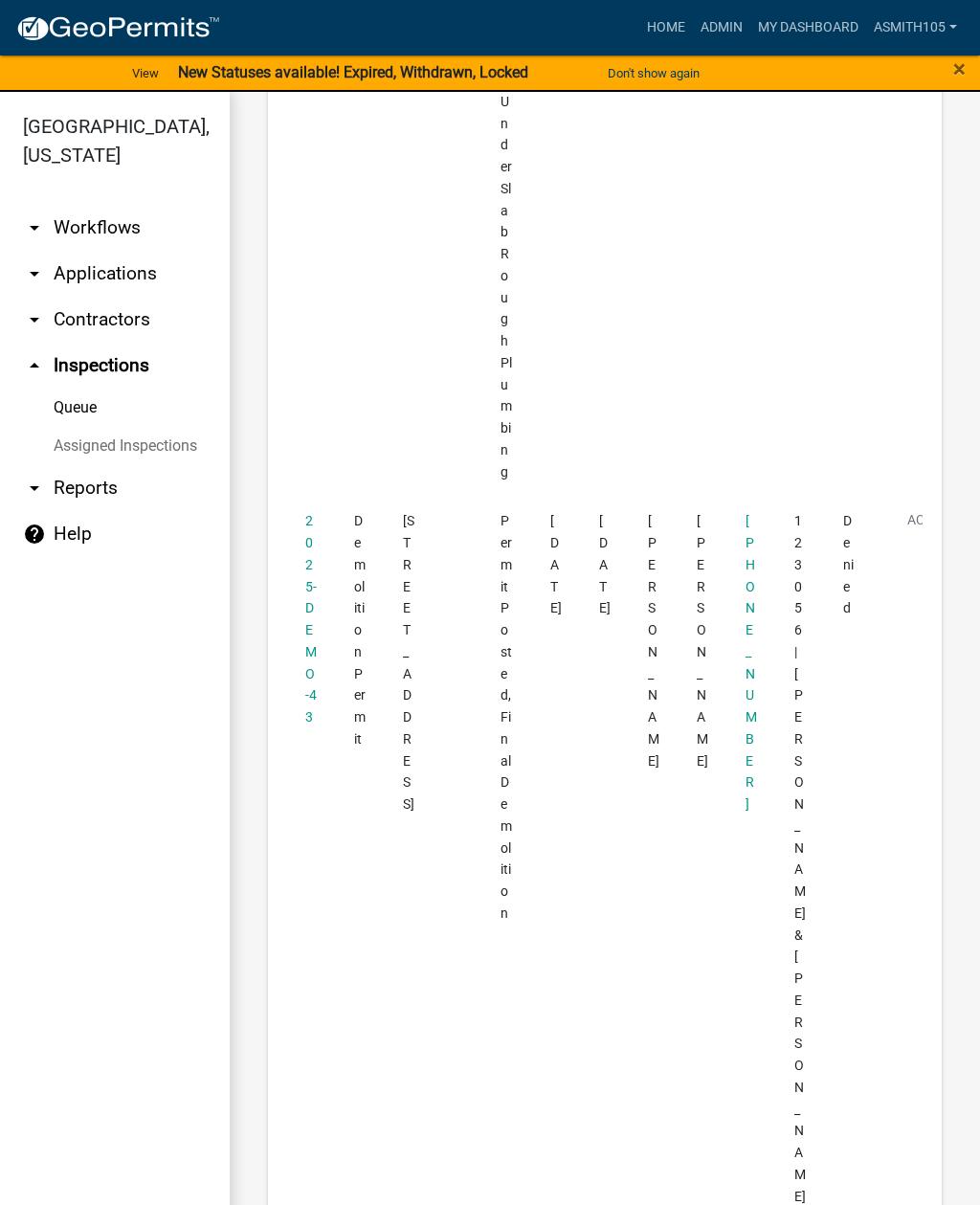
scroll to position [3179, 0]
click at [309, 535] on link "2025-DEMO-43" at bounding box center [311, 640] width 12 height 211
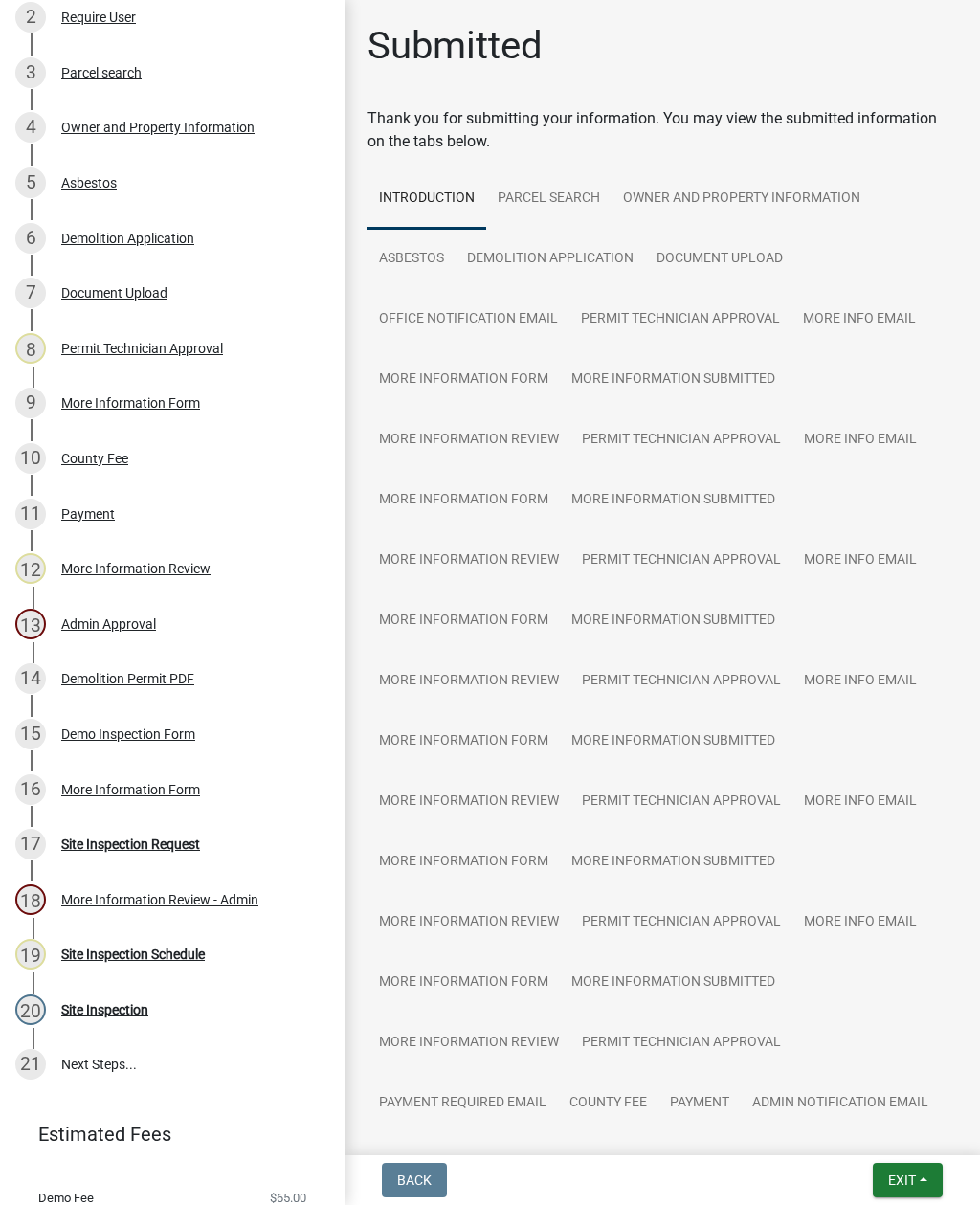
scroll to position [387, 0]
click at [109, 1021] on div "20 Site Inspection" at bounding box center [164, 1009] width 299 height 30
click at [78, 948] on div "Site Inspection Schedule" at bounding box center [132, 955] width 143 height 14
click at [148, 958] on div "Site Inspection Schedule" at bounding box center [132, 955] width 143 height 14
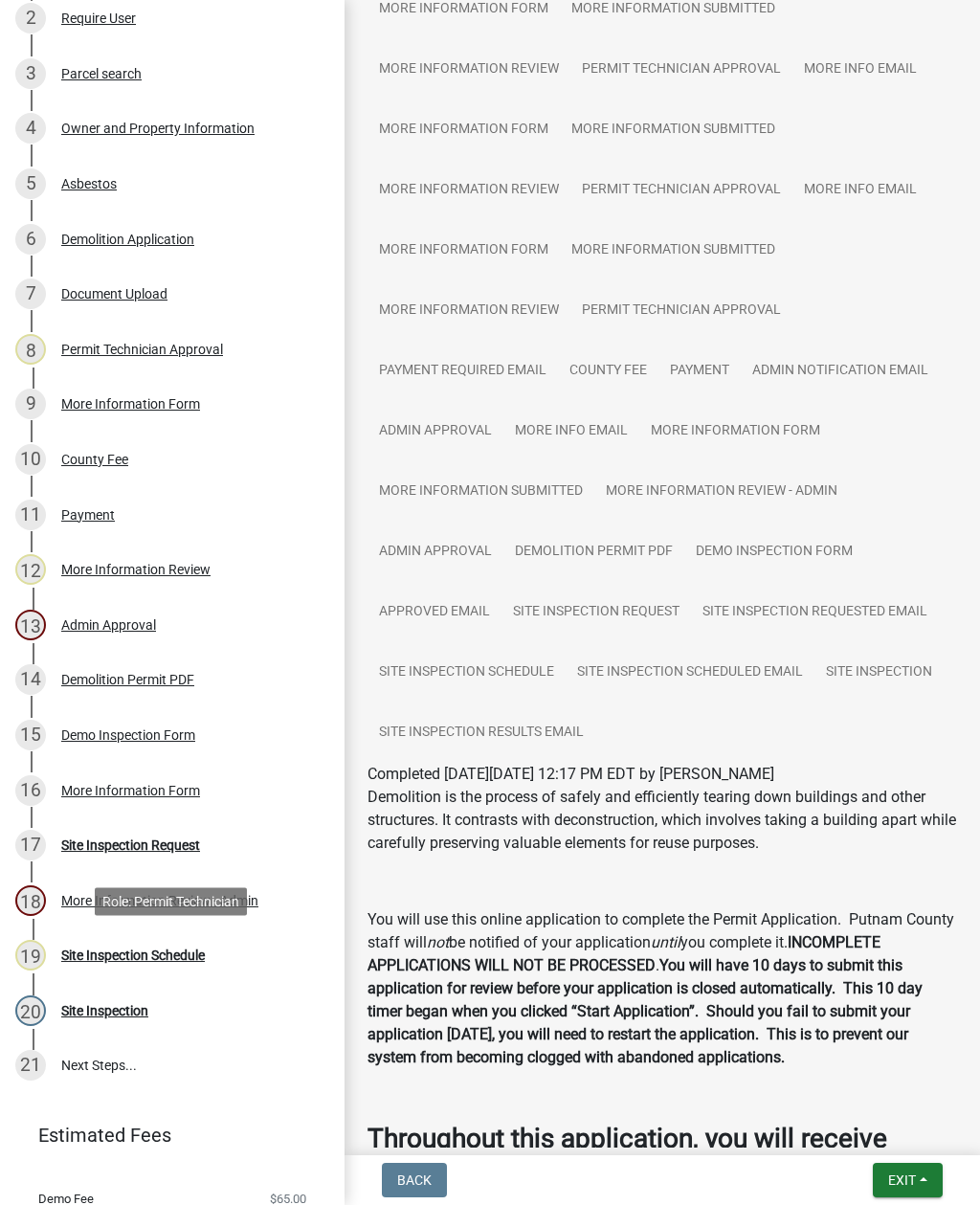
scroll to position [734, 0]
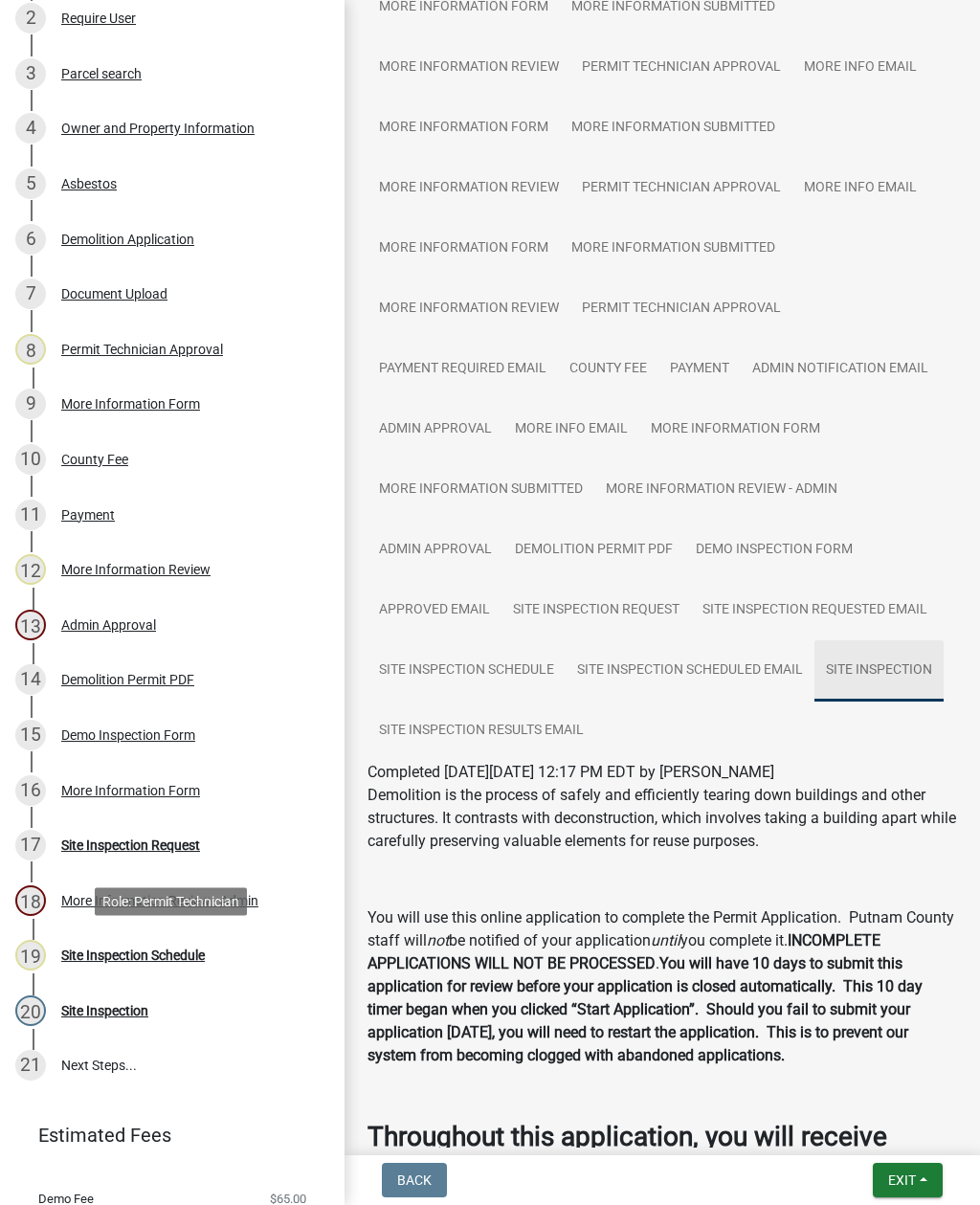
click at [880, 669] on link "Site Inspection" at bounding box center [879, 671] width 129 height 61
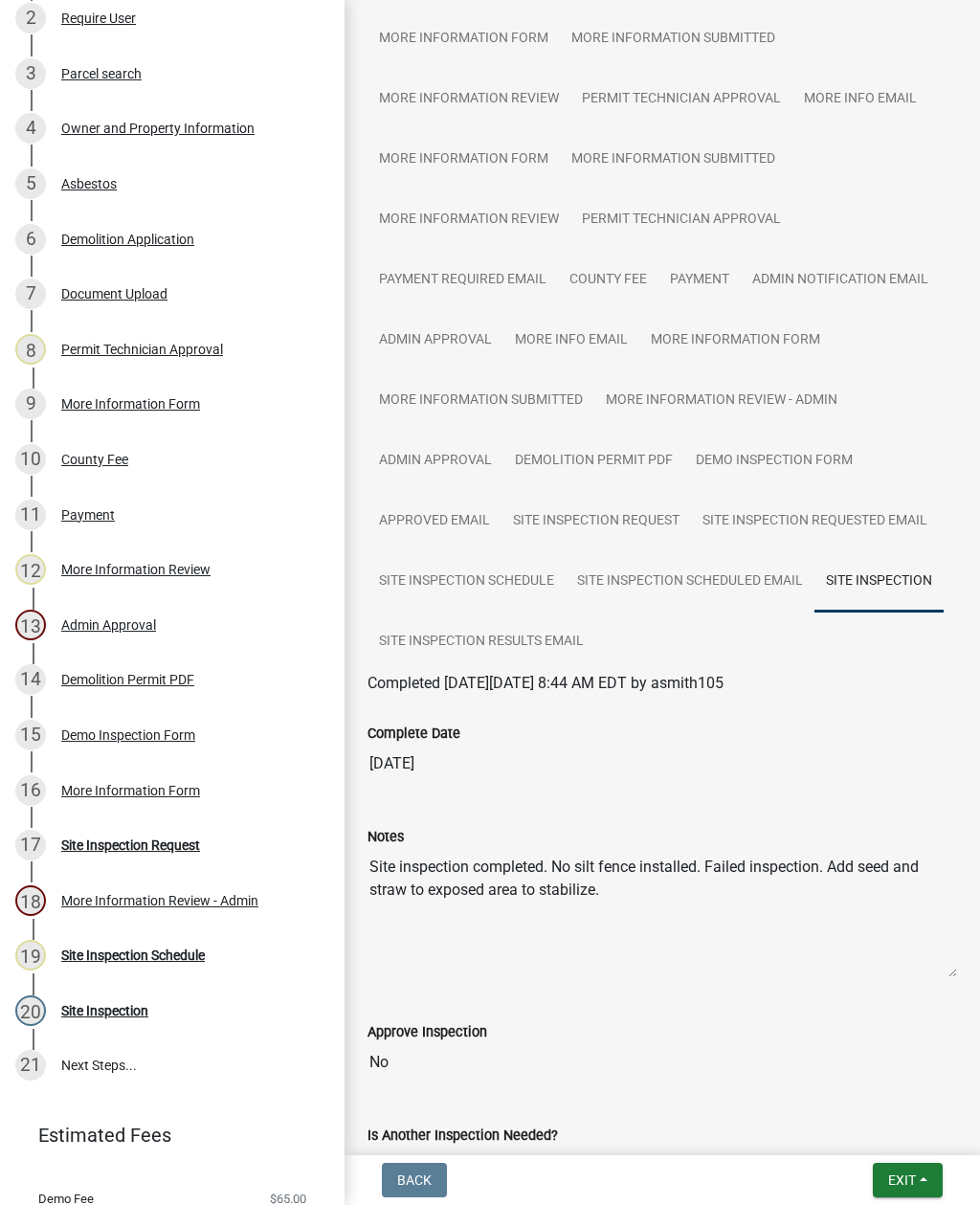
scroll to position [821, 0]
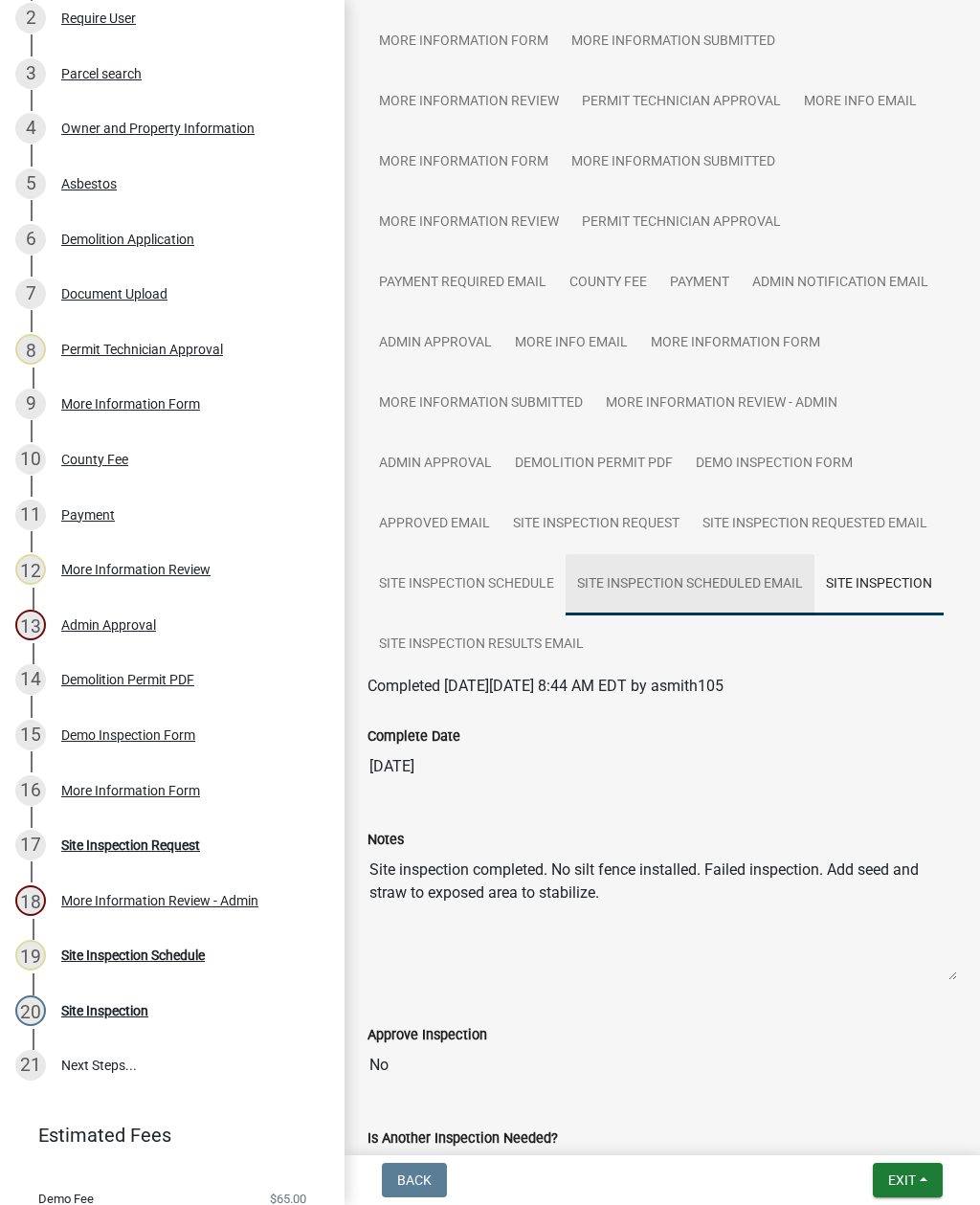
click at [720, 592] on link "Site Inspection Scheduled Email" at bounding box center [690, 584] width 249 height 61
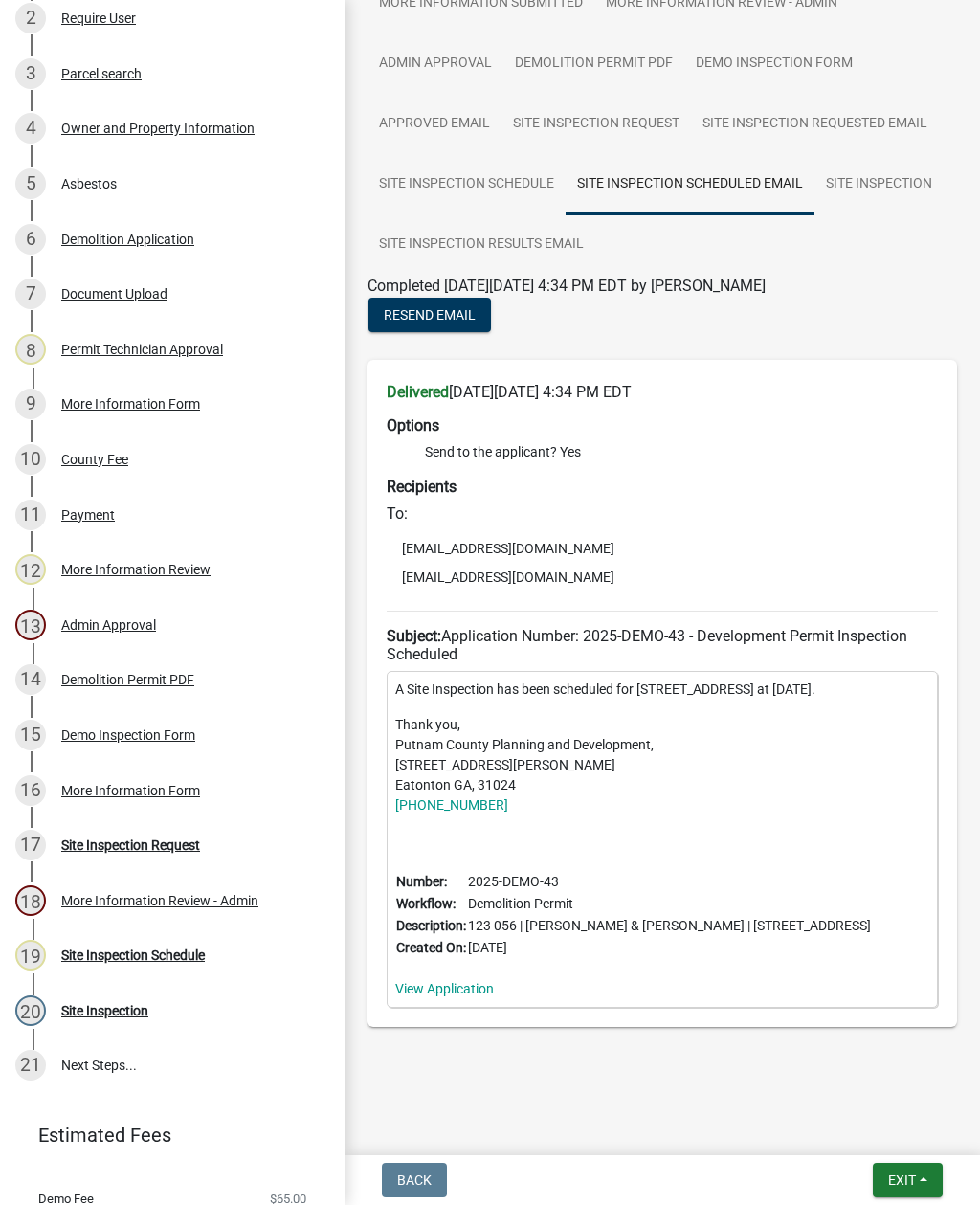
scroll to position [1219, 0]
click at [449, 986] on link "View Application" at bounding box center [444, 990] width 98 height 16
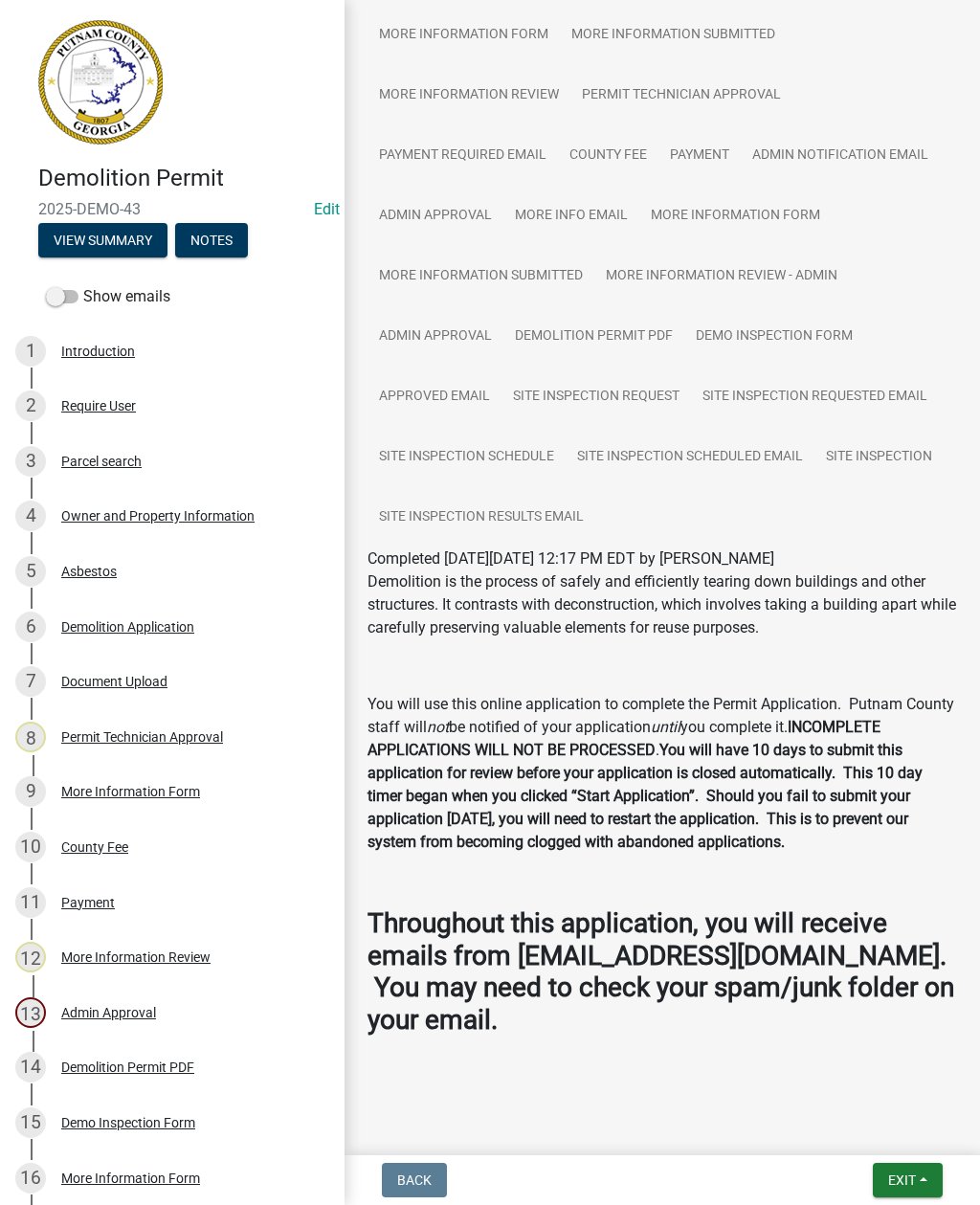
scroll to position [946, 0]
click at [869, 456] on link "Site Inspection" at bounding box center [879, 457] width 129 height 61
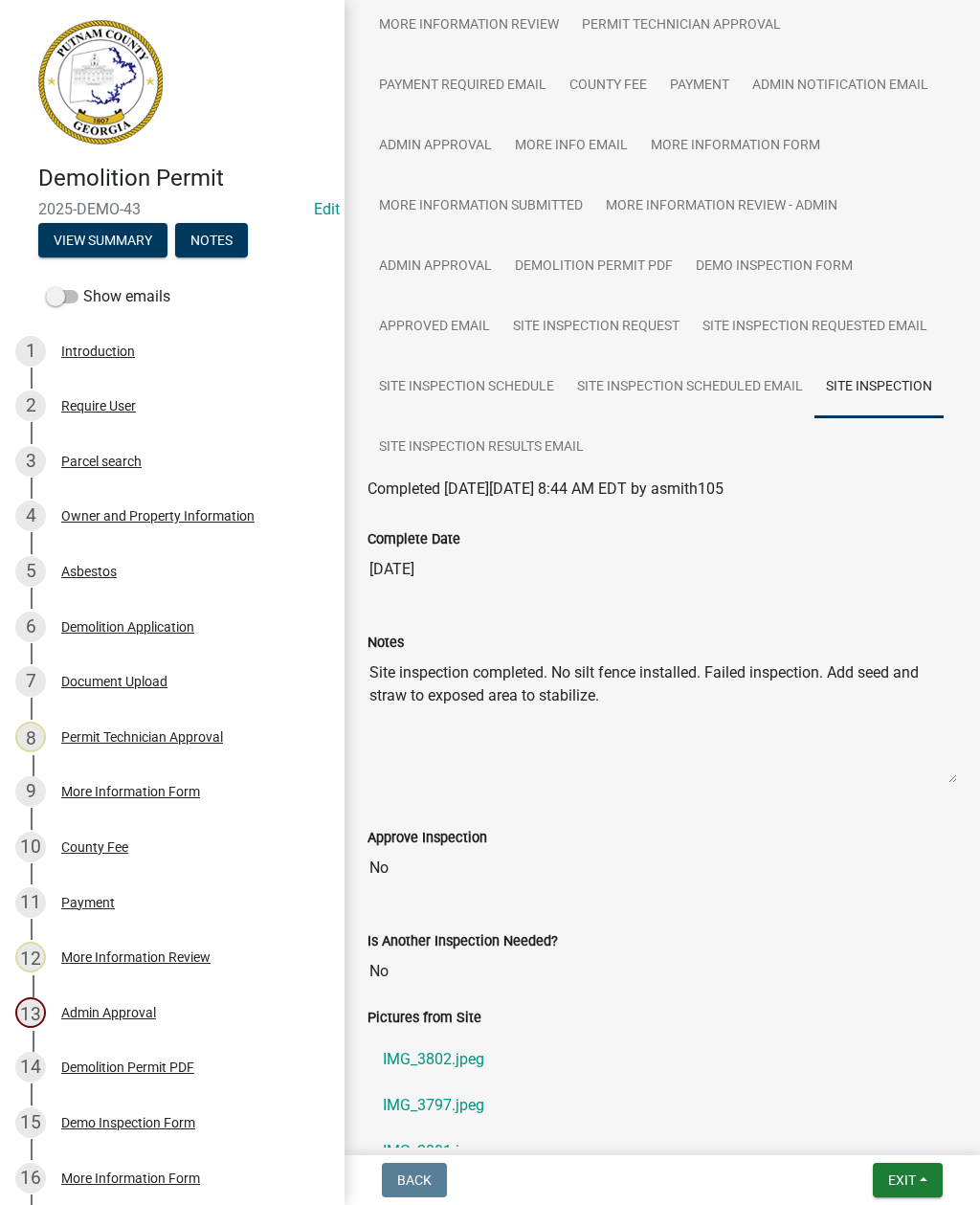
scroll to position [1020, 0]
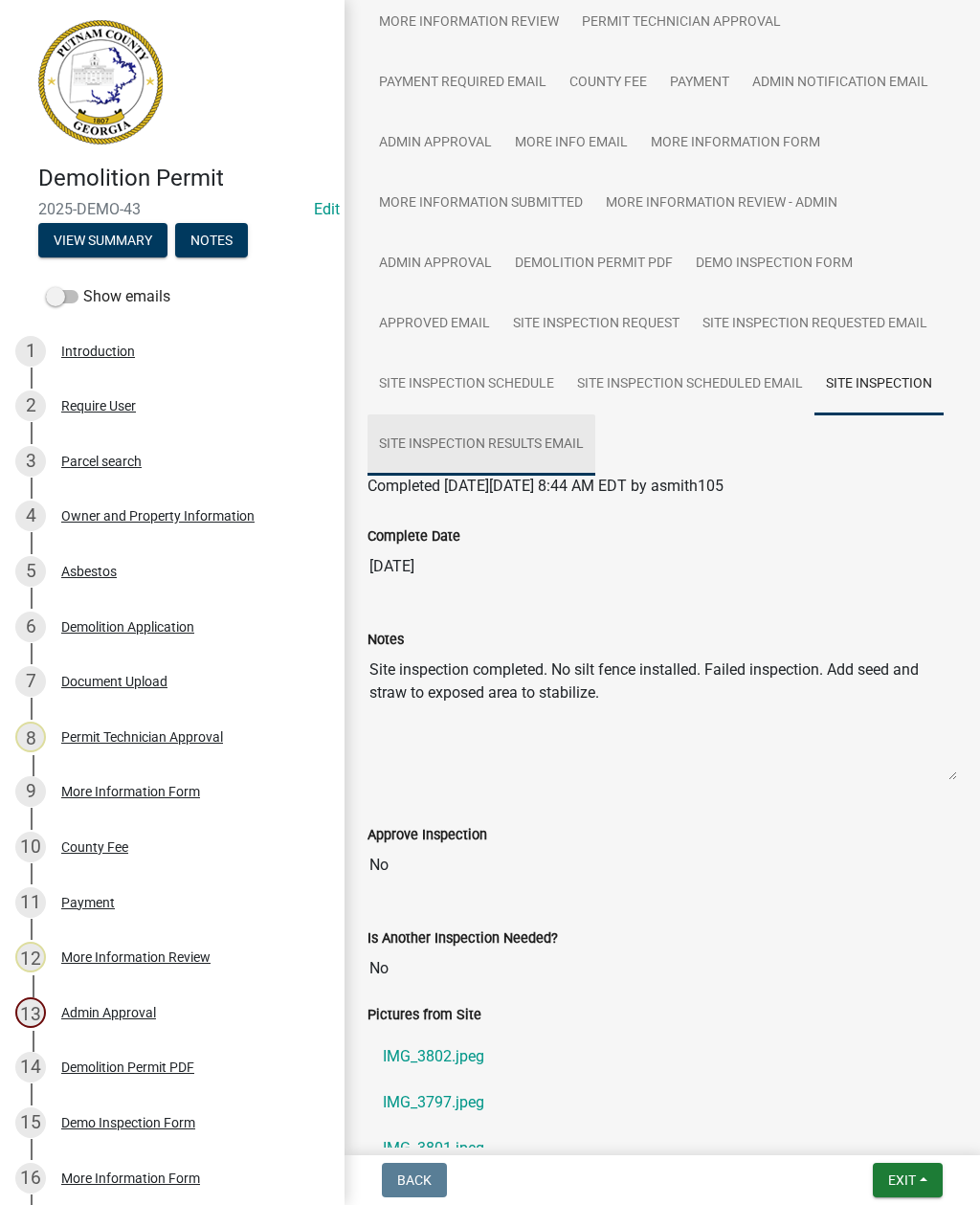
click at [472, 443] on link "Site Inspection Results Email" at bounding box center [482, 445] width 228 height 61
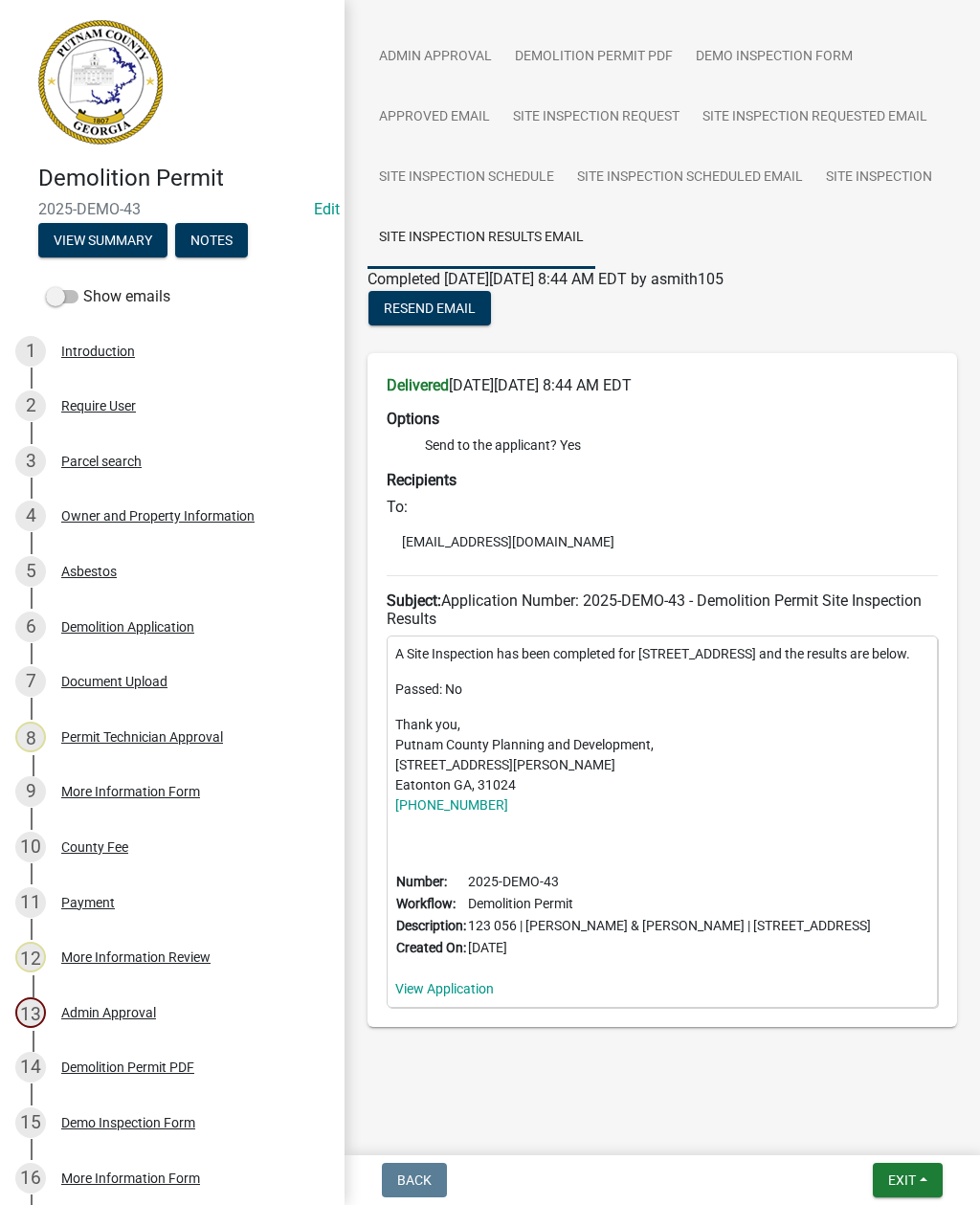
scroll to position [1225, 0]
click at [433, 988] on link "View Application" at bounding box center [444, 990] width 98 height 16
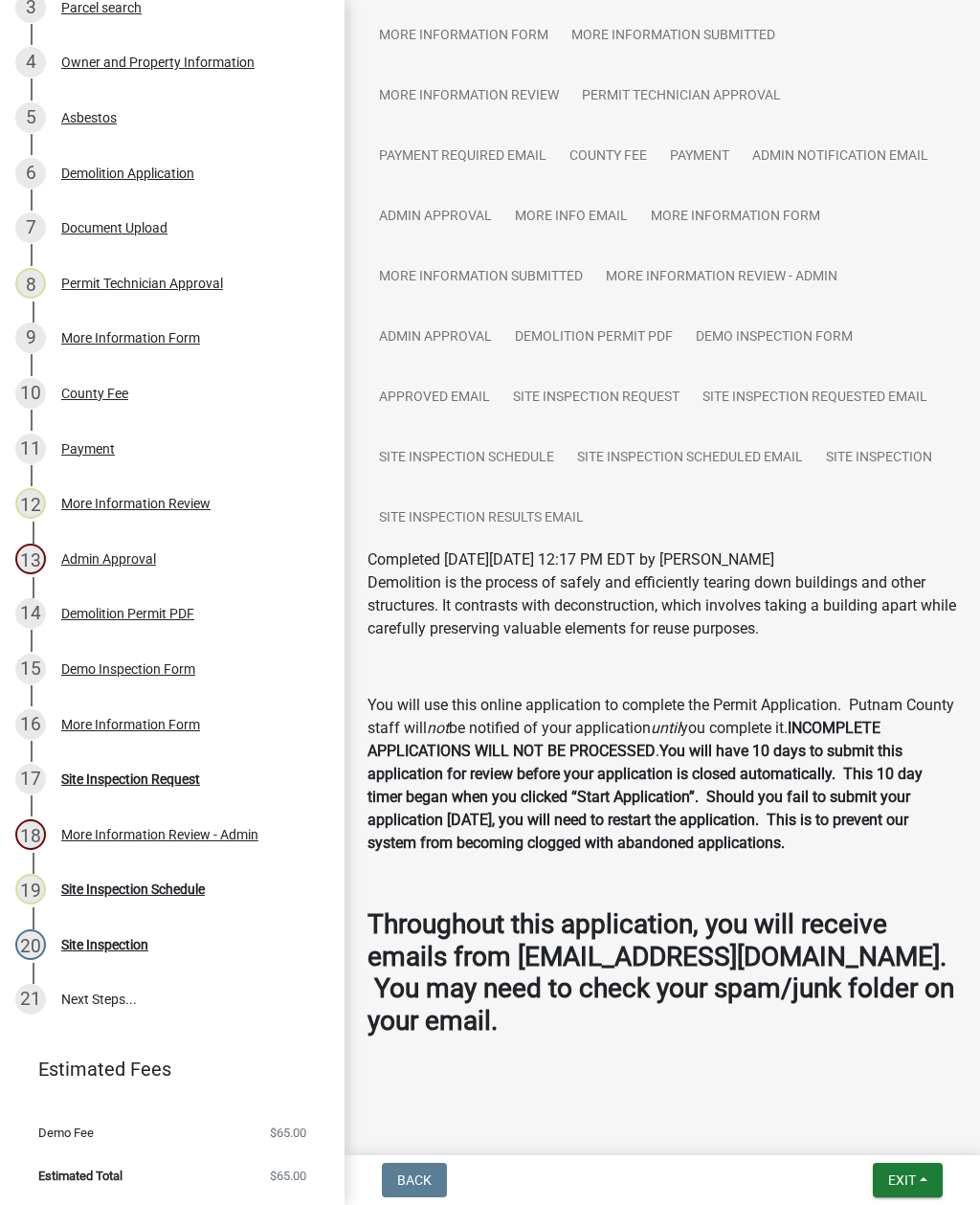
scroll to position [453, 0]
click at [881, 457] on link "Site Inspection" at bounding box center [879, 457] width 129 height 61
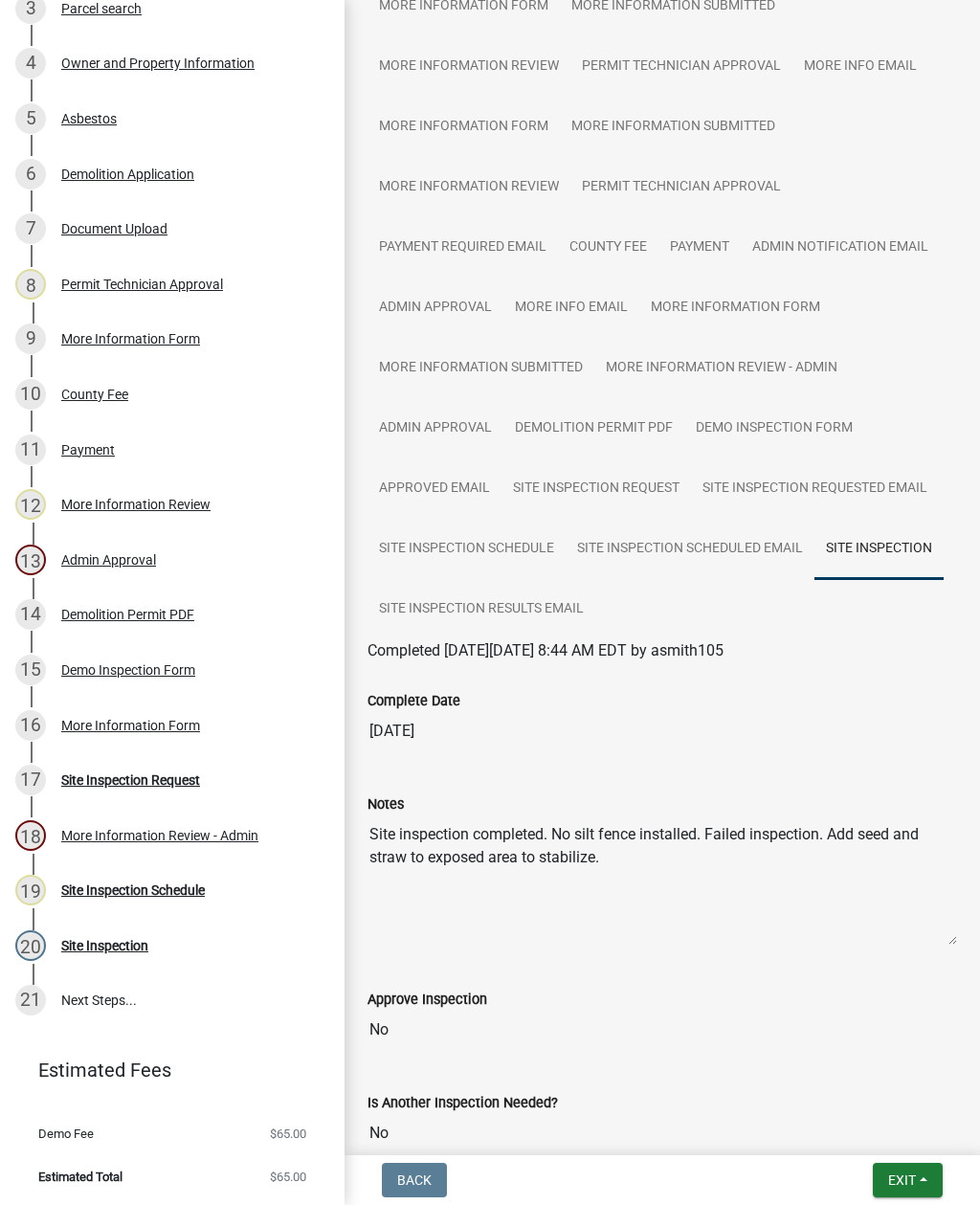
scroll to position [845, 0]
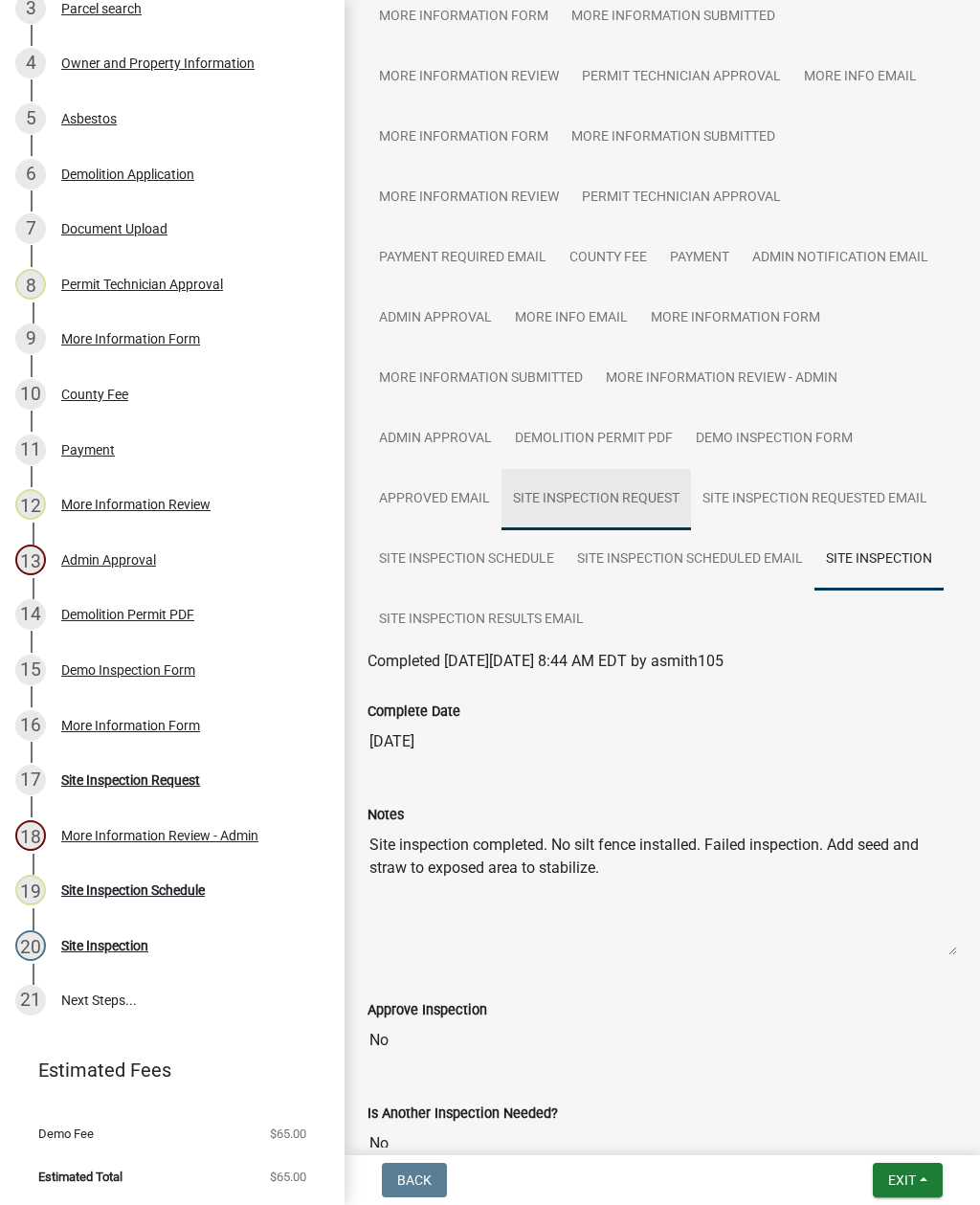
click at [613, 505] on link "Site Inspection Request" at bounding box center [596, 499] width 190 height 61
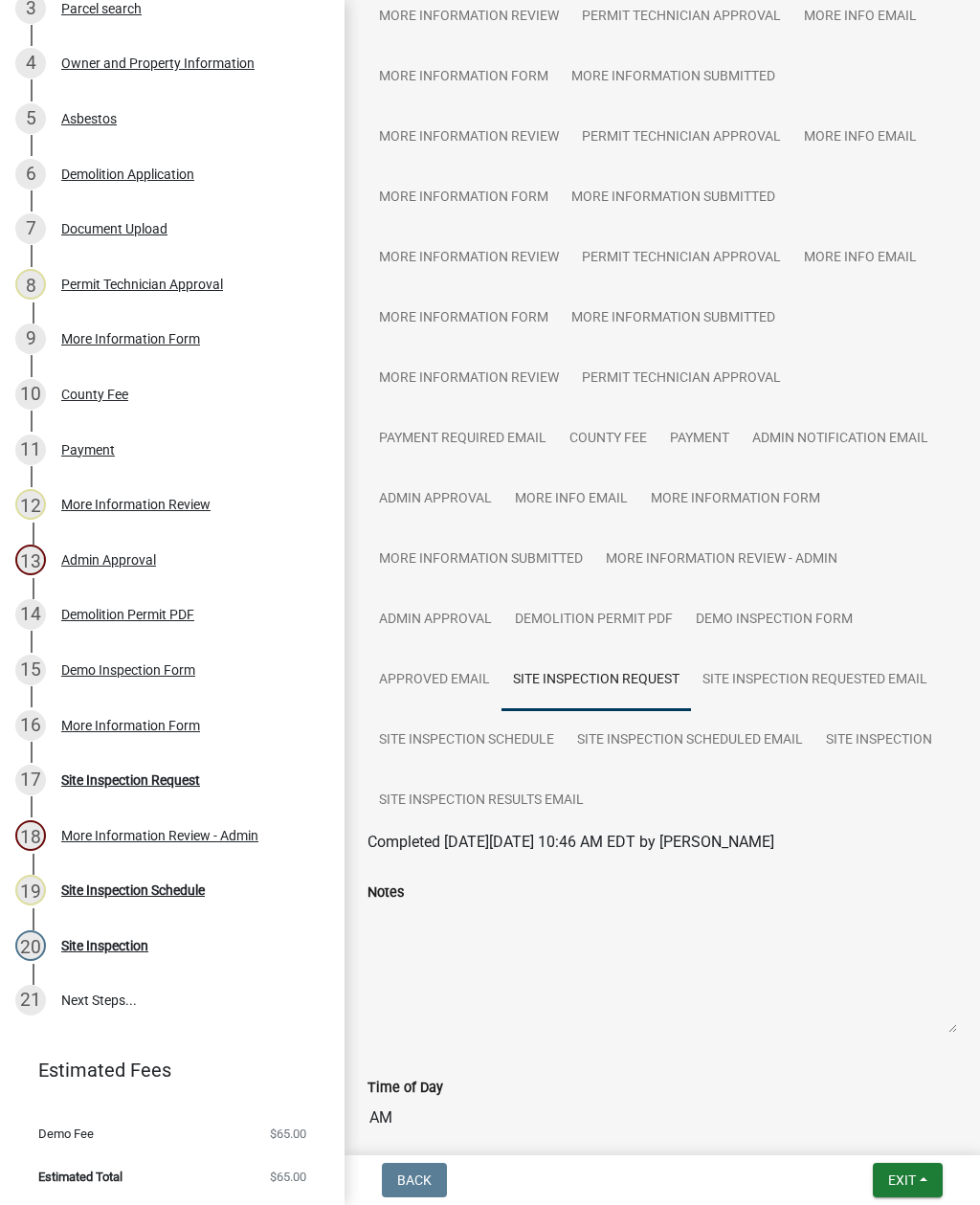
scroll to position [657, 0]
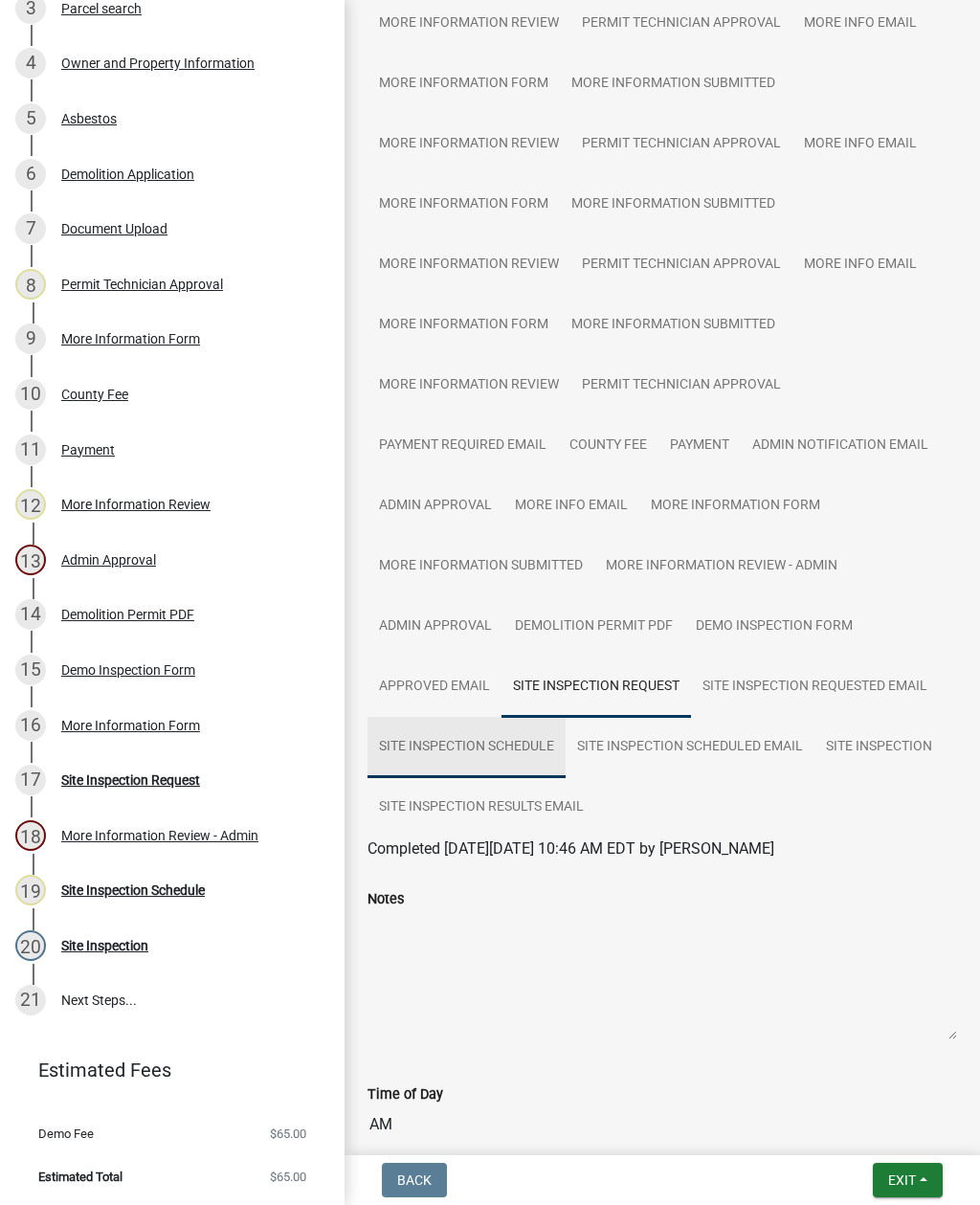
click at [471, 749] on link "Site Inspection Schedule" at bounding box center [467, 747] width 199 height 61
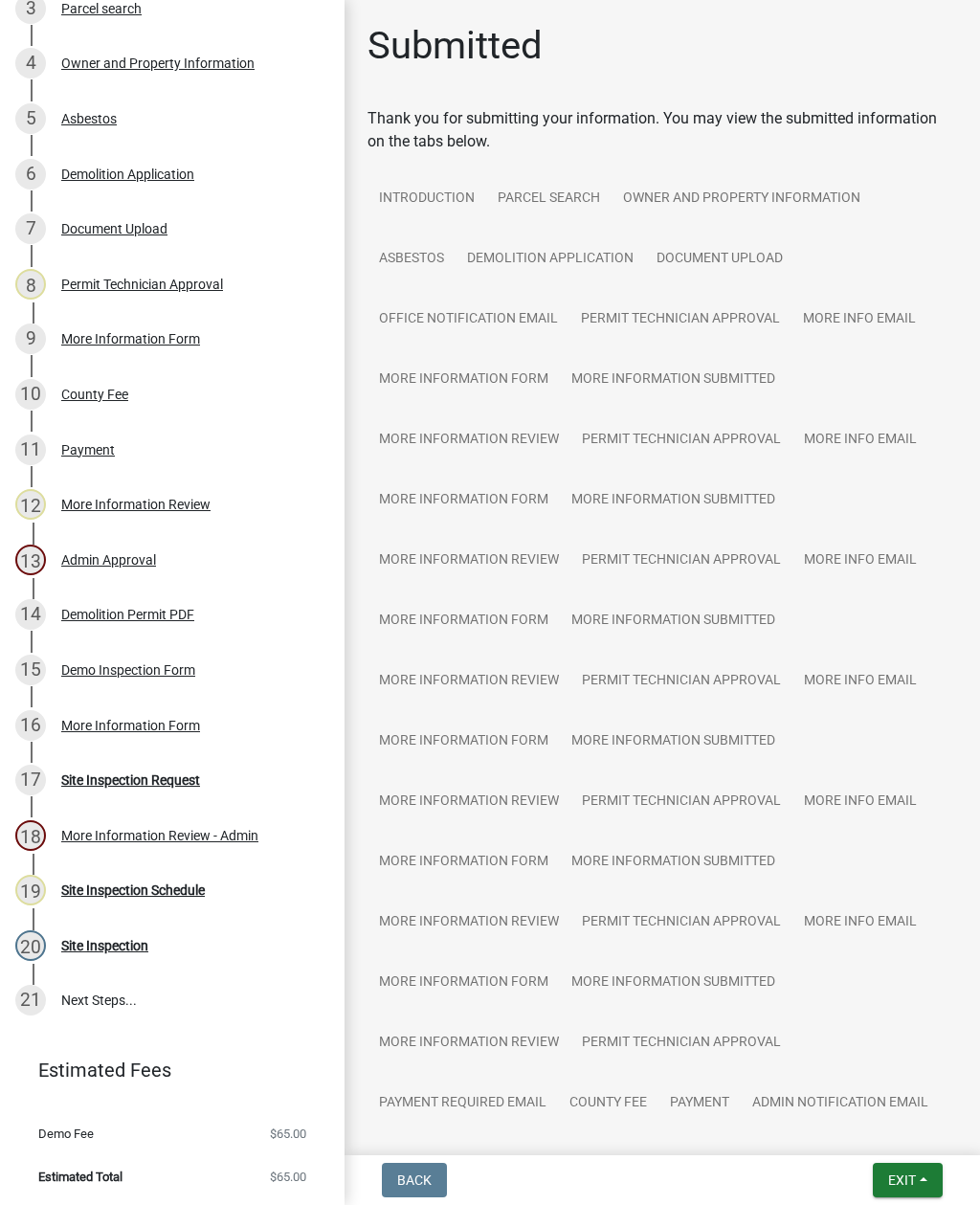
scroll to position [0, 0]
click at [901, 1173] on span "Exit" at bounding box center [901, 1180] width 28 height 16
